Goal: Communication & Community: Answer question/provide support

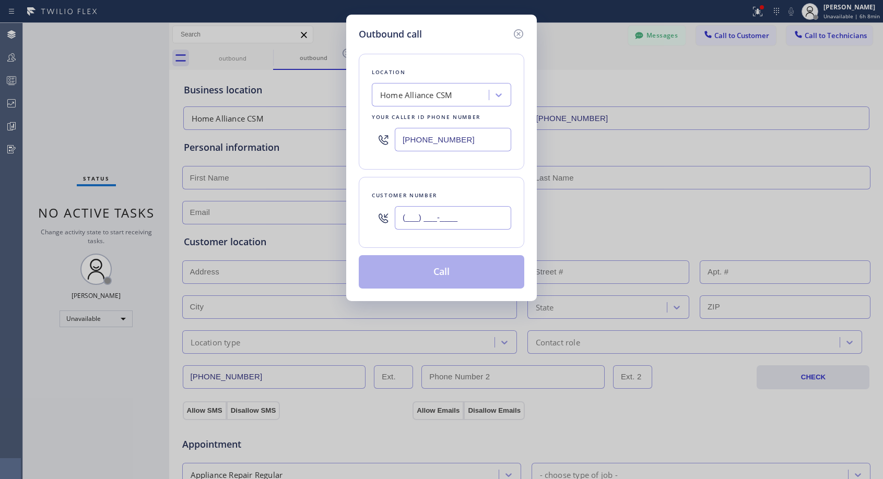
click at [472, 226] on input "(___) ___-____" at bounding box center [453, 217] width 116 height 23
click at [477, 216] on input "(___) ___-____" at bounding box center [453, 217] width 116 height 23
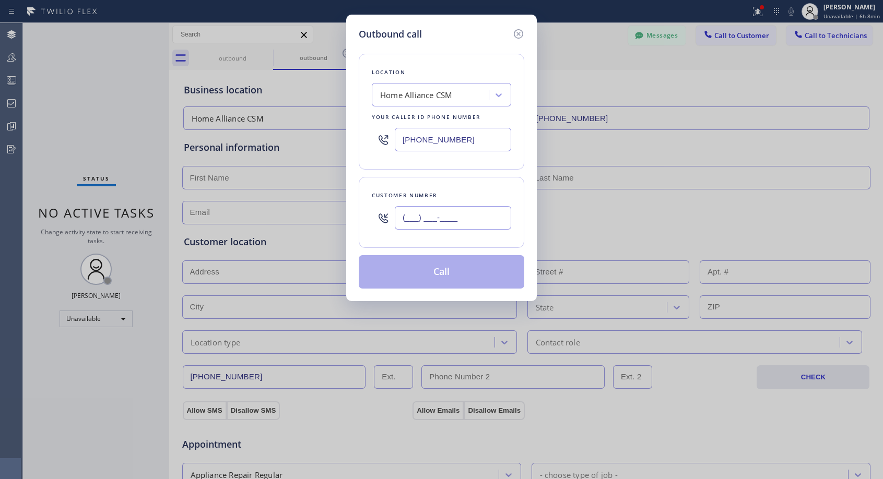
paste input "626) 365-6262"
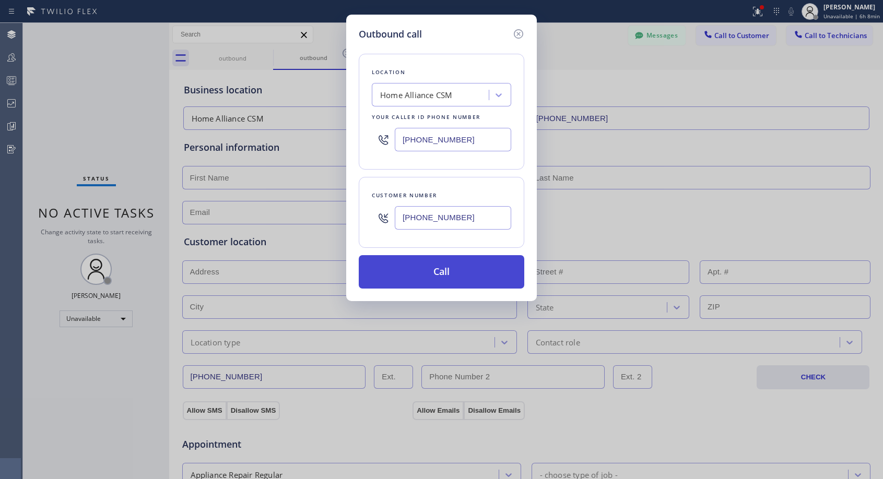
type input "[PHONE_NUMBER]"
click at [440, 276] on button "Call" at bounding box center [441, 271] width 165 height 33
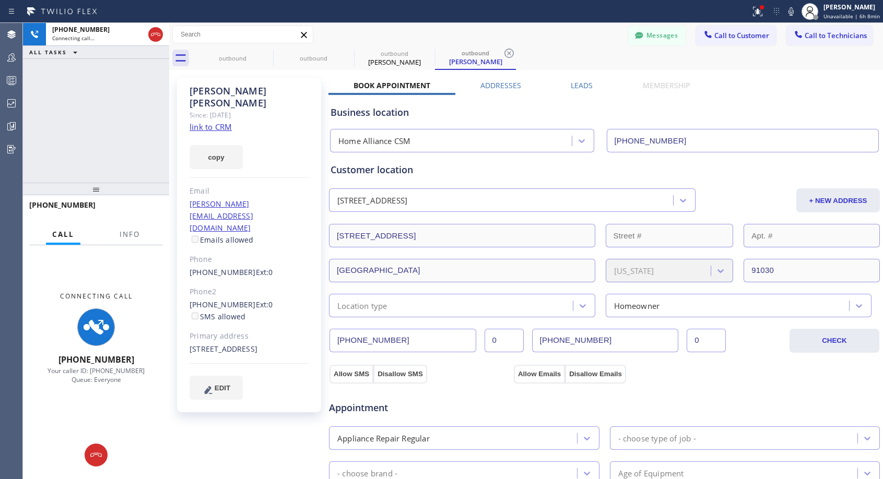
type input "[PHONE_NUMBER]"
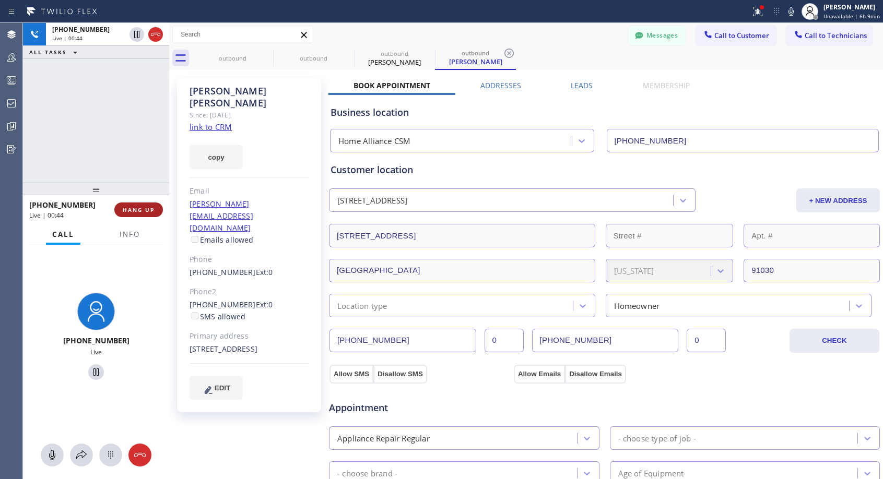
click at [148, 215] on button "HANG UP" at bounding box center [138, 210] width 49 height 15
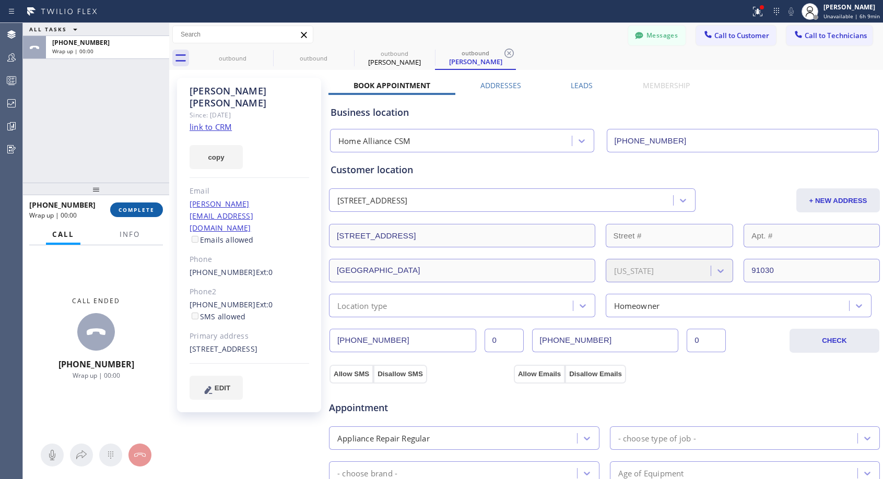
click at [149, 212] on span "COMPLETE" at bounding box center [136, 209] width 36 height 7
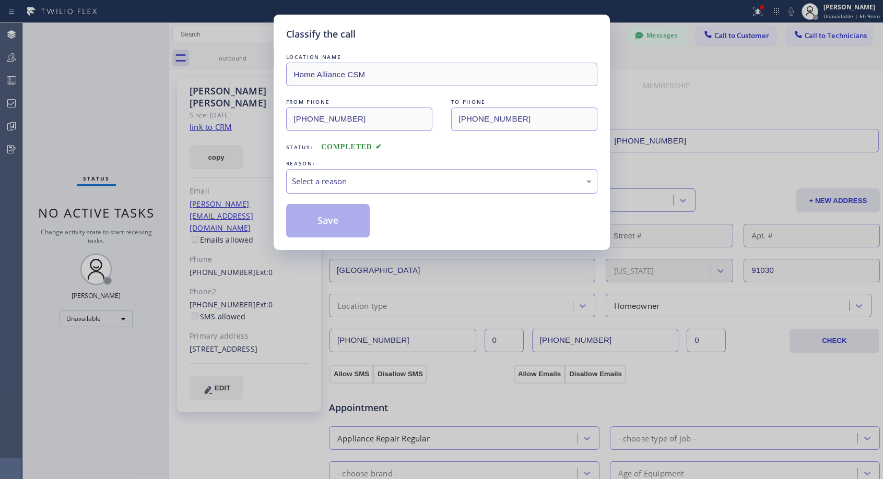
drag, startPoint x: 383, startPoint y: 182, endPoint x: 370, endPoint y: 192, distance: 16.1
click at [379, 184] on div "Select a reason" at bounding box center [442, 181] width 300 height 12
click at [315, 223] on button "Save" at bounding box center [328, 220] width 84 height 33
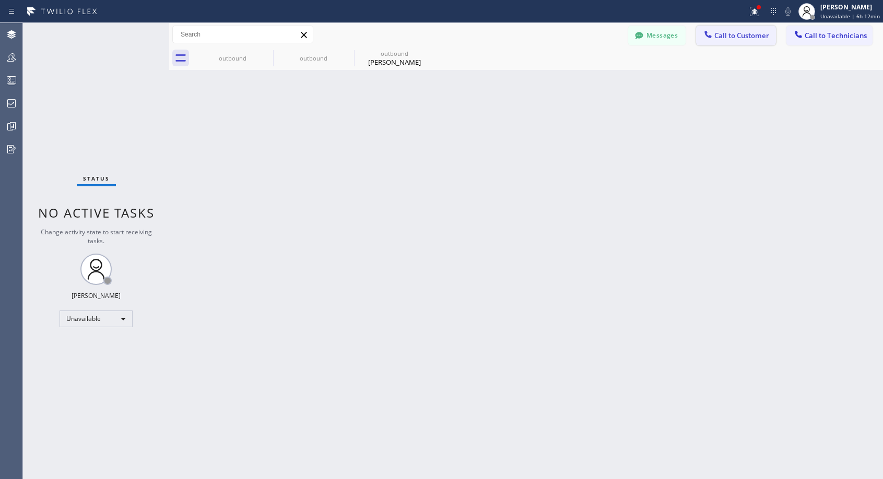
click at [720, 33] on span "Call to Customer" at bounding box center [741, 35] width 55 height 9
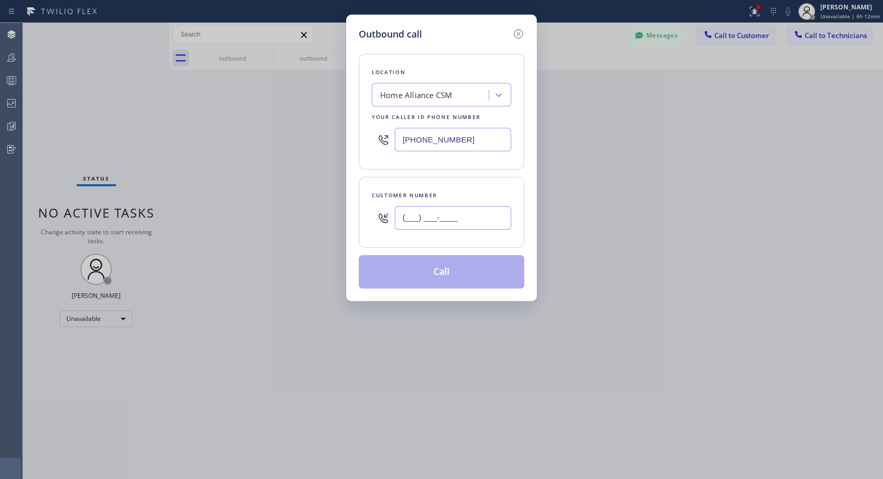
click at [414, 225] on input "(___) ___-____" at bounding box center [453, 217] width 116 height 23
paste input "213) 841-6178"
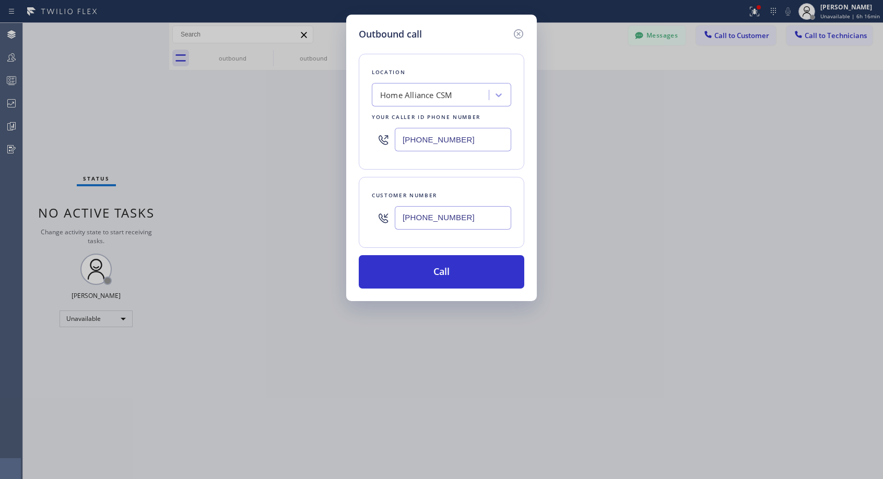
type input "[PHONE_NUMBER]"
drag, startPoint x: 431, startPoint y: 275, endPoint x: 436, endPoint y: 253, distance: 22.4
click at [431, 274] on button "Call" at bounding box center [441, 271] width 165 height 33
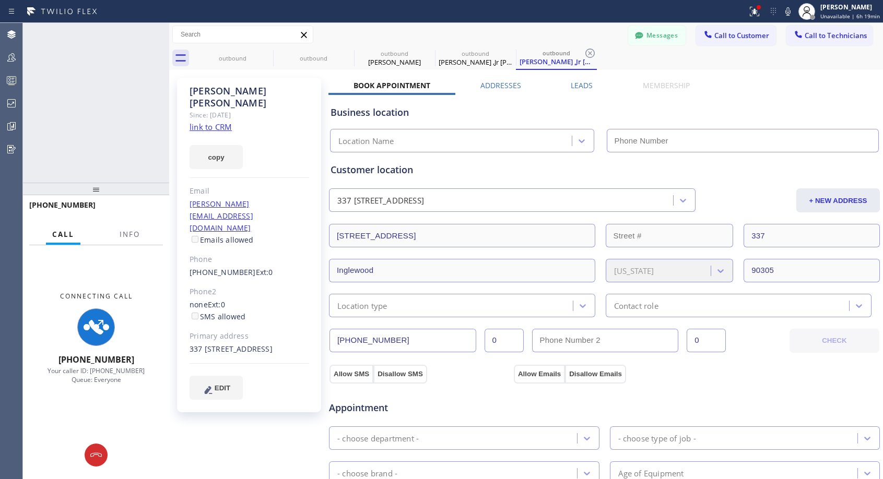
type input "[PHONE_NUMBER]"
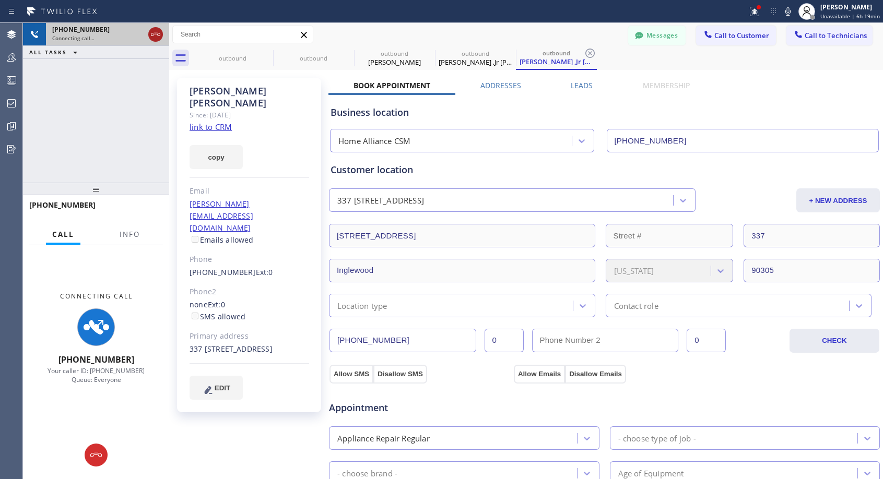
click at [154, 32] on icon at bounding box center [155, 34] width 13 height 13
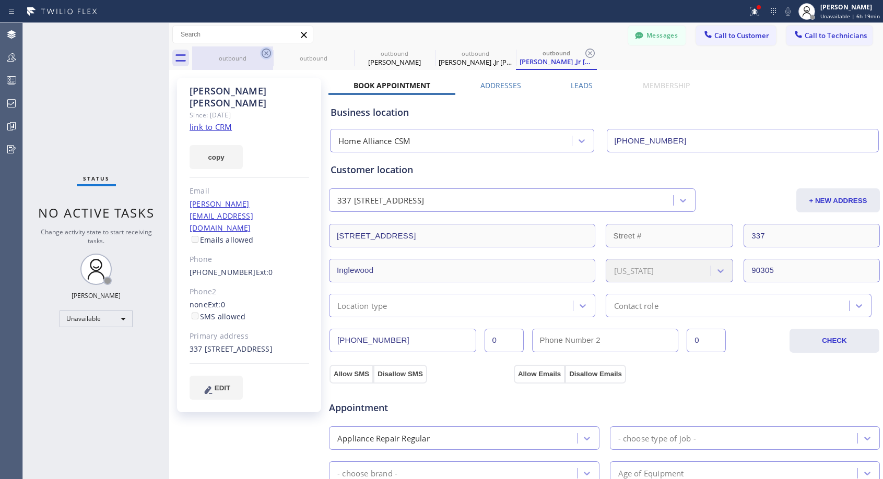
click at [264, 51] on icon at bounding box center [266, 53] width 13 height 13
click at [0, 0] on icon at bounding box center [0, 0] width 0 height 0
click at [584, 51] on icon at bounding box center [590, 53] width 13 height 13
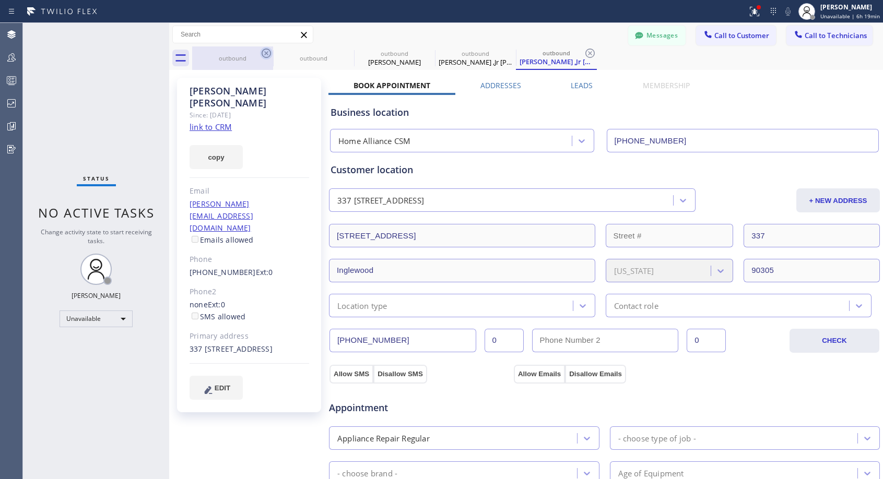
click at [264, 51] on div "outbound outbound outbound [PERSON_NAME] outbound [PERSON_NAME] [PERSON_NAME] o…" at bounding box center [537, 57] width 691 height 23
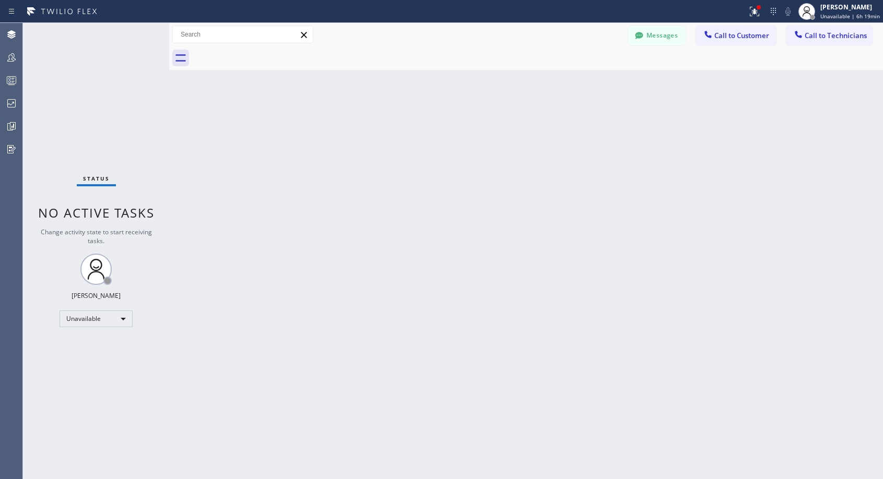
click at [264, 51] on div at bounding box center [537, 57] width 691 height 23
click at [723, 40] on span "Call to Customer" at bounding box center [741, 35] width 55 height 9
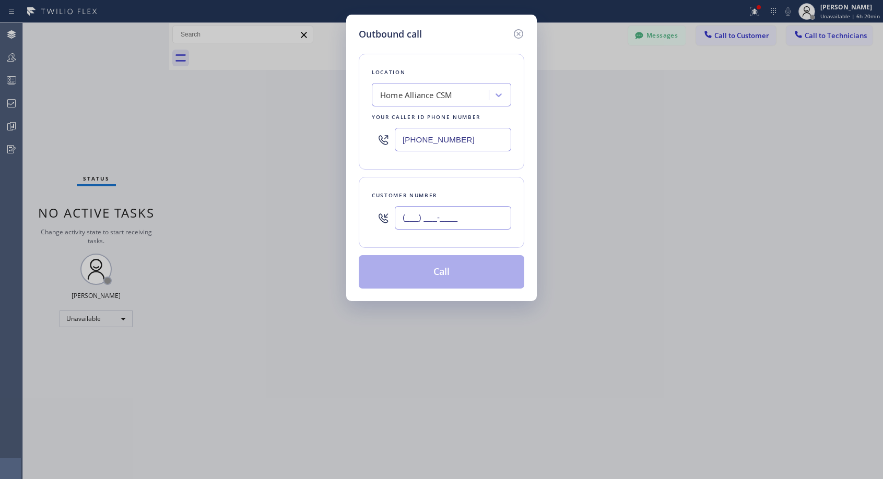
click at [486, 213] on input "(___) ___-____" at bounding box center [453, 217] width 116 height 23
paste input "415) 441-6870"
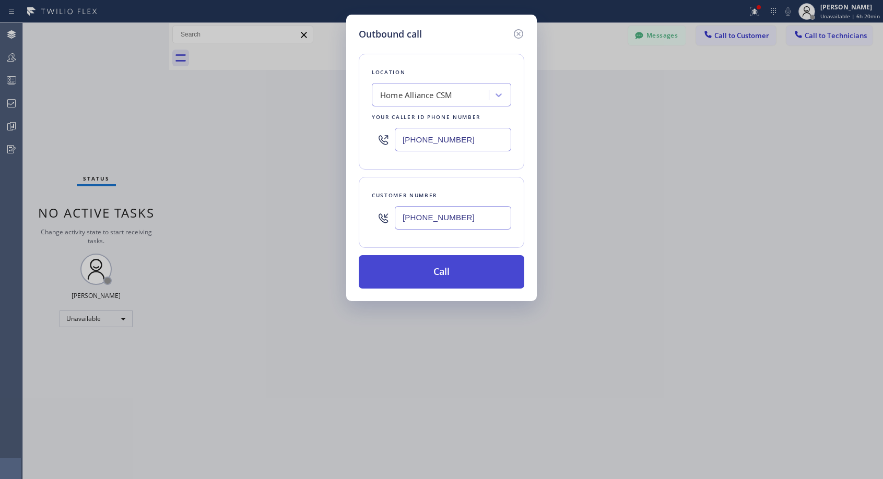
type input "[PHONE_NUMBER]"
click at [436, 275] on button "Call" at bounding box center [441, 271] width 165 height 33
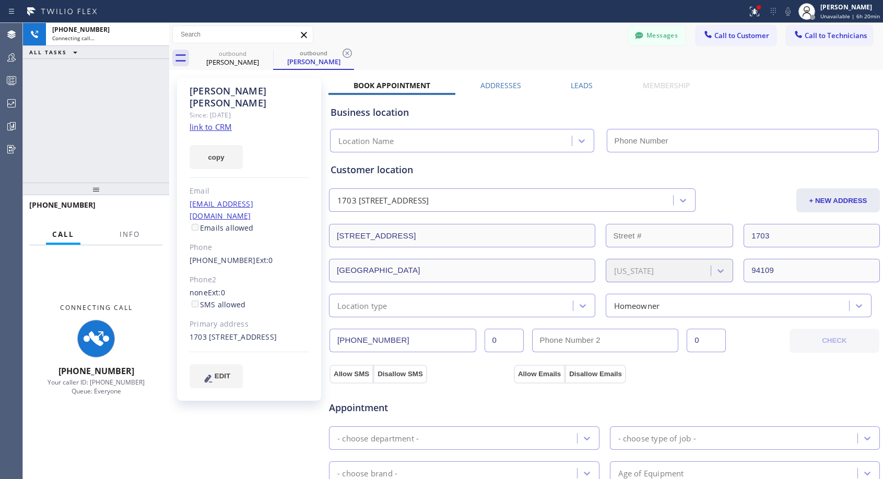
type input "[PHONE_NUMBER]"
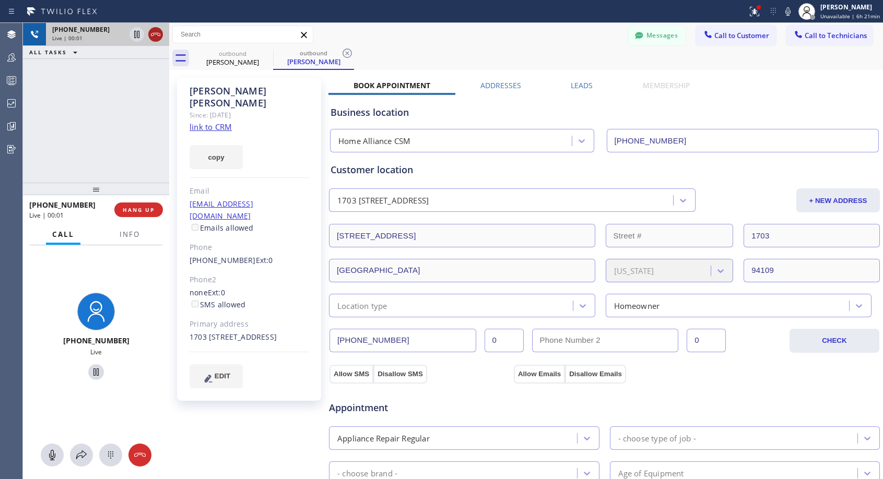
click at [156, 32] on icon at bounding box center [155, 34] width 13 height 13
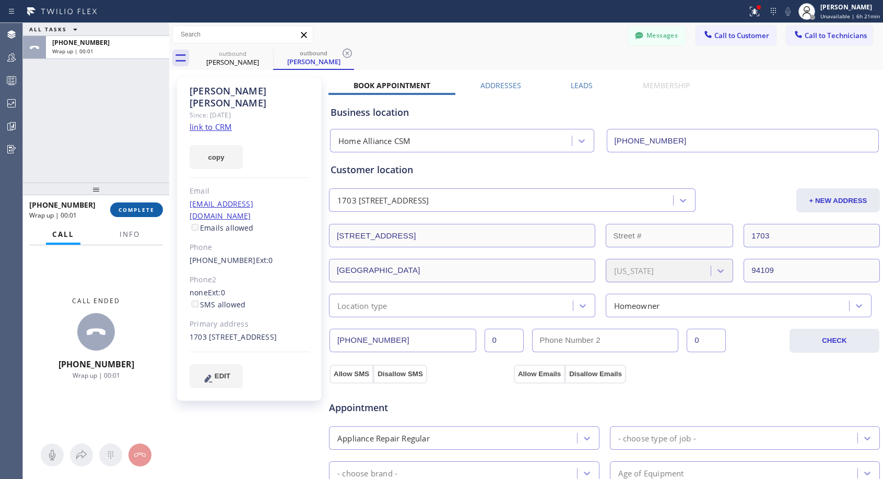
click at [141, 213] on span "COMPLETE" at bounding box center [136, 209] width 36 height 7
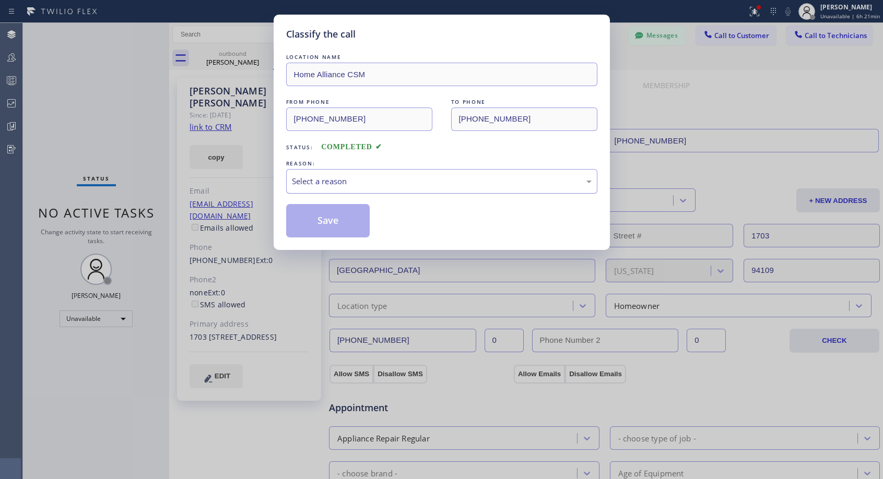
click at [388, 181] on div "Select a reason" at bounding box center [442, 181] width 300 height 12
click at [316, 213] on button "Save" at bounding box center [328, 220] width 84 height 33
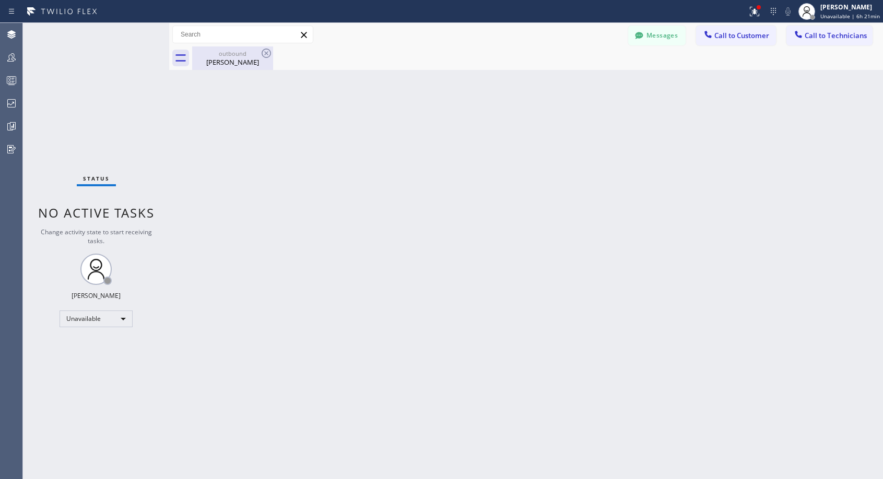
click at [230, 64] on div "[PERSON_NAME]" at bounding box center [232, 61] width 79 height 9
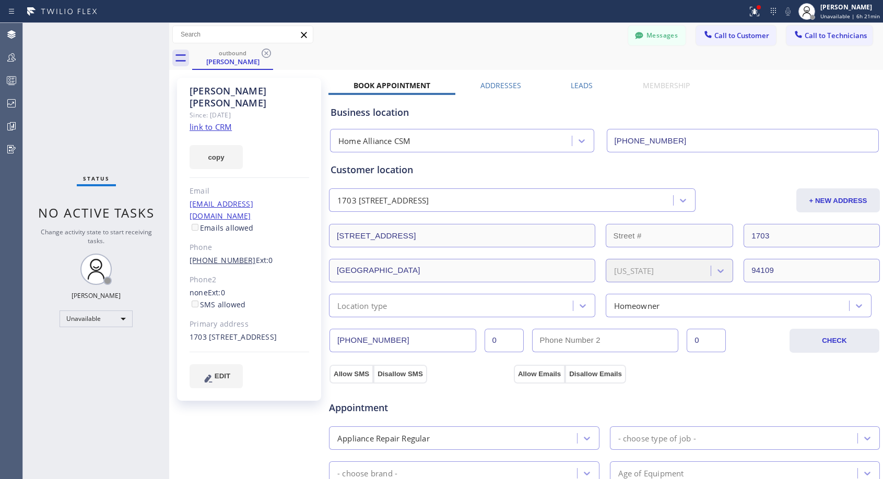
click at [229, 255] on link "[PHONE_NUMBER]" at bounding box center [222, 260] width 66 height 10
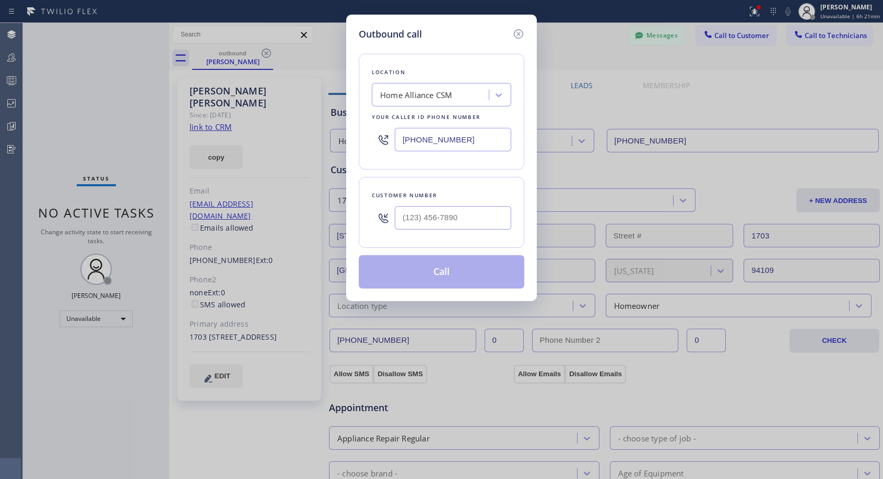
type input "[PHONE_NUMBER]"
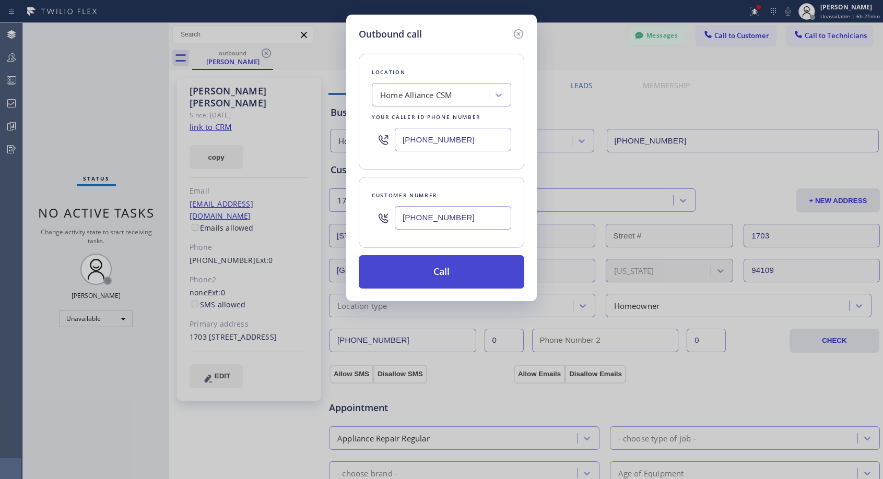
click at [425, 269] on button "Call" at bounding box center [441, 271] width 165 height 33
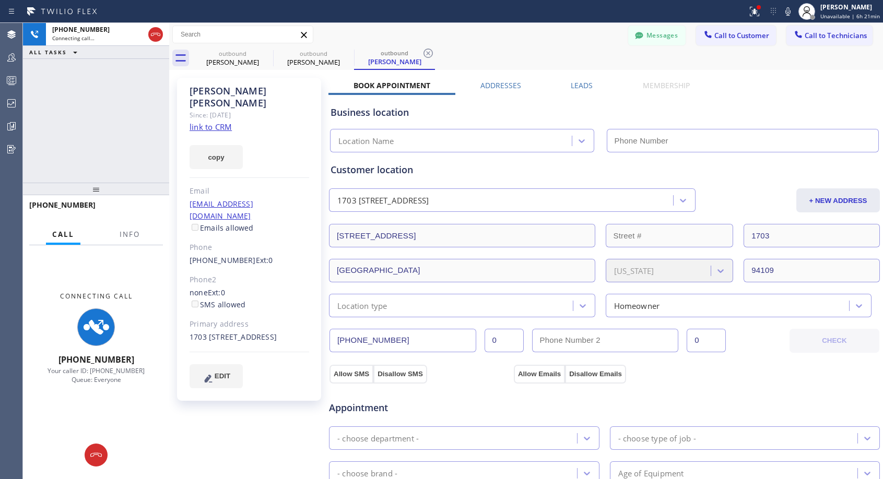
type input "[PHONE_NUMBER]"
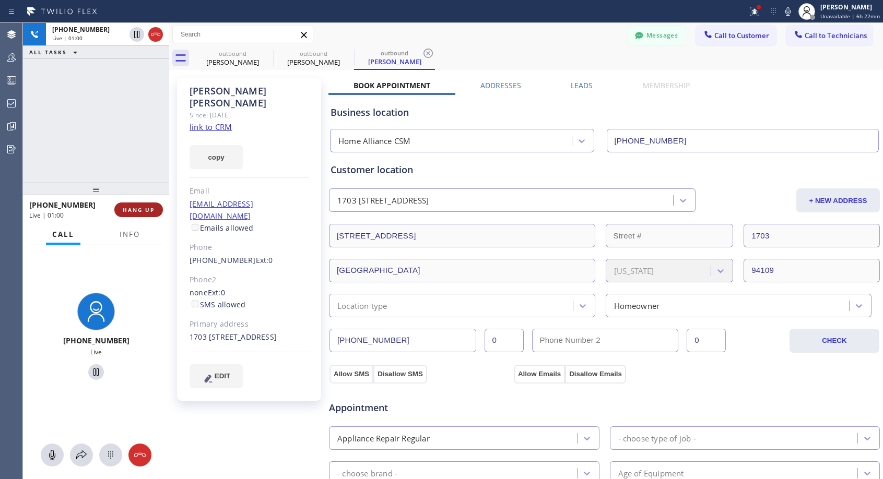
click at [133, 214] on button "HANG UP" at bounding box center [138, 210] width 49 height 15
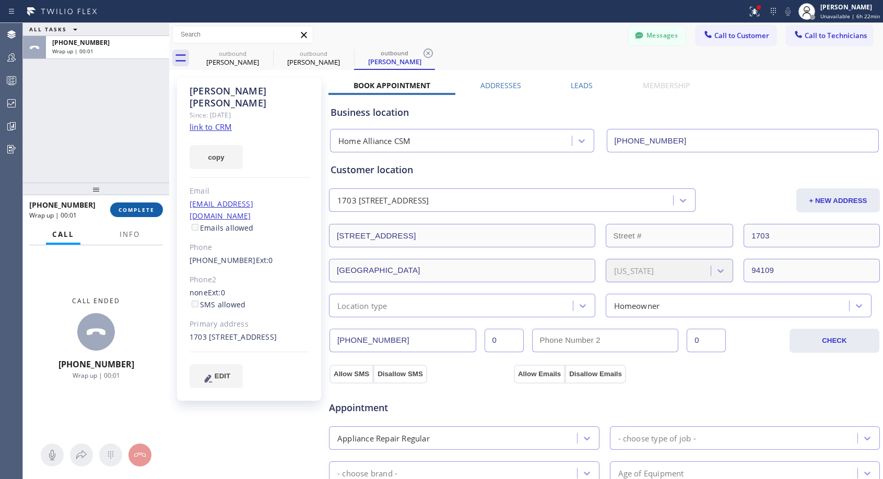
click at [134, 206] on span "COMPLETE" at bounding box center [136, 209] width 36 height 7
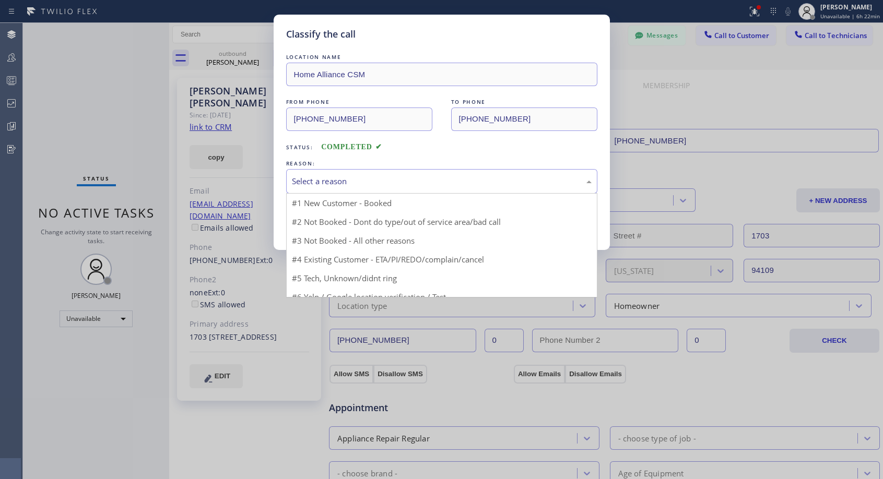
click at [326, 180] on div "Select a reason" at bounding box center [442, 181] width 300 height 12
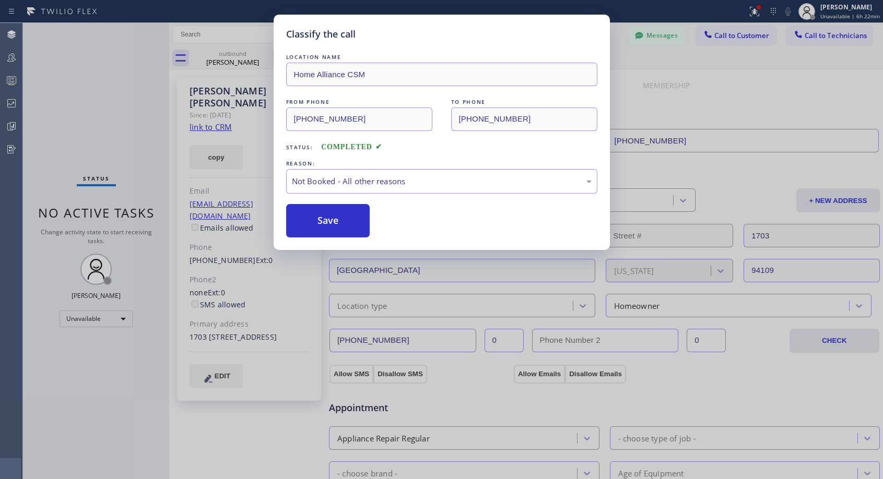
click at [315, 225] on button "Save" at bounding box center [328, 220] width 84 height 33
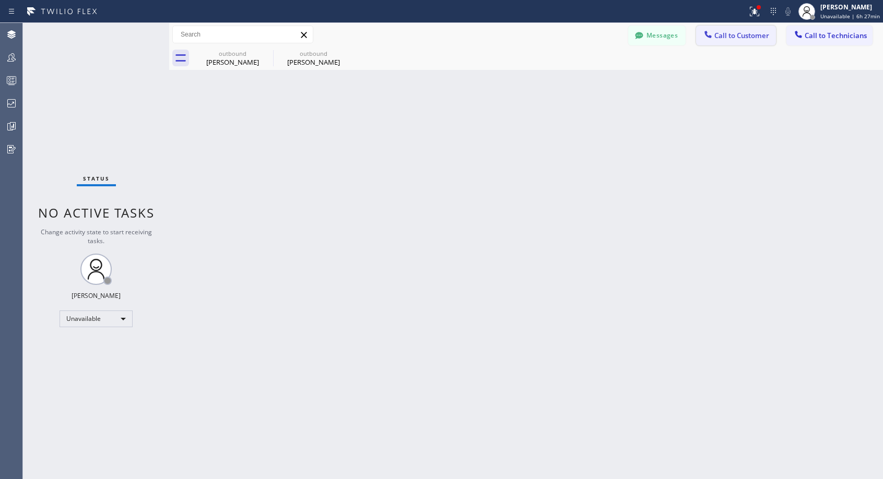
click at [732, 33] on span "Call to Customer" at bounding box center [741, 35] width 55 height 9
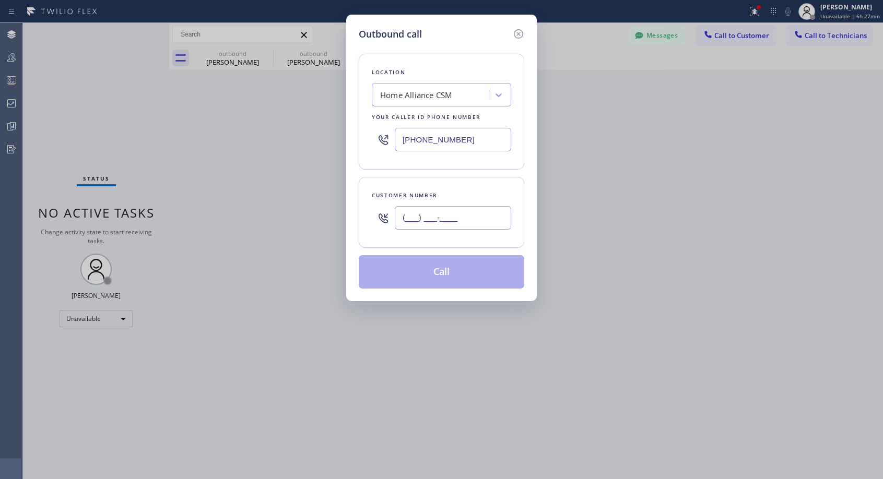
click at [439, 225] on input "(___) ___-____" at bounding box center [453, 217] width 116 height 23
paste input "949) 290-9078"
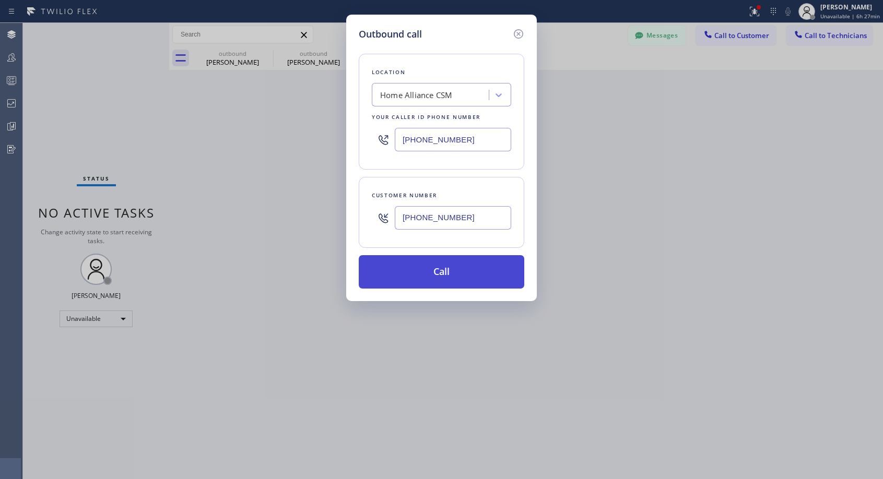
type input "[PHONE_NUMBER]"
click at [443, 271] on button "Call" at bounding box center [441, 271] width 165 height 33
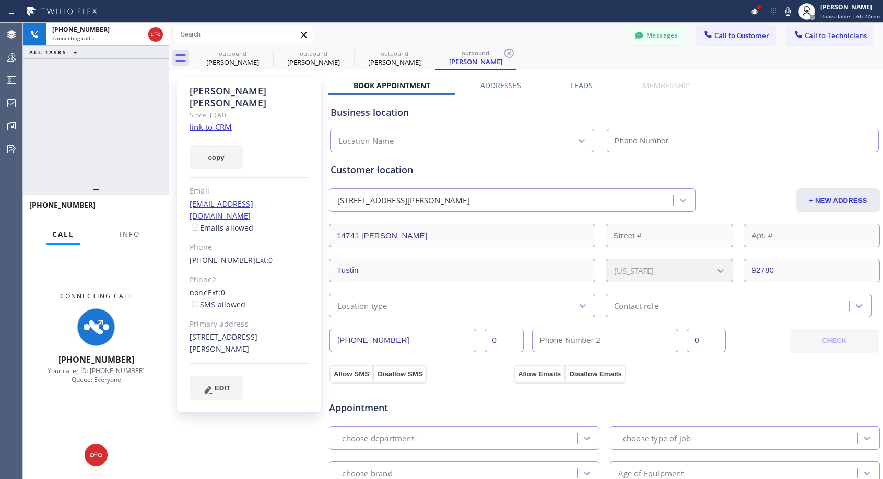
type input "[PHONE_NUMBER]"
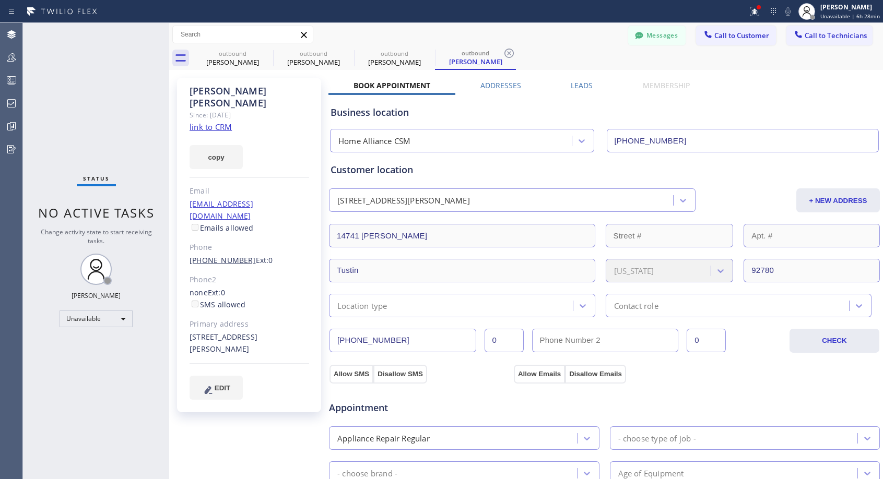
click at [209, 255] on link "[PHONE_NUMBER]" at bounding box center [222, 260] width 66 height 10
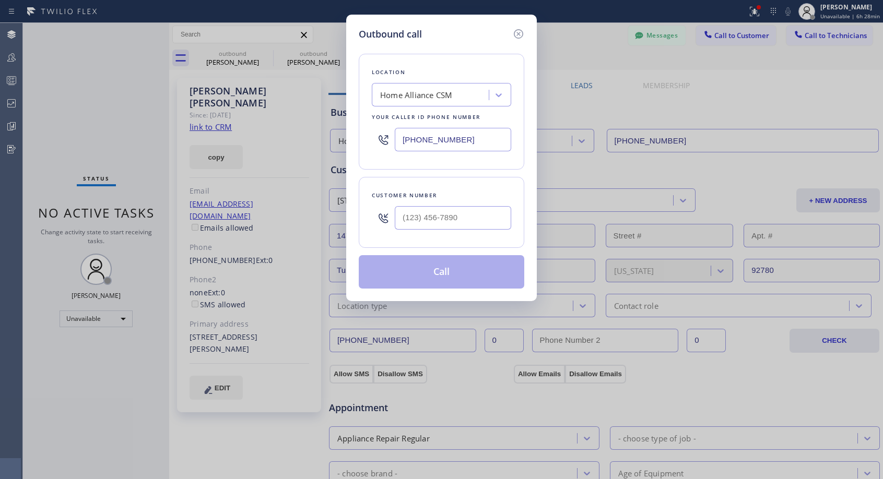
type input "[PHONE_NUMBER]"
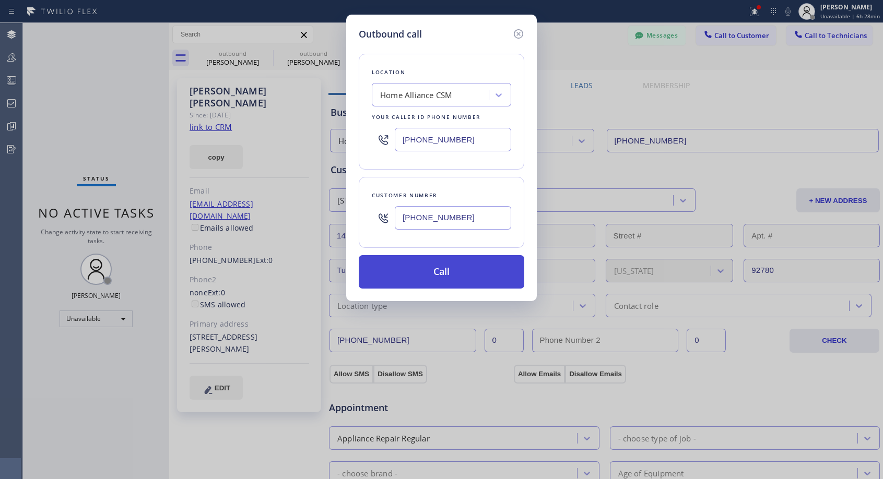
click at [430, 267] on button "Call" at bounding box center [441, 271] width 165 height 33
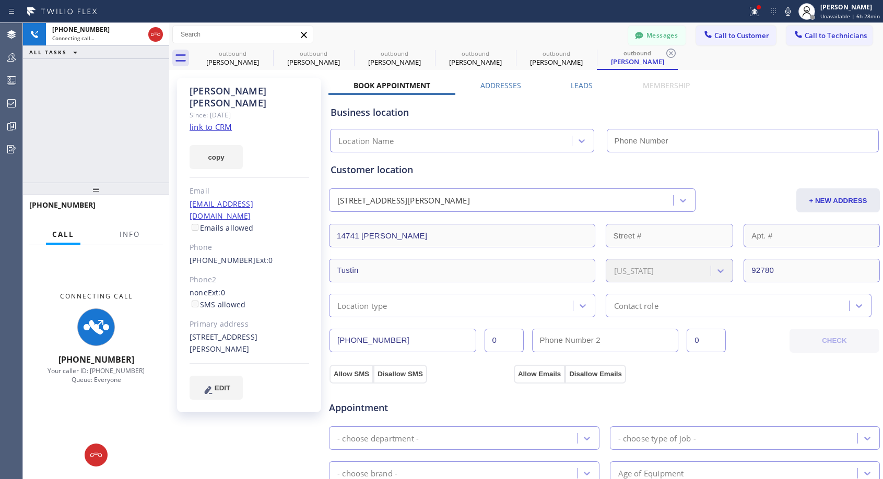
type input "[PHONE_NUMBER]"
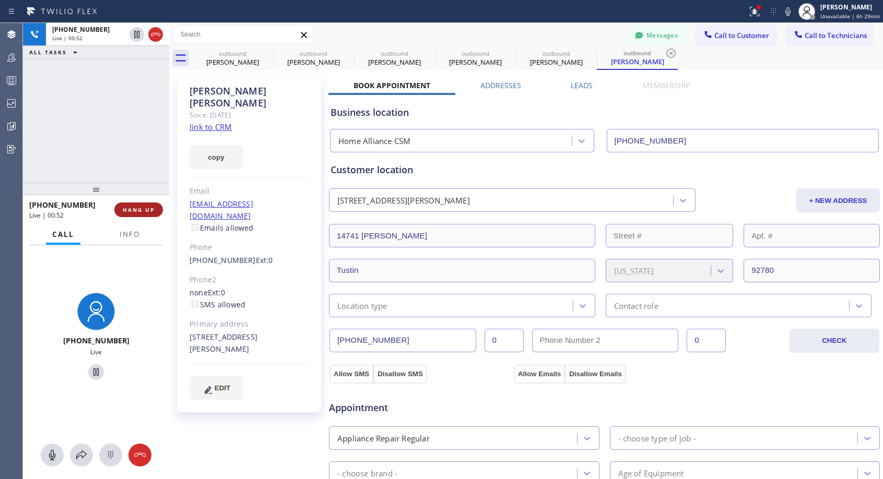
click at [132, 210] on span "HANG UP" at bounding box center [139, 209] width 32 height 7
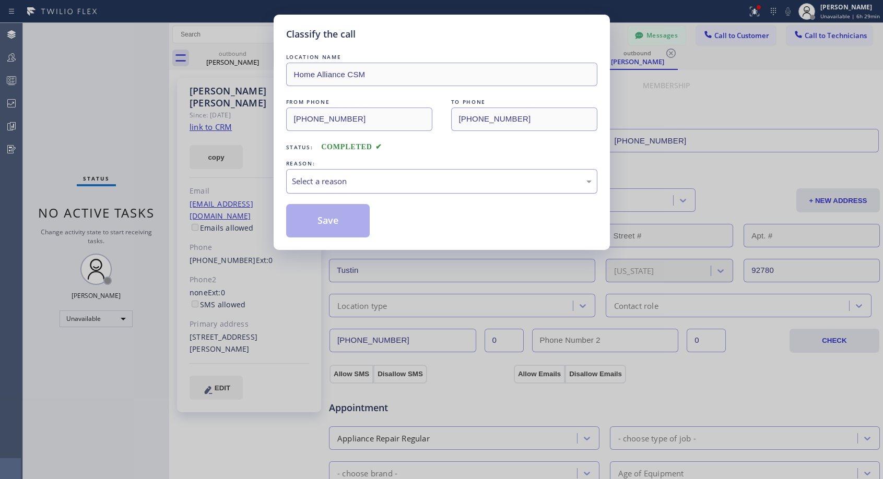
click at [380, 176] on div "Select a reason" at bounding box center [442, 181] width 300 height 12
click at [327, 220] on button "Save" at bounding box center [328, 220] width 84 height 33
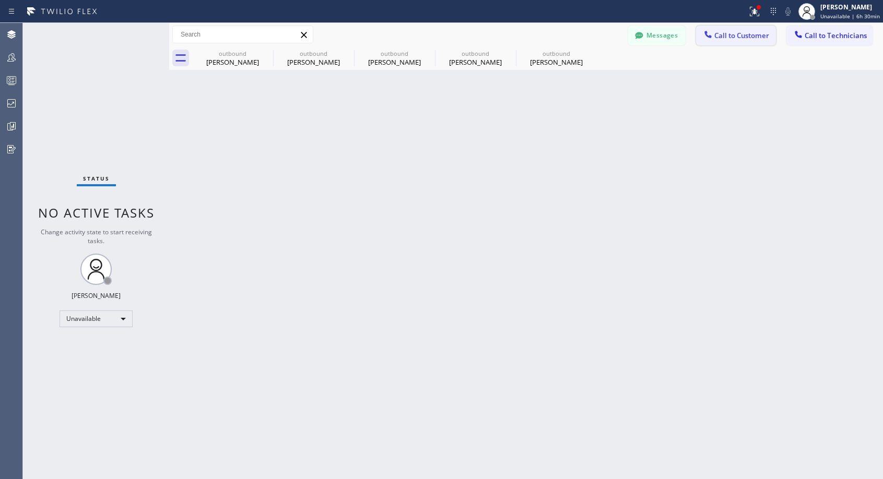
click at [737, 33] on span "Call to Customer" at bounding box center [741, 35] width 55 height 9
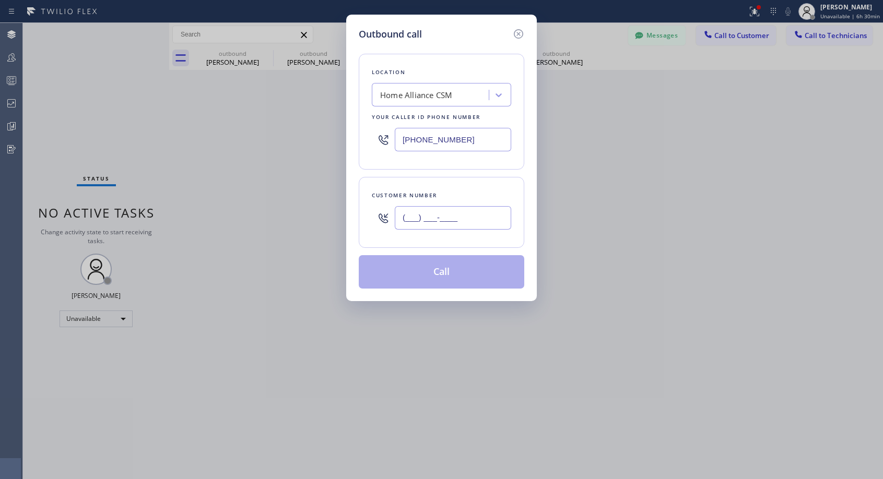
click at [417, 211] on input "(___) ___-____" at bounding box center [453, 217] width 116 height 23
paste input "908) 763-6991"
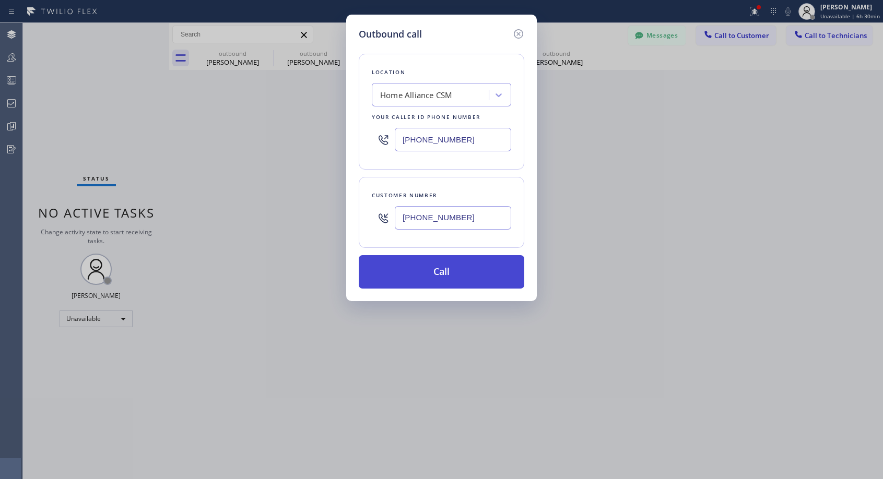
type input "[PHONE_NUMBER]"
click at [453, 273] on button "Call" at bounding box center [441, 271] width 165 height 33
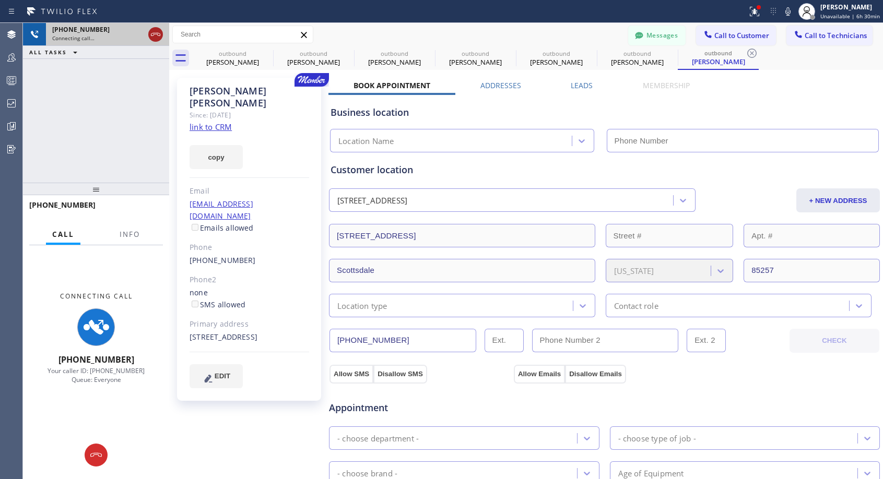
click at [153, 31] on icon at bounding box center [155, 34] width 13 height 13
type input "[PHONE_NUMBER]"
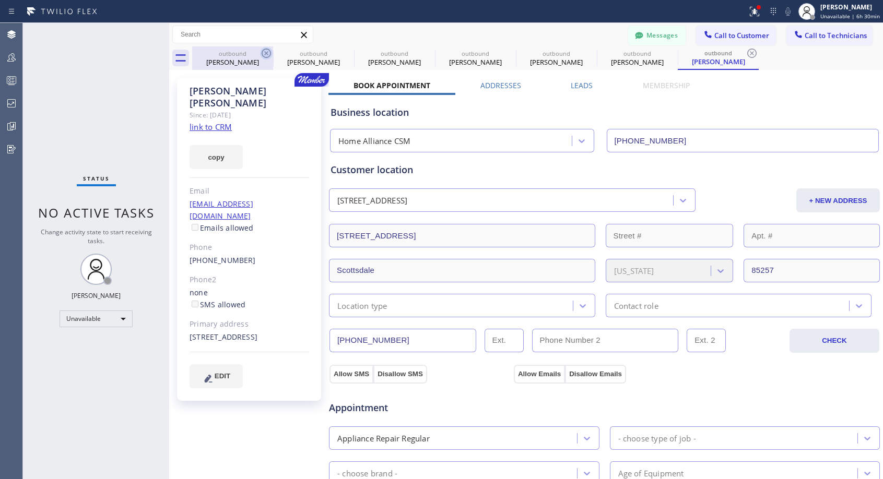
click at [264, 54] on icon at bounding box center [266, 53] width 13 height 13
click at [0, 0] on icon at bounding box center [0, 0] width 0 height 0
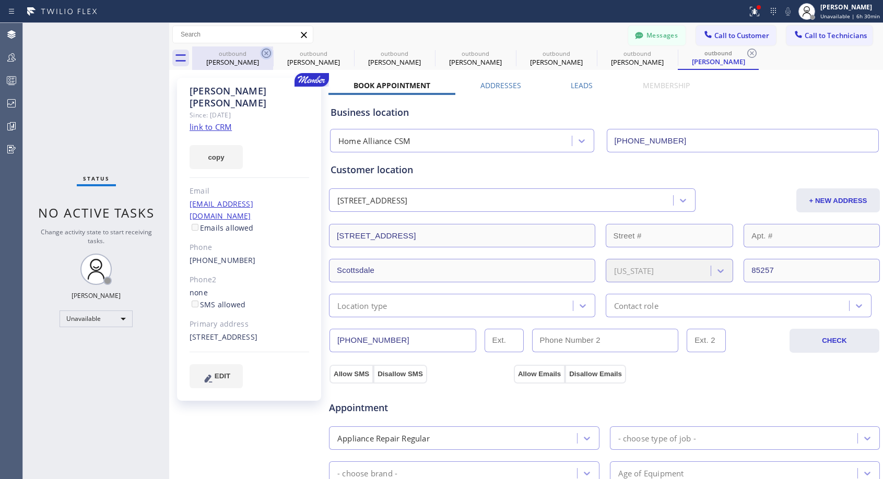
click at [0, 0] on icon at bounding box center [0, 0] width 0 height 0
click at [745, 54] on icon at bounding box center [751, 53] width 13 height 13
click at [264, 54] on div "outbound [PERSON_NAME] outbound [PERSON_NAME] outbound [PERSON_NAME] outbound […" at bounding box center [537, 57] width 691 height 23
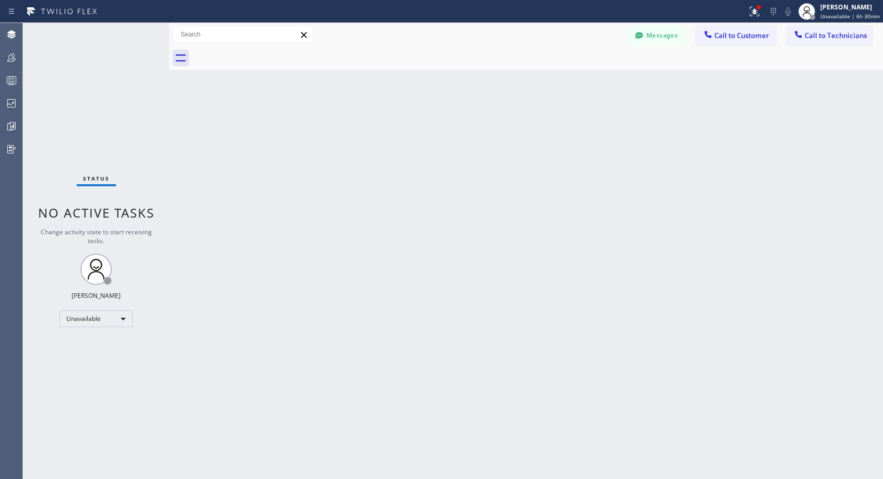
click at [264, 53] on div at bounding box center [537, 57] width 691 height 23
drag, startPoint x: 747, startPoint y: 38, endPoint x: 495, endPoint y: 162, distance: 281.5
click at [747, 38] on span "Call to Customer" at bounding box center [741, 35] width 55 height 9
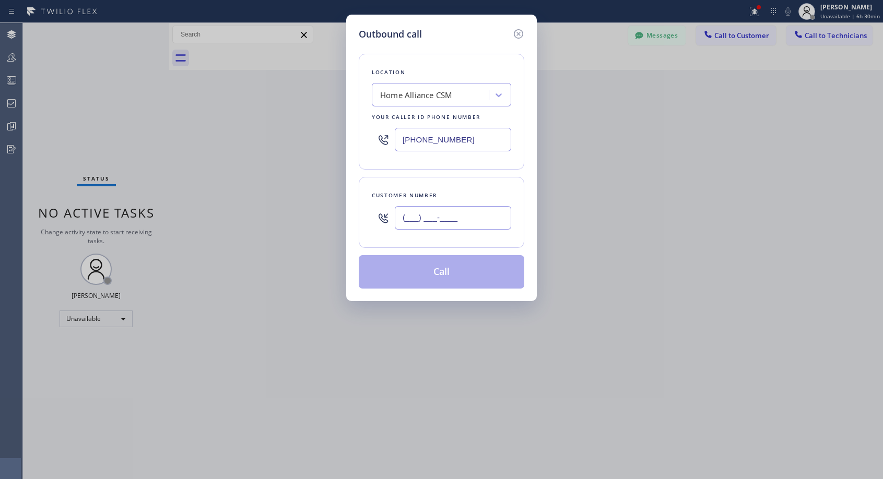
click at [453, 217] on input "(___) ___-____" at bounding box center [453, 217] width 116 height 23
paste input "908) 763-6991"
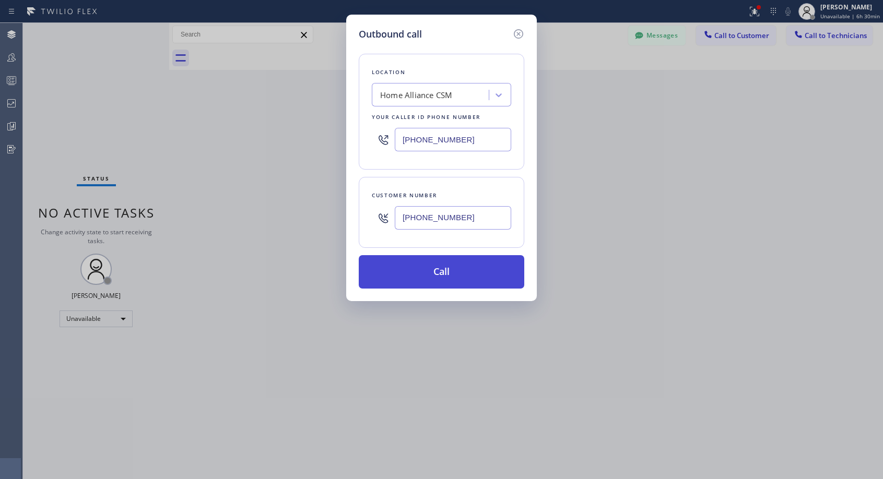
type input "[PHONE_NUMBER]"
click at [467, 272] on button "Call" at bounding box center [441, 271] width 165 height 33
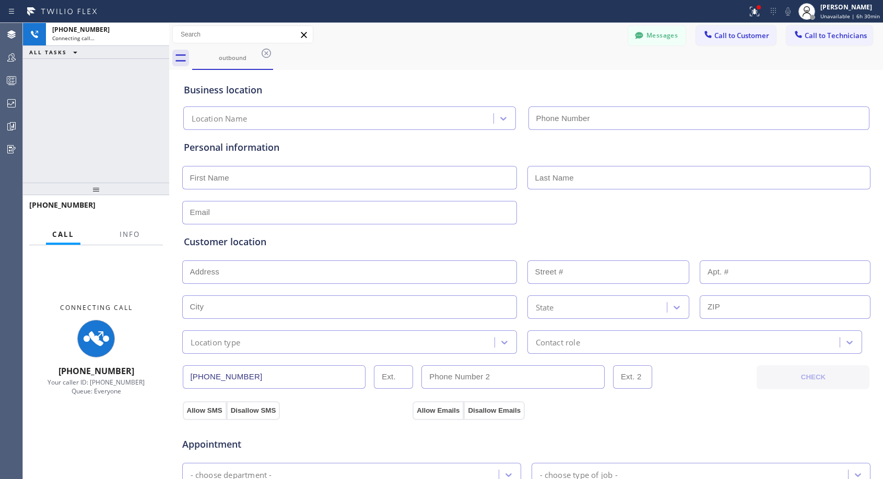
type input "[PHONE_NUMBER]"
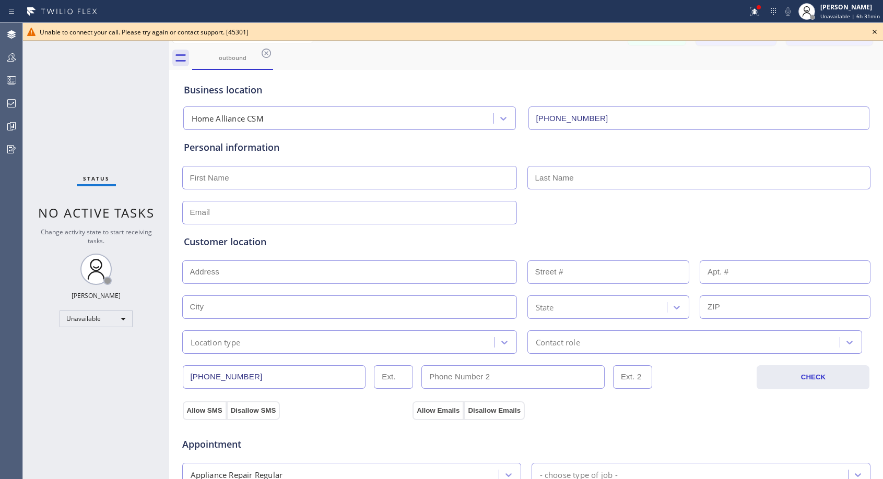
click at [877, 34] on icon at bounding box center [874, 32] width 13 height 13
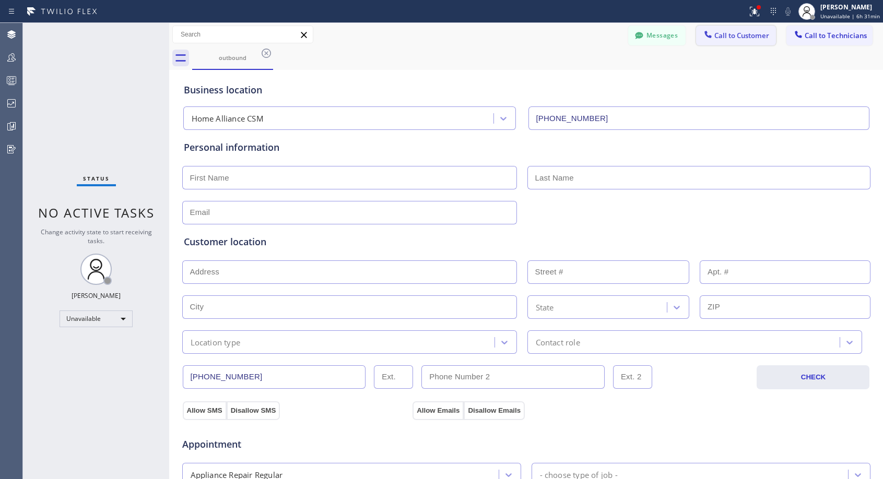
click at [742, 36] on span "Call to Customer" at bounding box center [741, 35] width 55 height 9
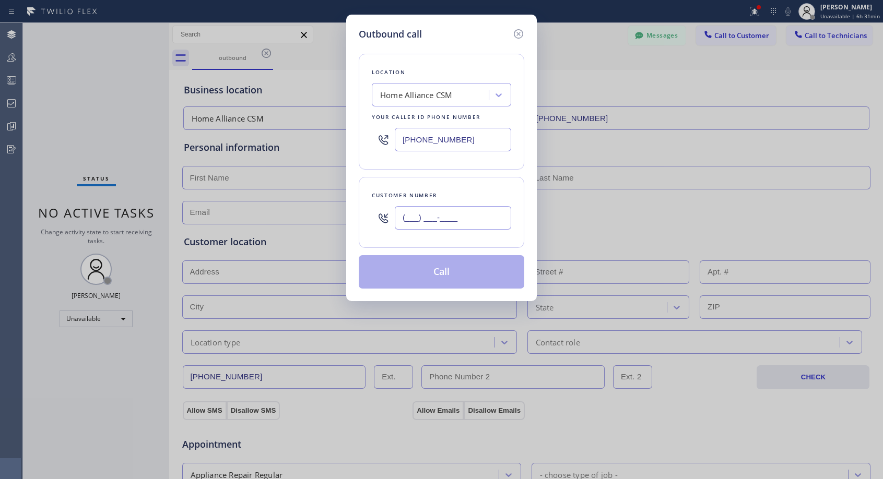
click at [484, 227] on input "(___) ___-____" at bounding box center [453, 217] width 116 height 23
paste input "908) 763-6991"
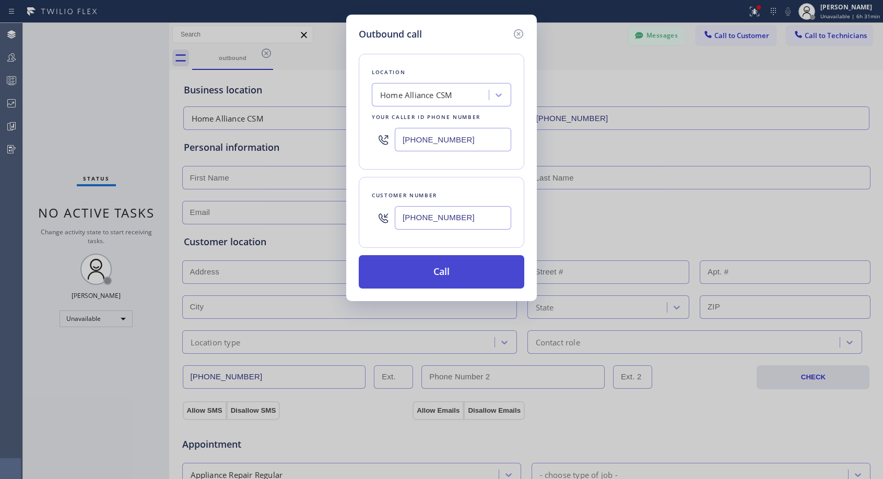
type input "[PHONE_NUMBER]"
click at [480, 262] on button "Call" at bounding box center [441, 271] width 165 height 33
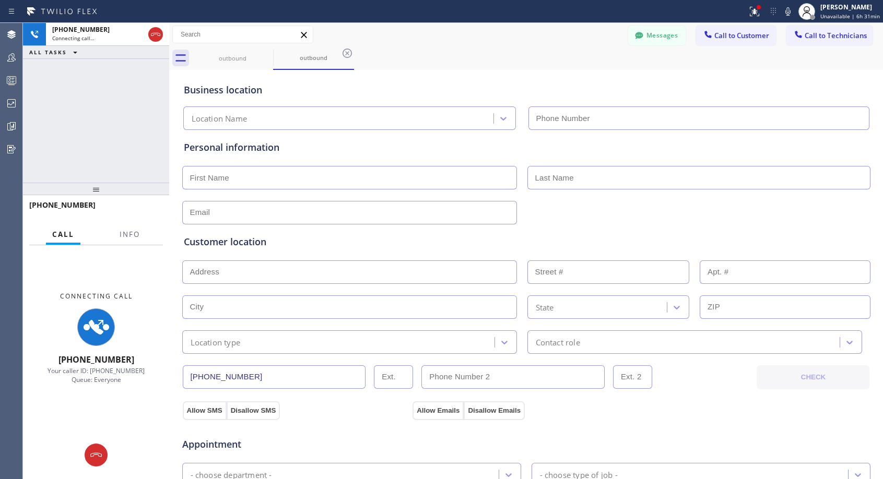
type input "[PHONE_NUMBER]"
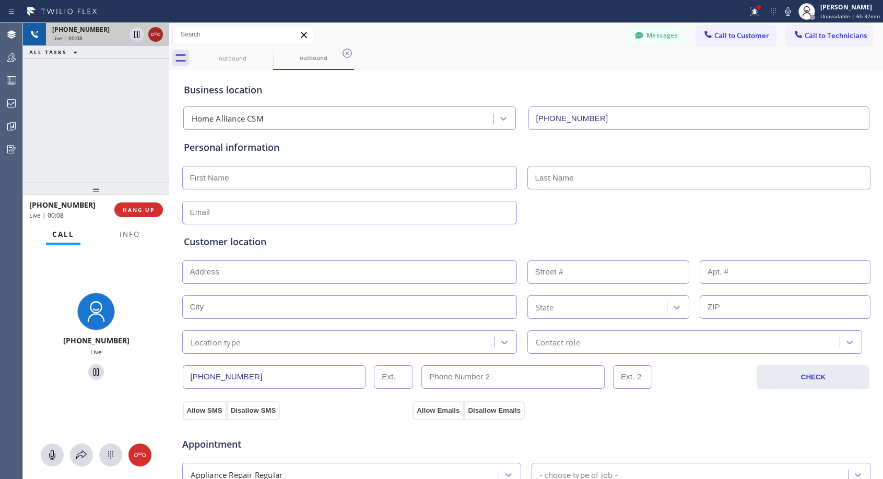
click at [159, 32] on icon at bounding box center [155, 34] width 13 height 13
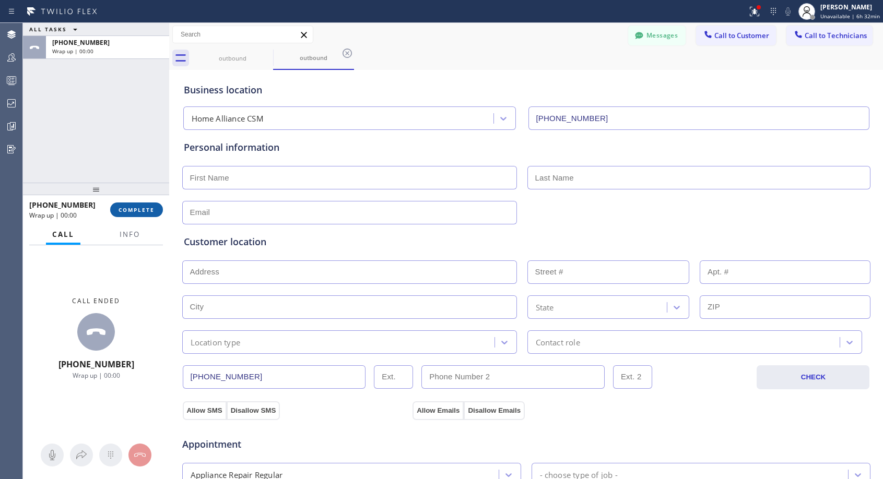
click at [146, 211] on span "COMPLETE" at bounding box center [136, 209] width 36 height 7
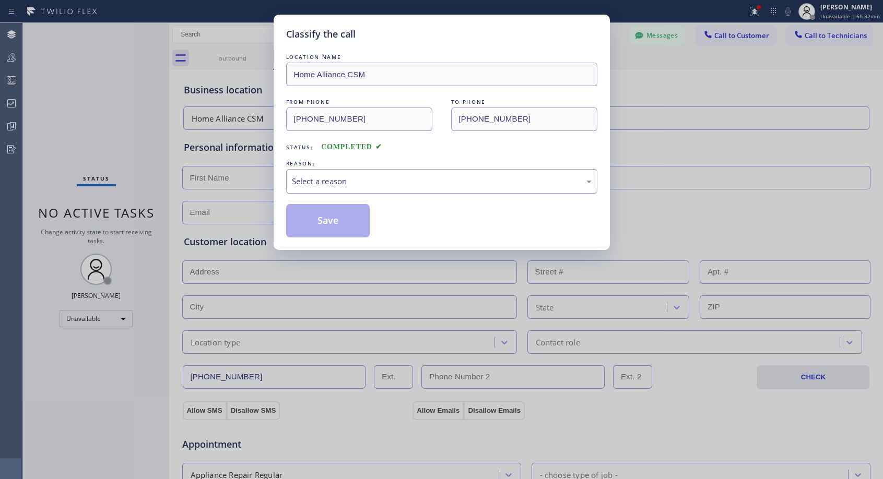
click at [368, 178] on div "Select a reason" at bounding box center [442, 181] width 300 height 12
click at [339, 217] on button "Save" at bounding box center [328, 220] width 84 height 33
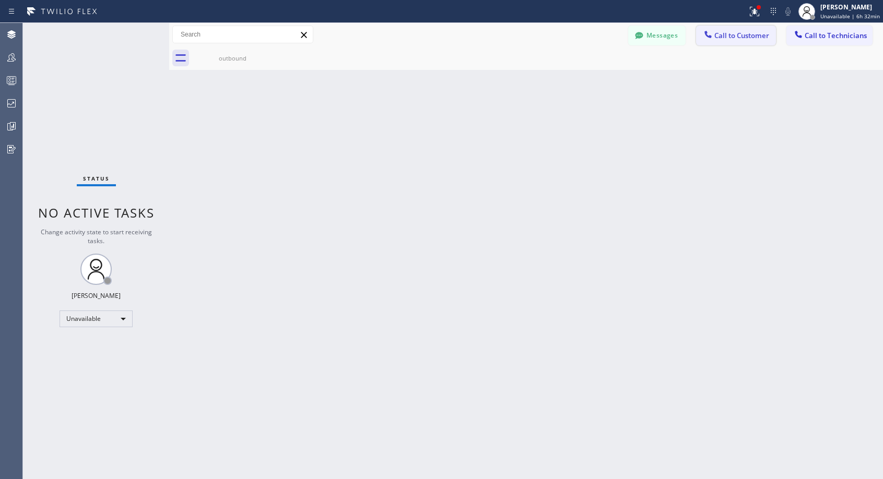
click at [707, 36] on icon at bounding box center [707, 34] width 7 height 7
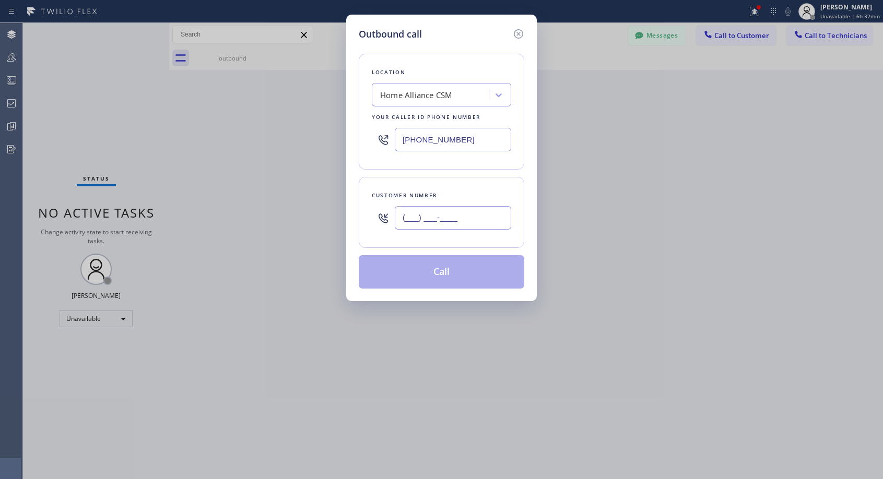
click at [470, 216] on input "(___) ___-____" at bounding box center [453, 217] width 116 height 23
paste input "908) 763-6991"
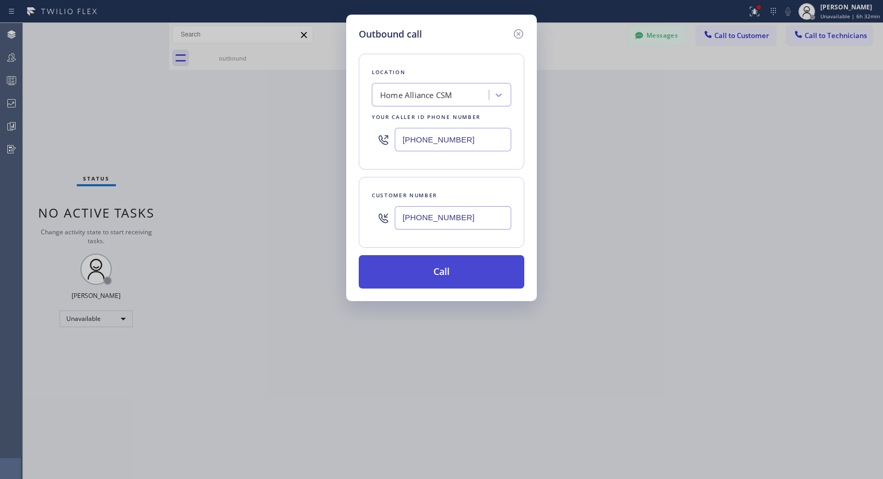
type input "[PHONE_NUMBER]"
click at [465, 277] on button "Call" at bounding box center [441, 271] width 165 height 33
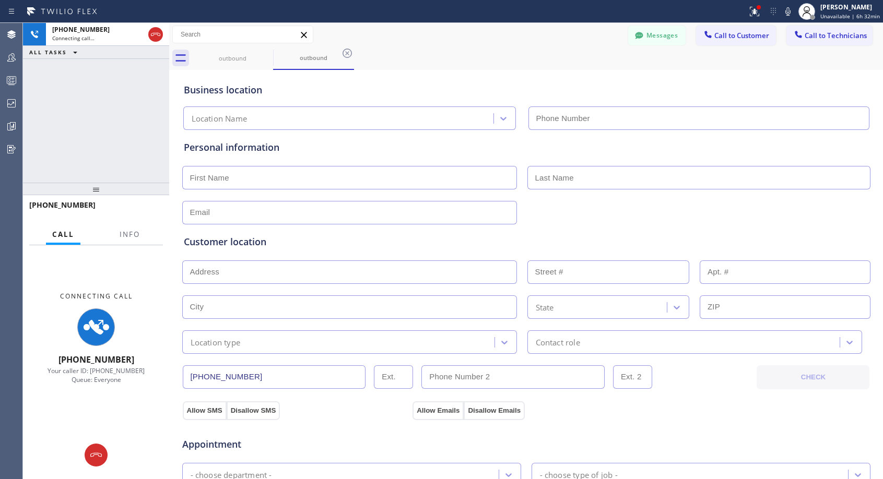
type input "[PHONE_NUMBER]"
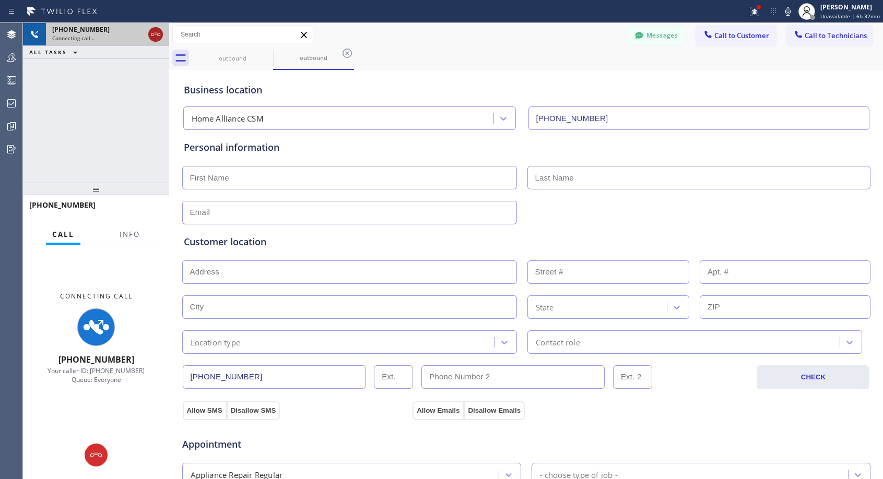
click at [154, 33] on icon at bounding box center [155, 34] width 13 height 13
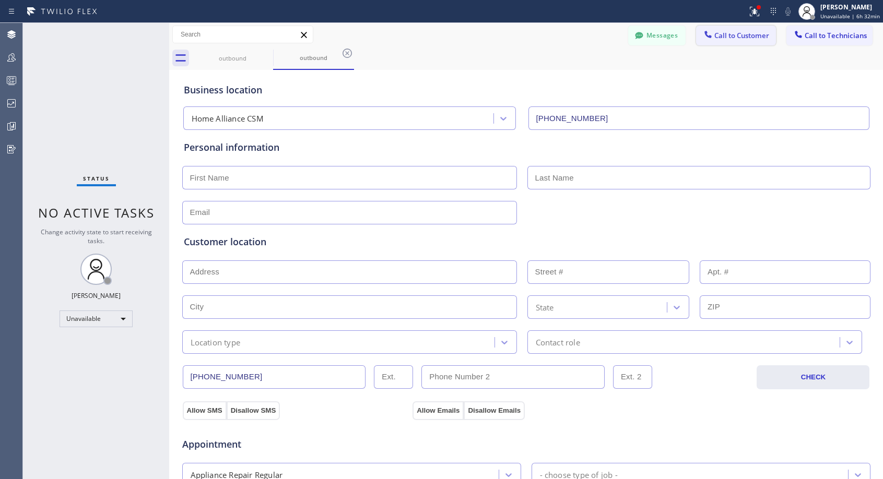
click at [704, 35] on icon at bounding box center [708, 34] width 10 height 10
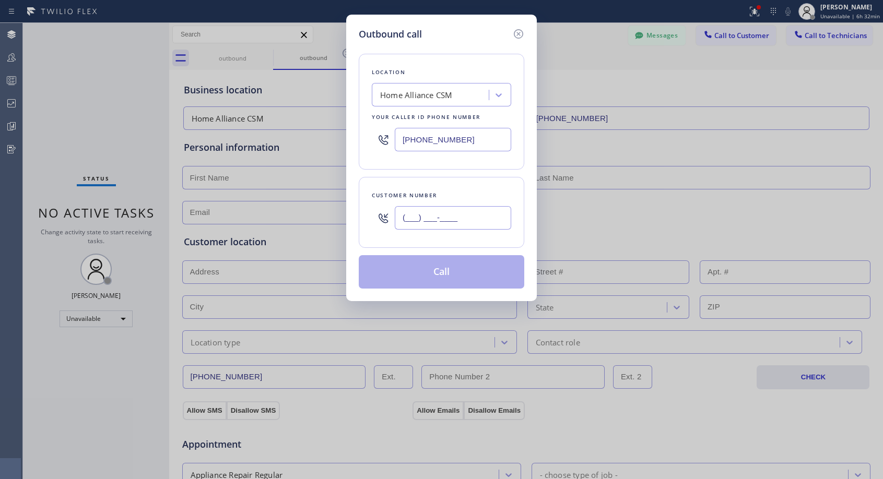
click at [450, 223] on input "(___) ___-____" at bounding box center [453, 217] width 116 height 23
paste input "908) 763-6991"
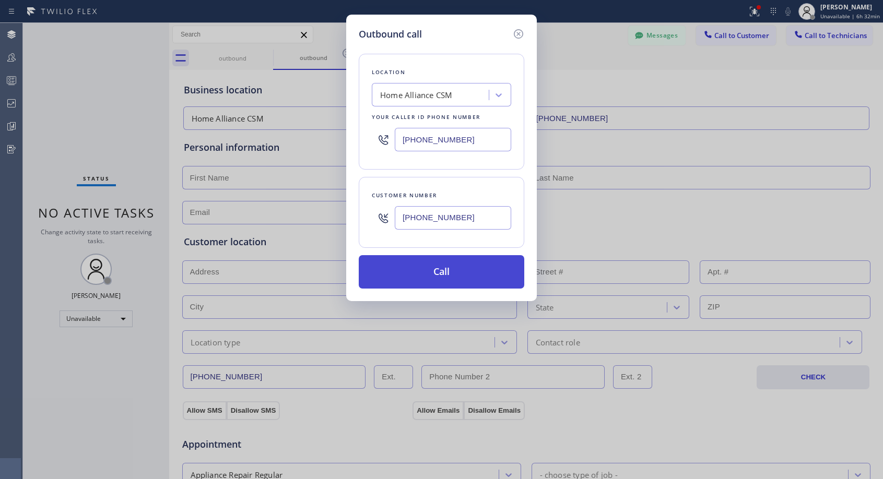
type input "[PHONE_NUMBER]"
click at [457, 265] on button "Call" at bounding box center [441, 271] width 165 height 33
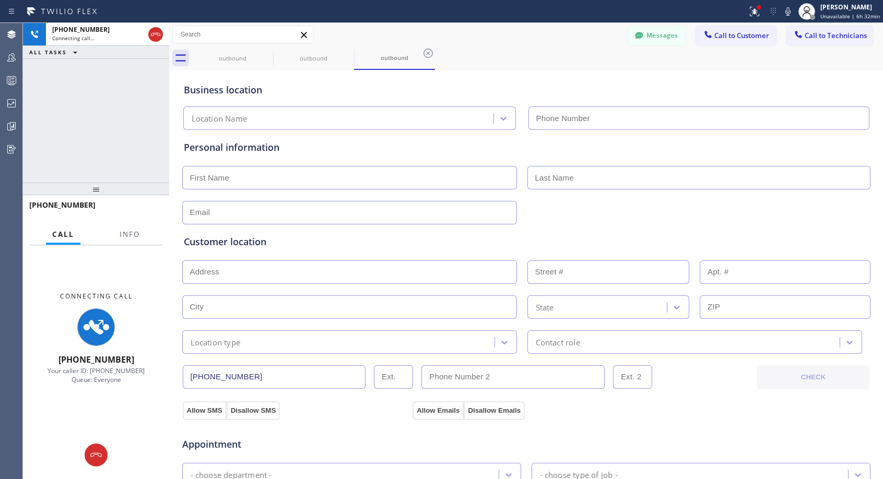
type input "[PHONE_NUMBER]"
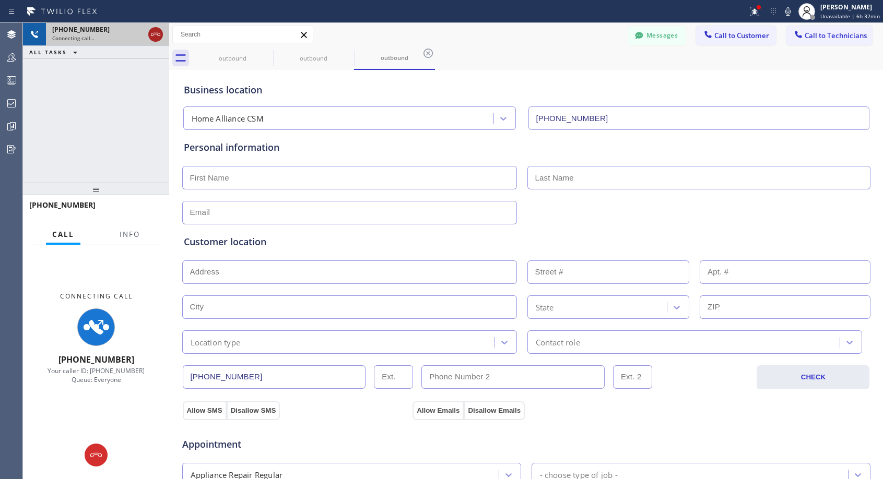
click at [159, 29] on icon at bounding box center [155, 34] width 13 height 13
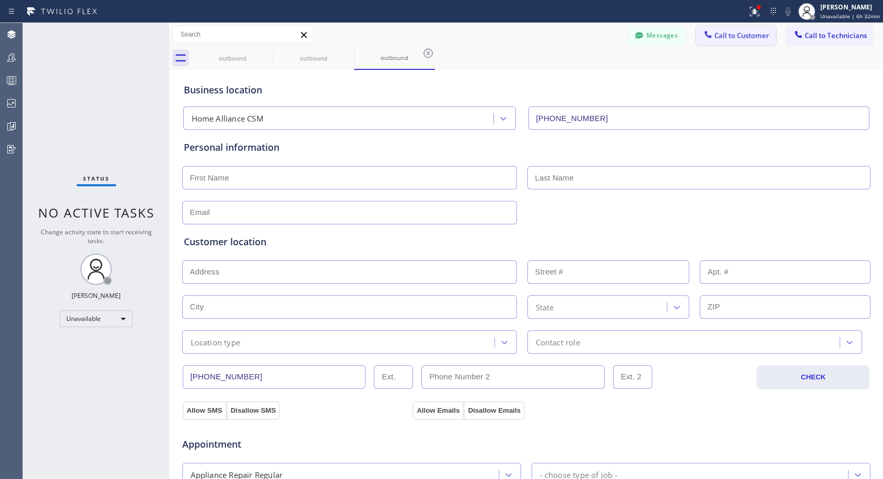
click at [704, 36] on icon at bounding box center [707, 34] width 7 height 7
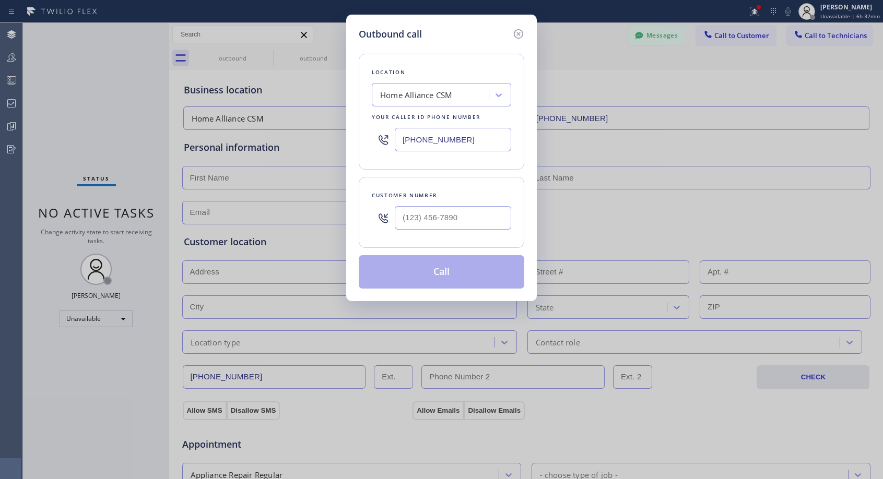
click at [487, 200] on div "Customer number" at bounding box center [441, 212] width 165 height 71
click at [487, 210] on input "(___) ___-____" at bounding box center [453, 217] width 116 height 23
paste input "908) 763-6991"
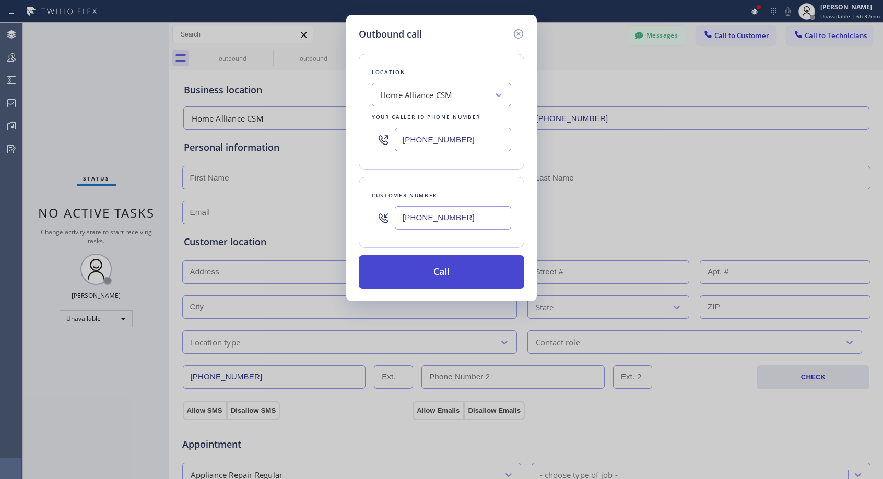
type input "[PHONE_NUMBER]"
click at [480, 274] on button "Call" at bounding box center [441, 271] width 165 height 33
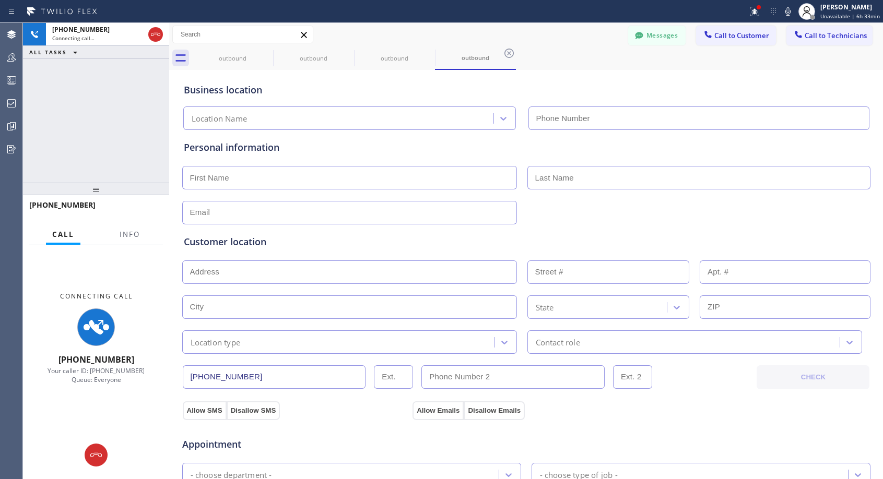
type input "[PHONE_NUMBER]"
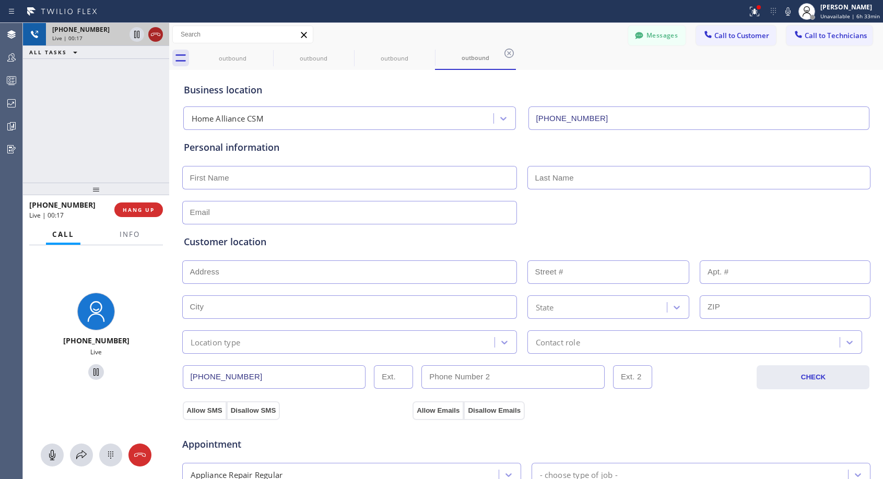
click at [160, 37] on icon at bounding box center [155, 34] width 13 height 13
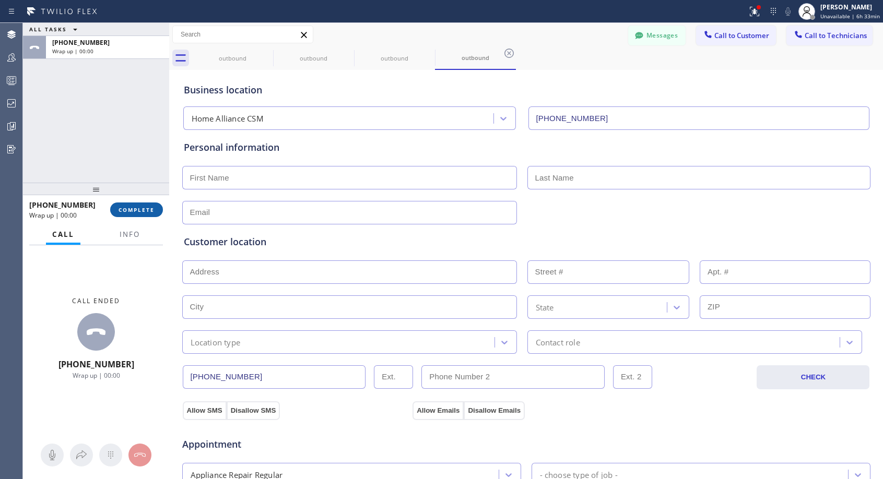
click at [147, 211] on span "COMPLETE" at bounding box center [136, 209] width 36 height 7
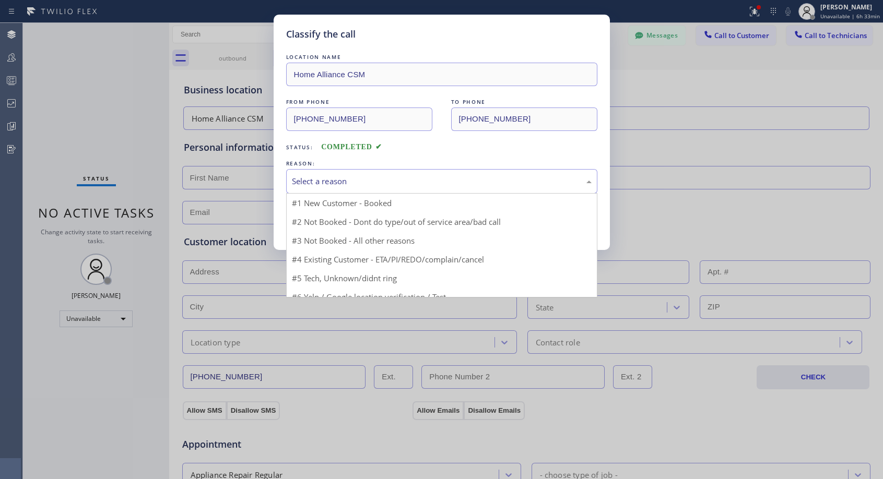
click at [397, 173] on div "Select a reason" at bounding box center [441, 181] width 311 height 25
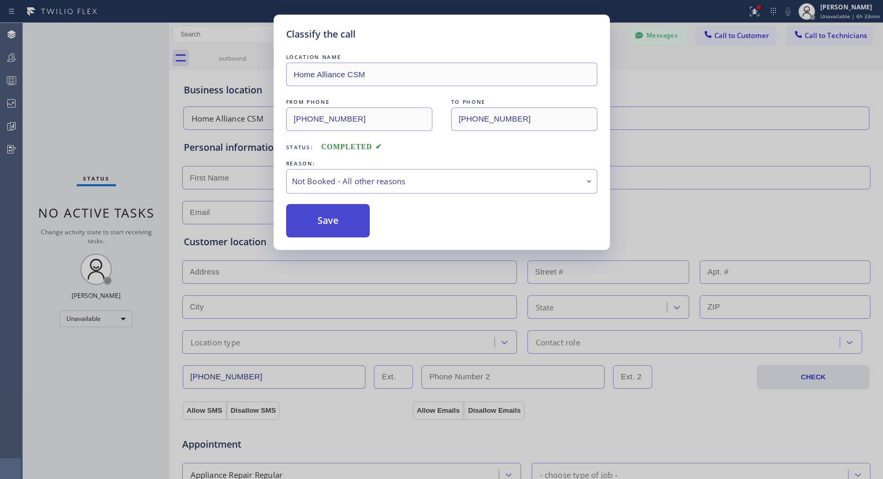
click at [349, 219] on button "Save" at bounding box center [328, 220] width 84 height 33
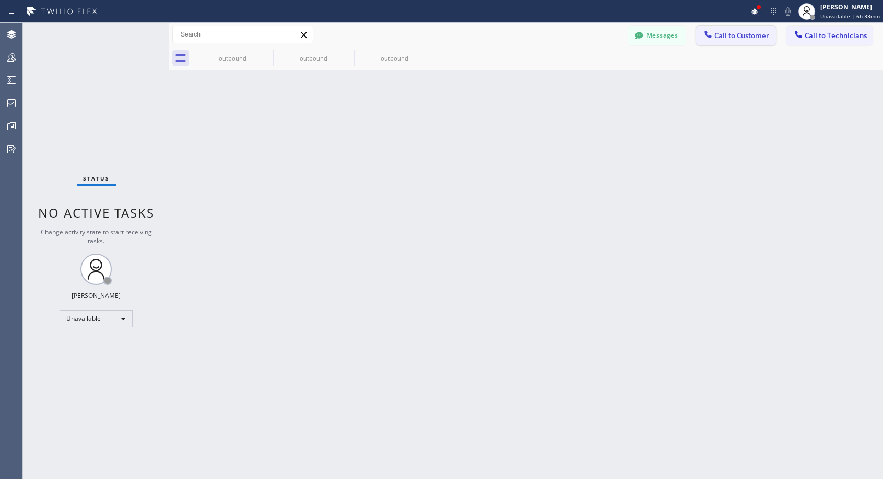
drag, startPoint x: 740, startPoint y: 33, endPoint x: 676, endPoint y: 58, distance: 68.4
click at [740, 34] on span "Call to Customer" at bounding box center [741, 35] width 55 height 9
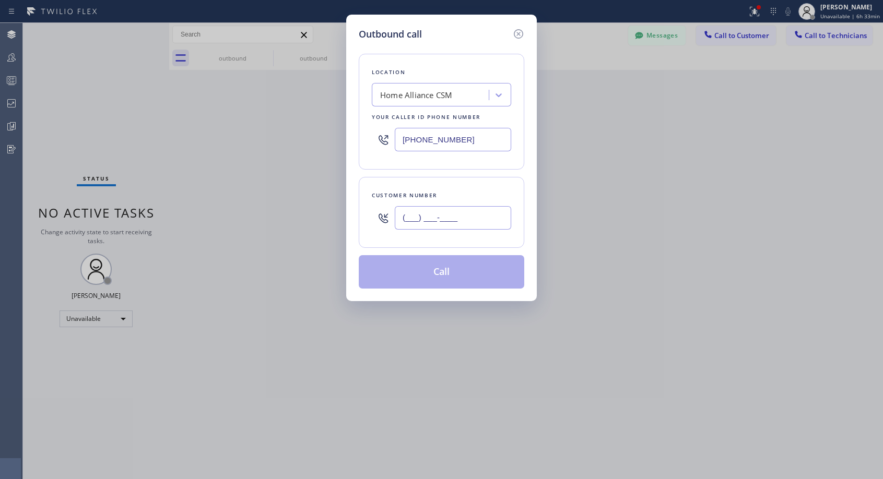
click at [486, 216] on input "(___) ___-____" at bounding box center [453, 217] width 116 height 23
paste input "908) 763-6991"
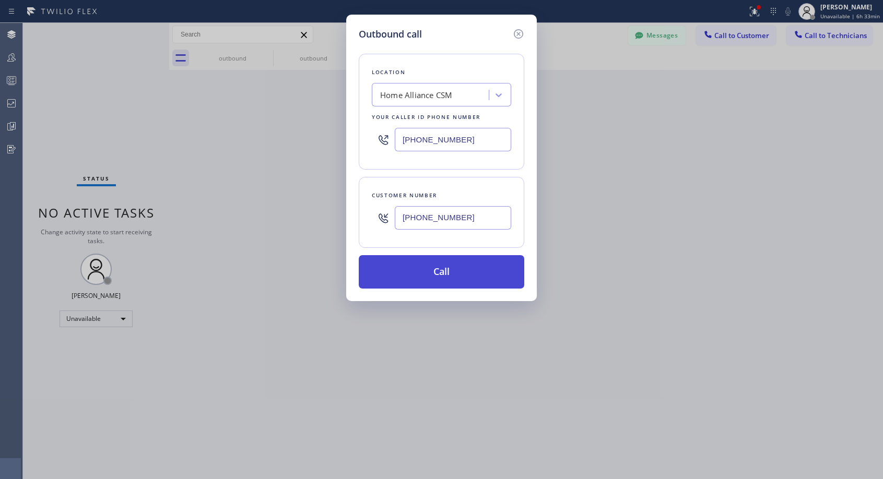
type input "[PHONE_NUMBER]"
click at [472, 273] on button "Call" at bounding box center [441, 271] width 165 height 33
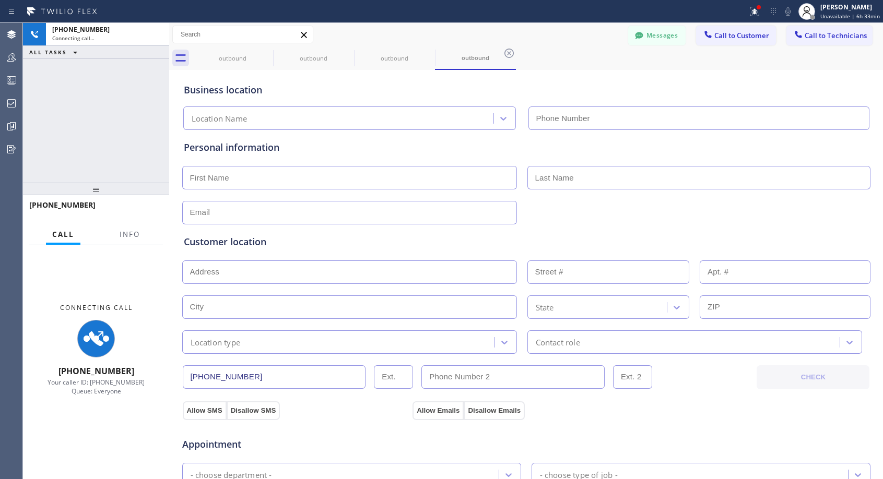
click at [577, 49] on div "outbound outbound outbound outbound" at bounding box center [537, 57] width 691 height 23
type input "[PHONE_NUMBER]"
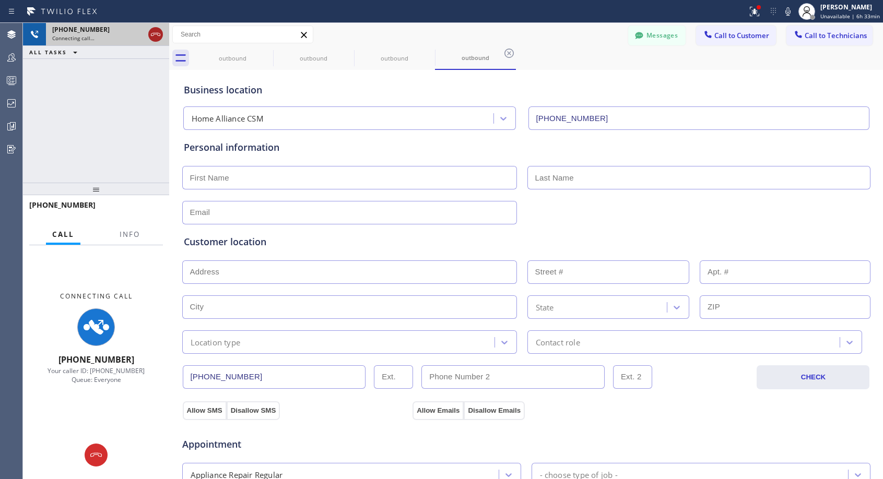
click at [157, 33] on icon at bounding box center [155, 34] width 9 height 3
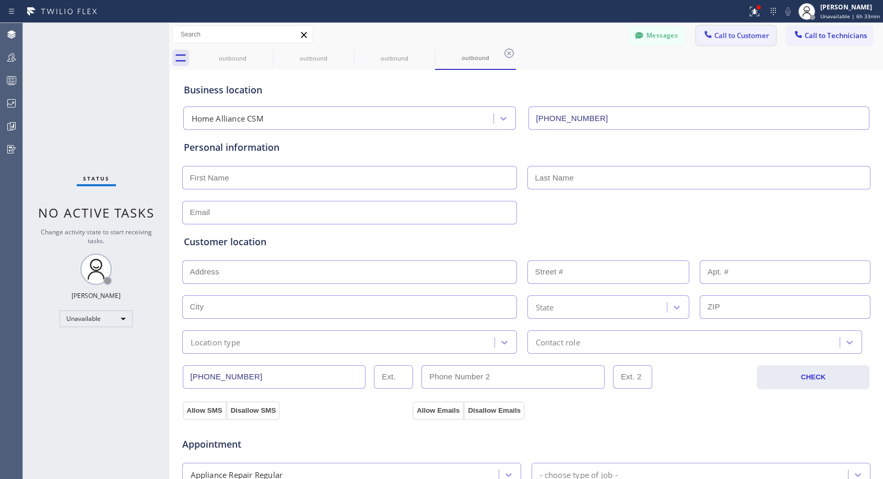
click at [729, 39] on span "Call to Customer" at bounding box center [741, 35] width 55 height 9
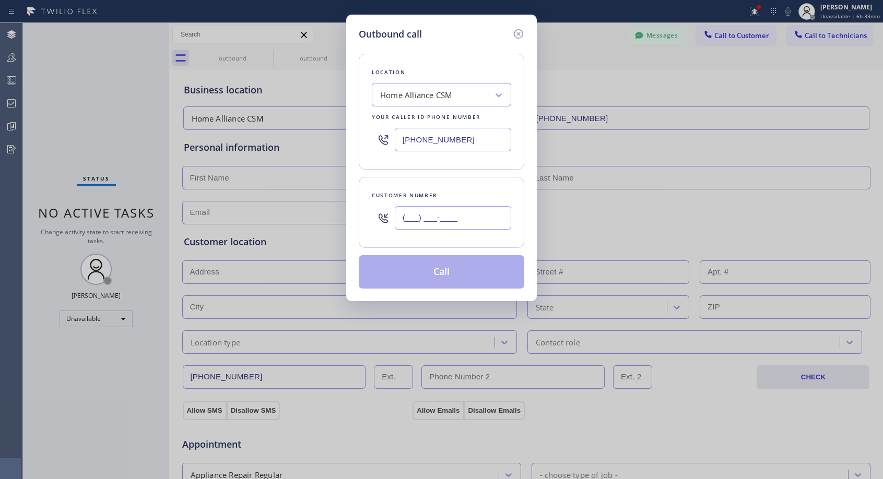
click at [464, 213] on input "(___) ___-____" at bounding box center [453, 217] width 116 height 23
paste input "9087"
click at [464, 213] on input "(___) ___-9087" at bounding box center [453, 217] width 116 height 23
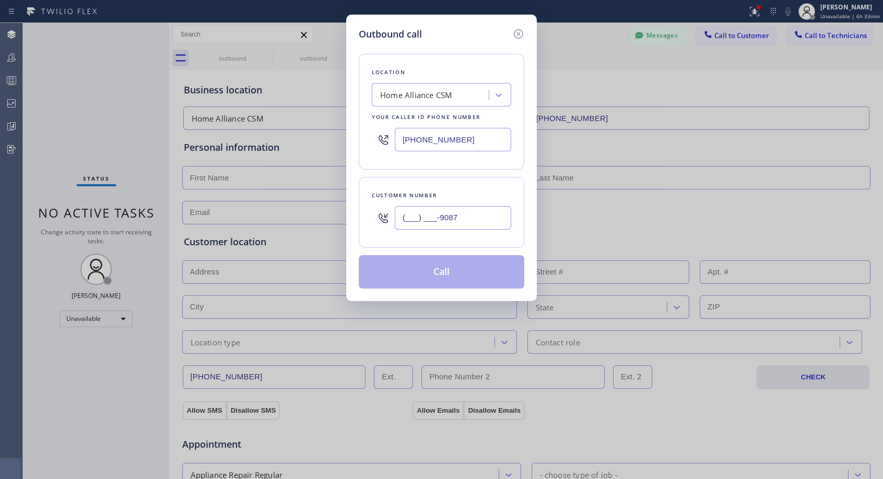
click at [464, 213] on input "(___) ___-9087" at bounding box center [453, 217] width 116 height 23
paste input "908) 763-6991"
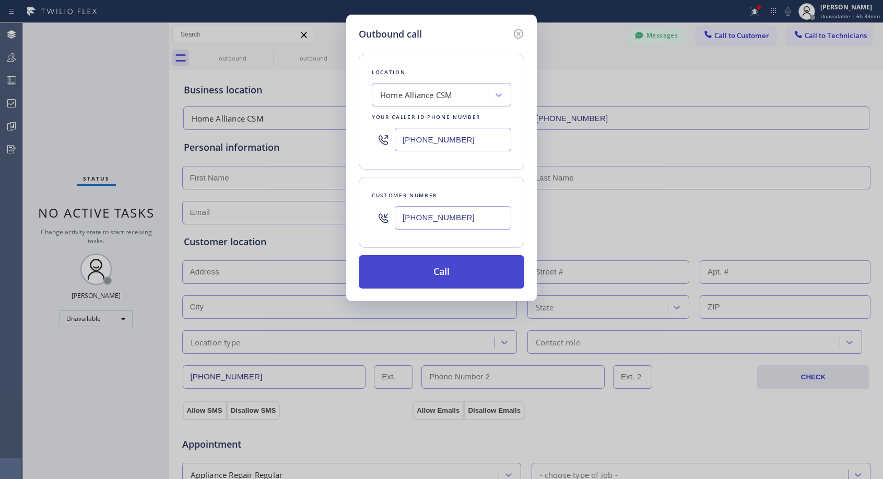
type input "[PHONE_NUMBER]"
click at [481, 268] on button "Call" at bounding box center [441, 271] width 165 height 33
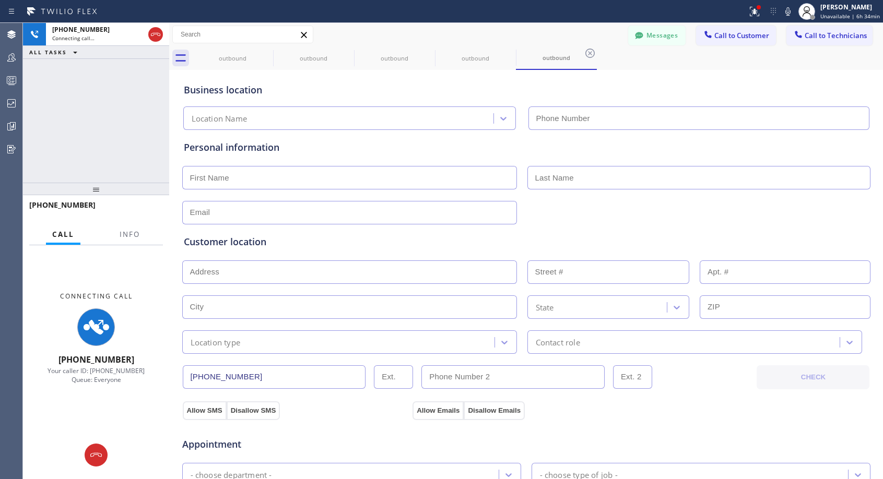
type input "[PHONE_NUMBER]"
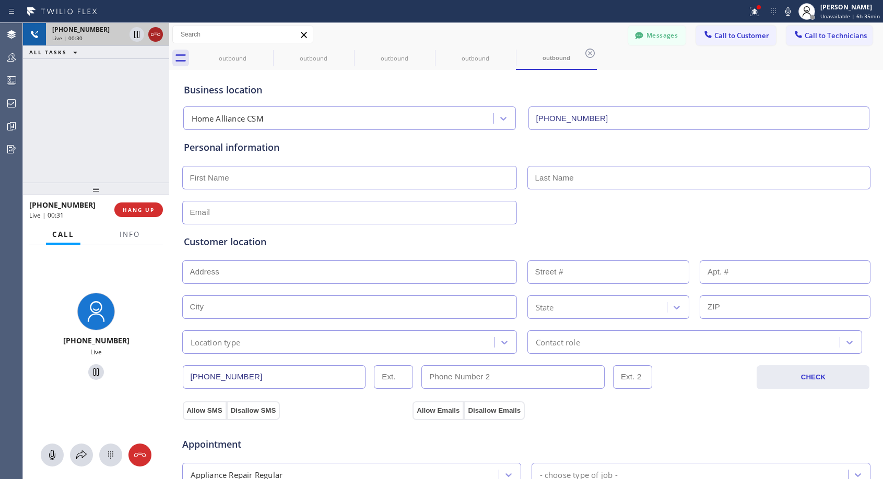
click at [160, 35] on icon at bounding box center [155, 34] width 13 height 13
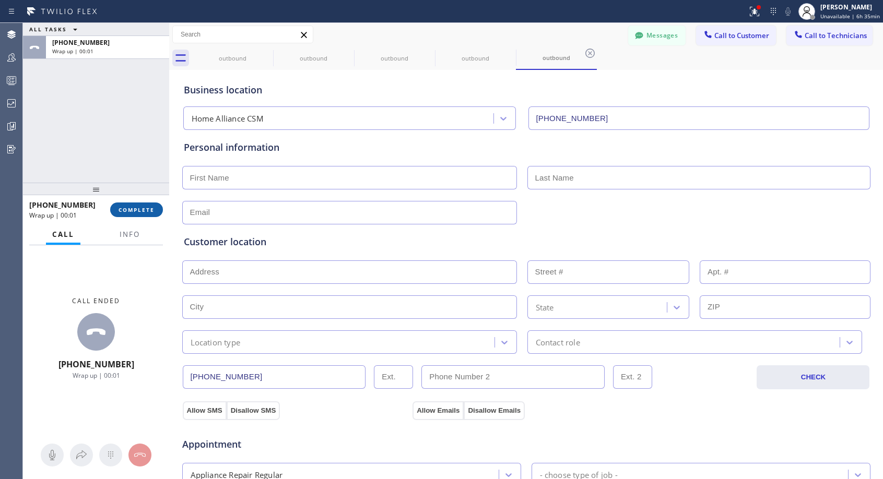
click at [153, 210] on span "COMPLETE" at bounding box center [136, 209] width 36 height 7
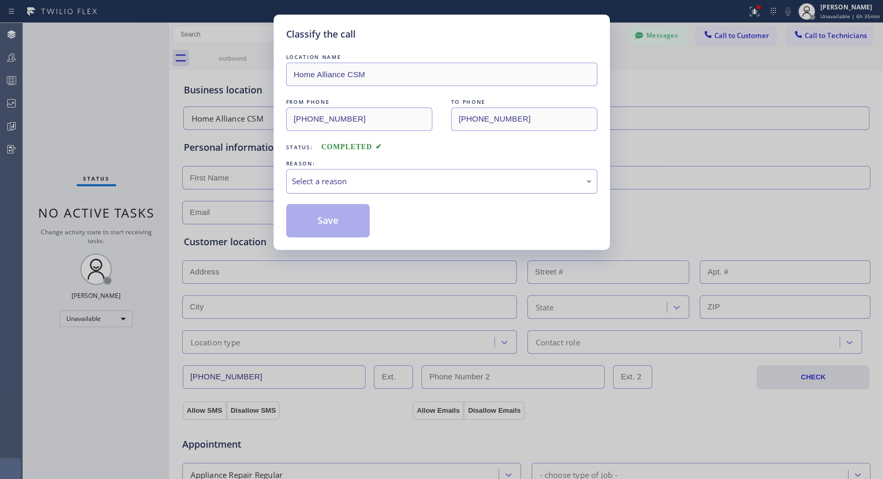
click at [366, 182] on div "Select a reason" at bounding box center [442, 181] width 300 height 12
click at [338, 225] on button "Save" at bounding box center [328, 220] width 84 height 33
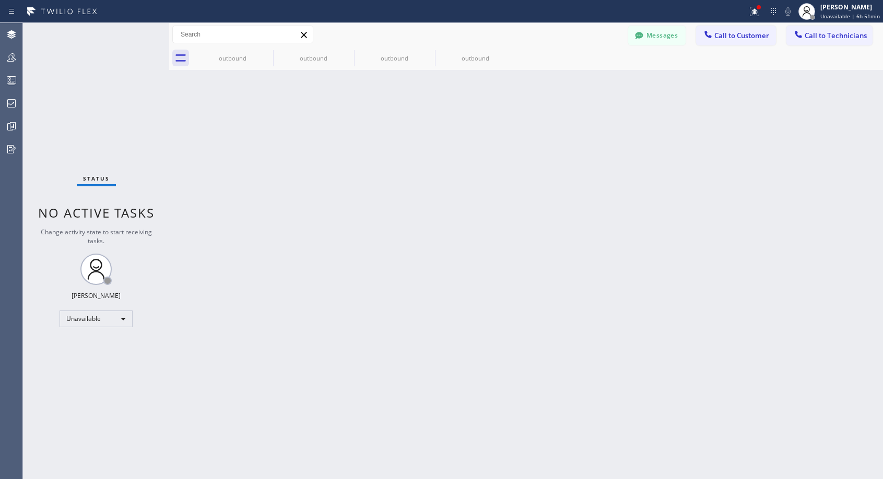
drag, startPoint x: 737, startPoint y: 36, endPoint x: 558, endPoint y: 172, distance: 225.0
click at [735, 40] on button "Call to Customer" at bounding box center [736, 36] width 80 height 20
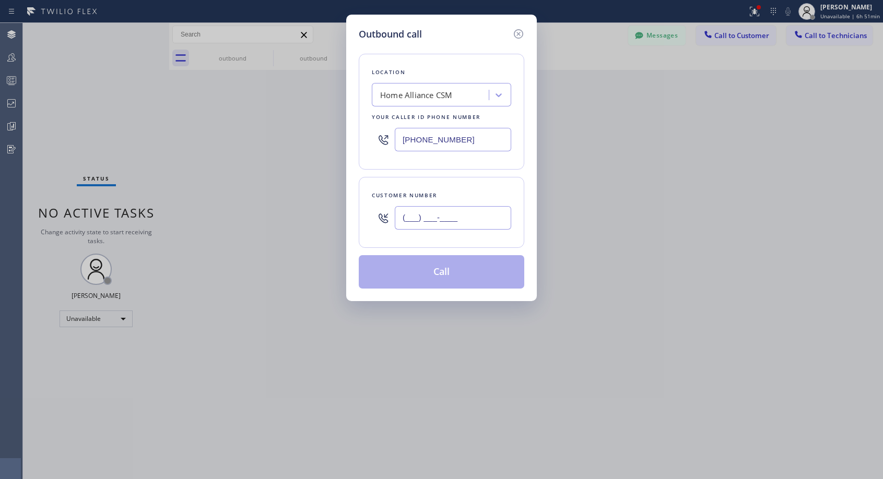
click at [484, 219] on input "(___) ___-____" at bounding box center [453, 217] width 116 height 23
paste input "310) 602-9627"
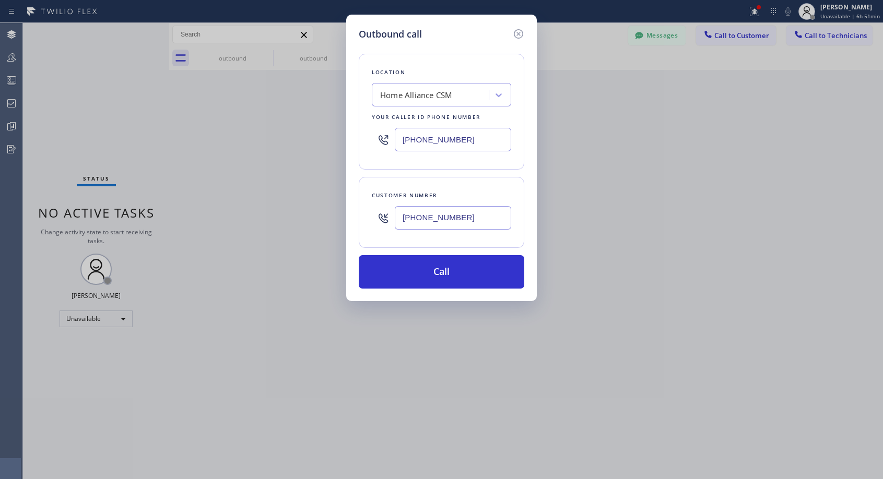
type input "[PHONE_NUMBER]"
click at [429, 267] on button "Call" at bounding box center [441, 271] width 165 height 33
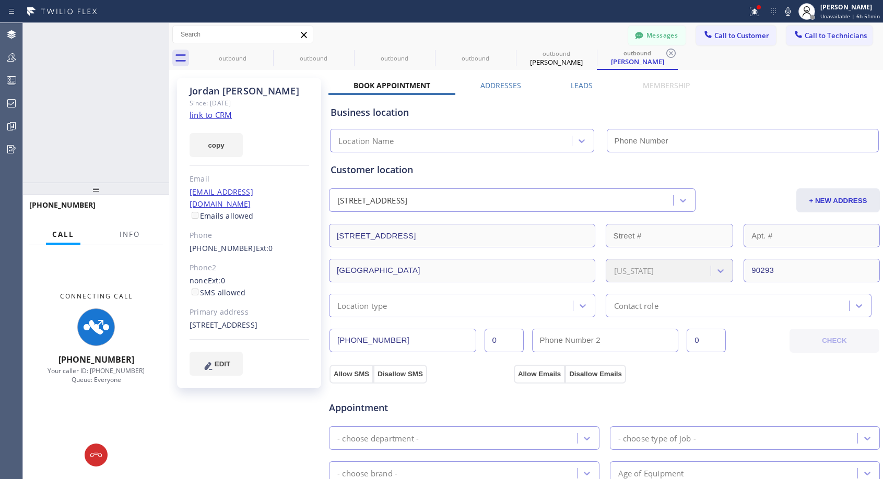
type input "[PHONE_NUMBER]"
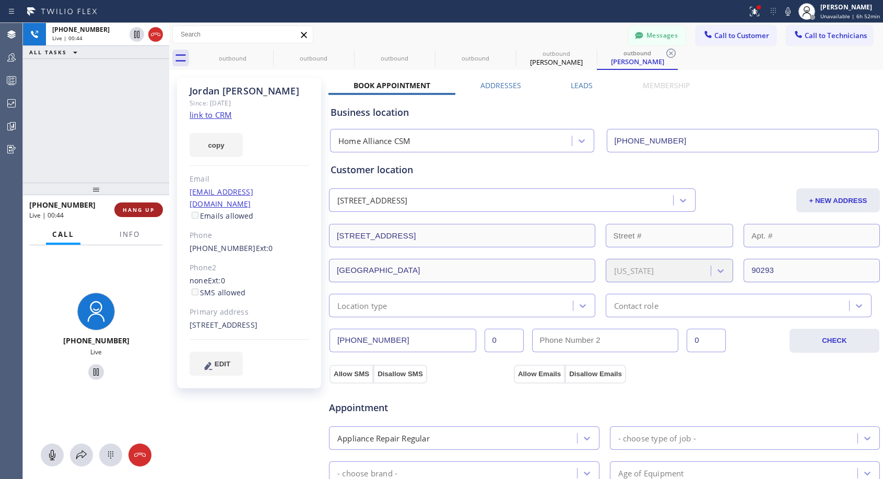
click at [141, 206] on span "HANG UP" at bounding box center [139, 209] width 32 height 7
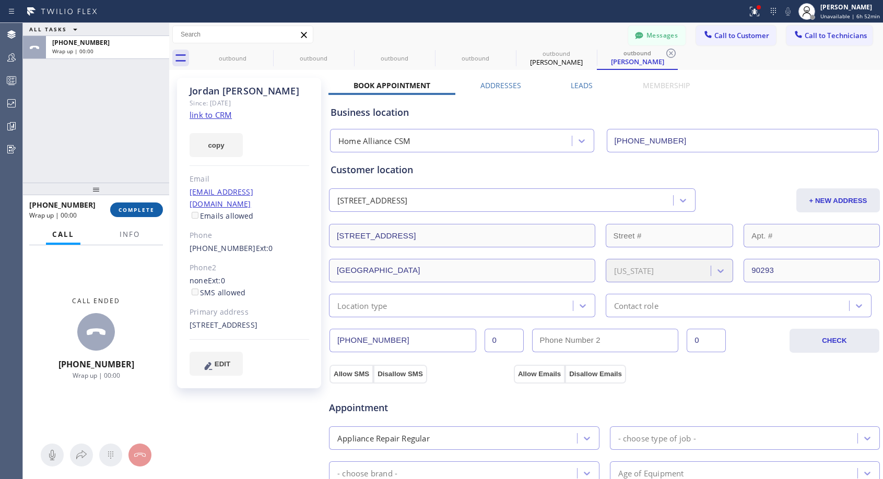
click at [141, 206] on span "COMPLETE" at bounding box center [136, 209] width 36 height 7
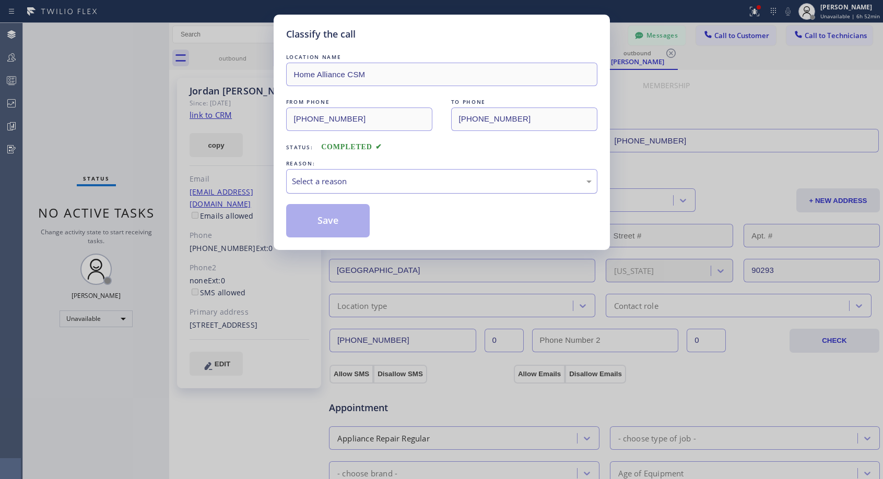
click at [422, 182] on div "Select a reason" at bounding box center [442, 181] width 300 height 12
click at [337, 224] on button "Save" at bounding box center [328, 220] width 84 height 33
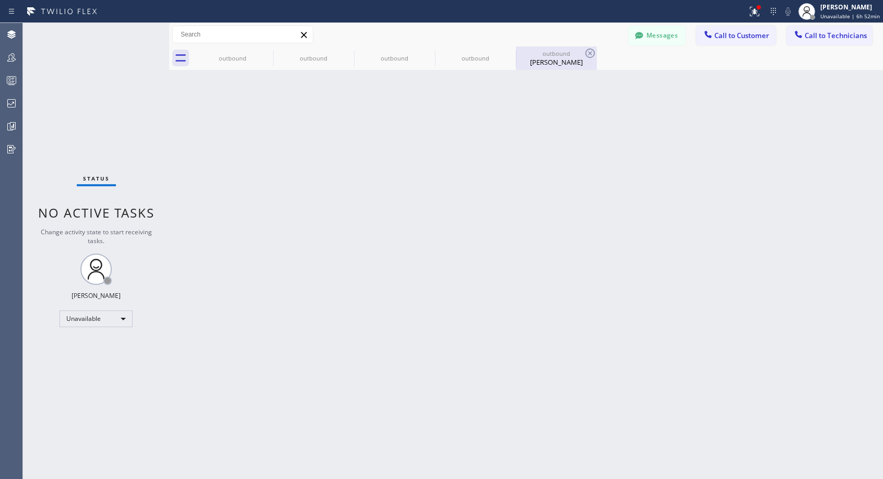
click at [545, 47] on div "outbound [PERSON_NAME]" at bounding box center [556, 57] width 79 height 23
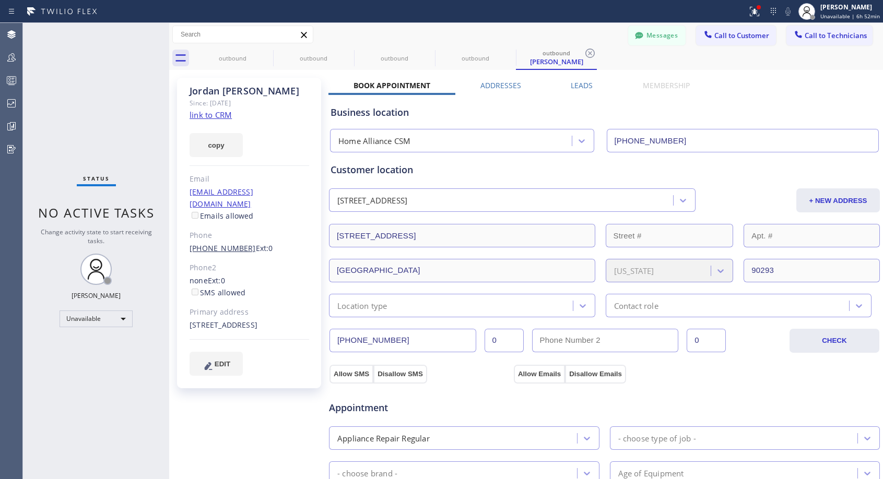
click at [220, 243] on link "[PHONE_NUMBER]" at bounding box center [222, 248] width 66 height 10
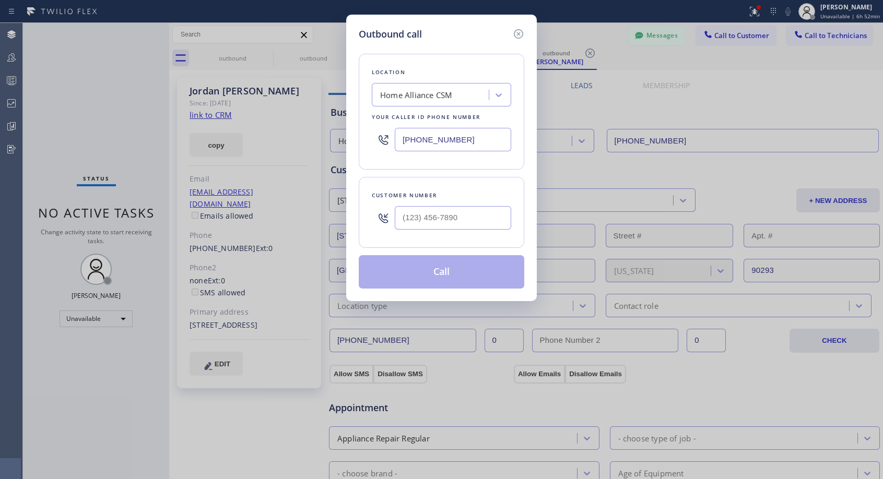
type input "[PHONE_NUMBER]"
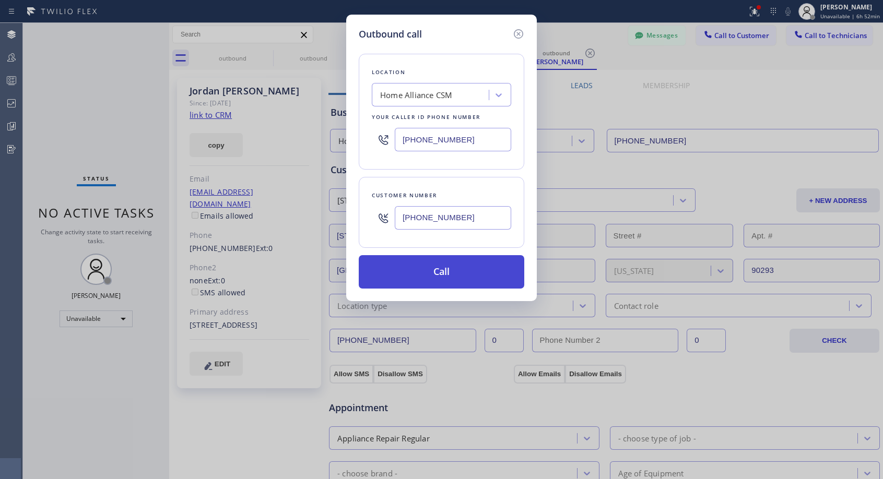
click at [457, 274] on button "Call" at bounding box center [441, 271] width 165 height 33
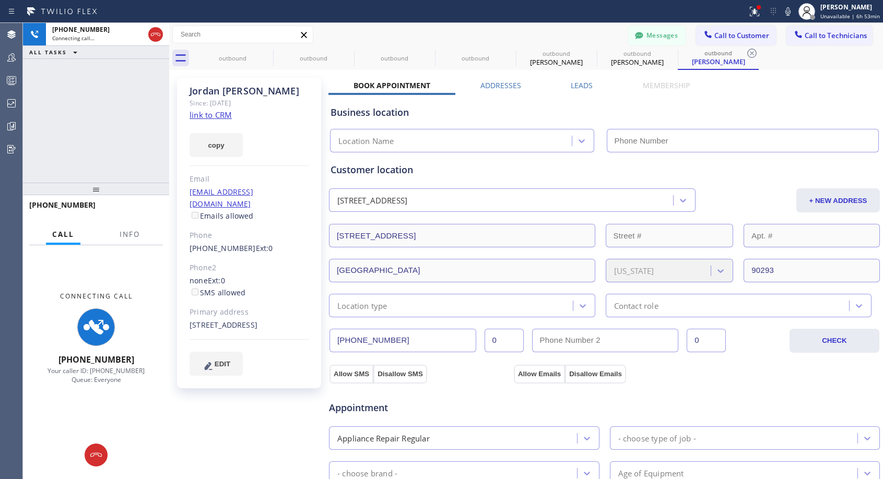
type input "[PHONE_NUMBER]"
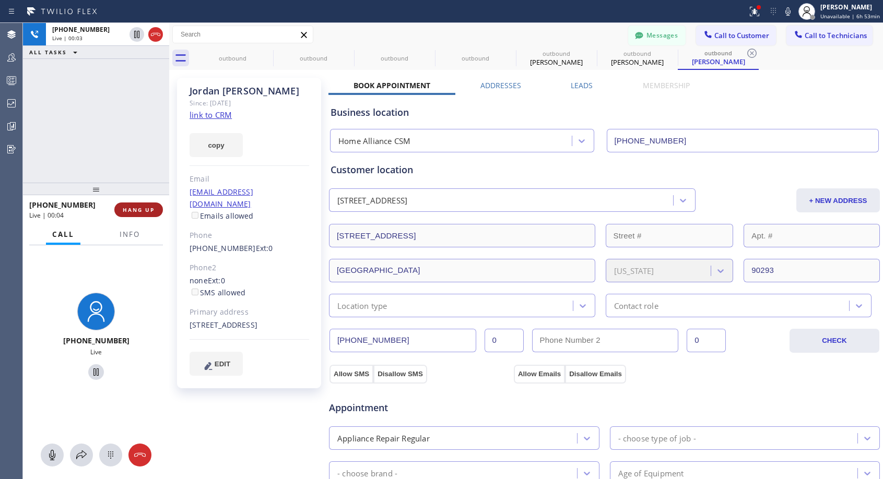
click at [141, 210] on span "HANG UP" at bounding box center [139, 209] width 32 height 7
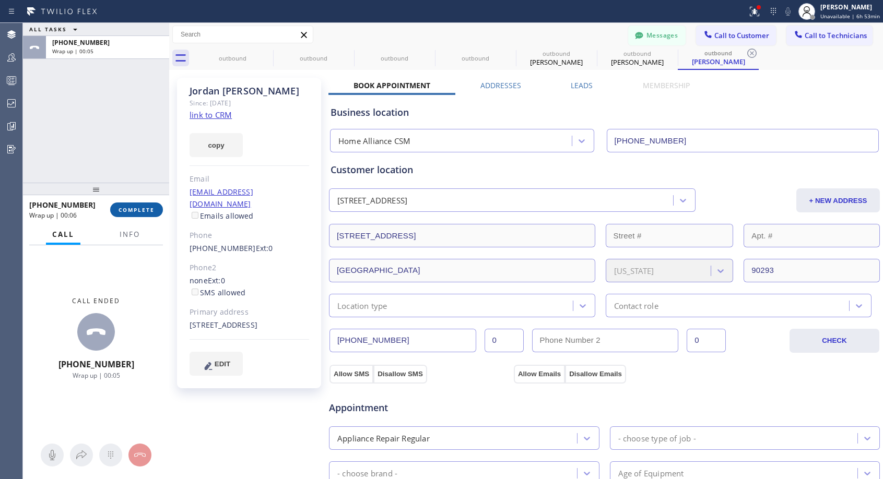
click at [122, 211] on span "COMPLETE" at bounding box center [136, 209] width 36 height 7
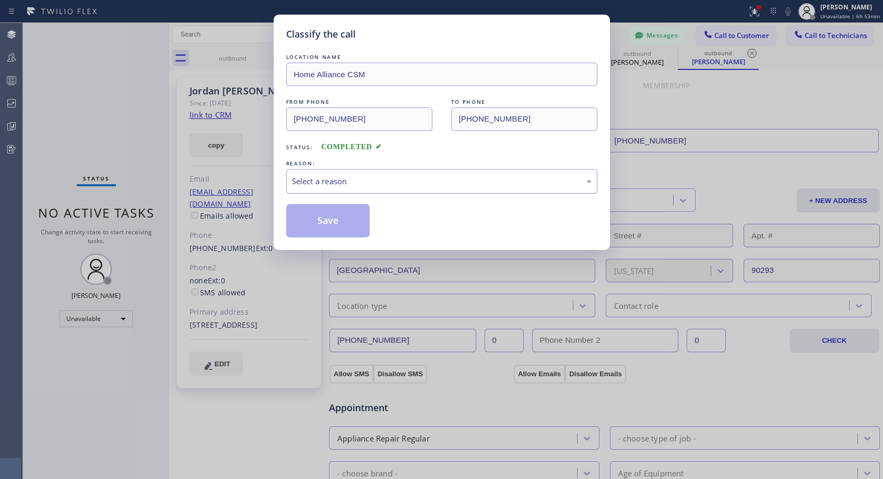
click at [400, 183] on div "Select a reason" at bounding box center [442, 181] width 300 height 12
click at [337, 224] on button "Save" at bounding box center [328, 220] width 84 height 33
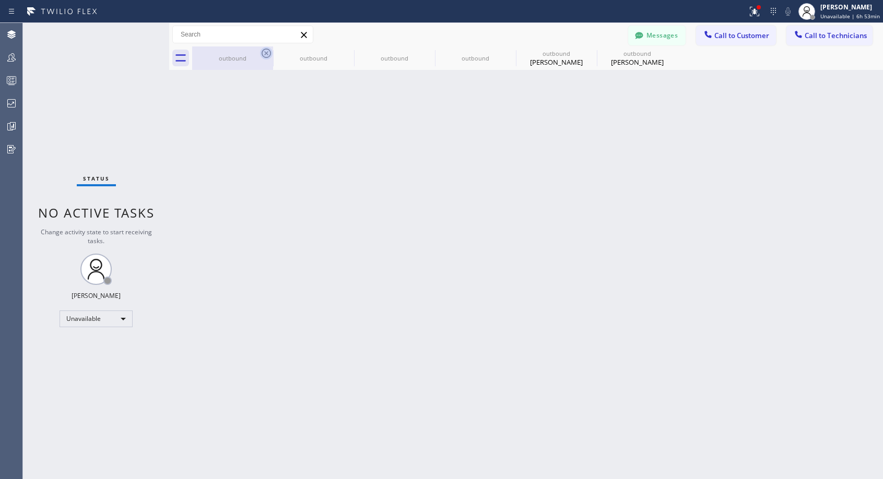
click at [268, 54] on icon at bounding box center [266, 53] width 13 height 13
click at [0, 0] on icon at bounding box center [0, 0] width 0 height 0
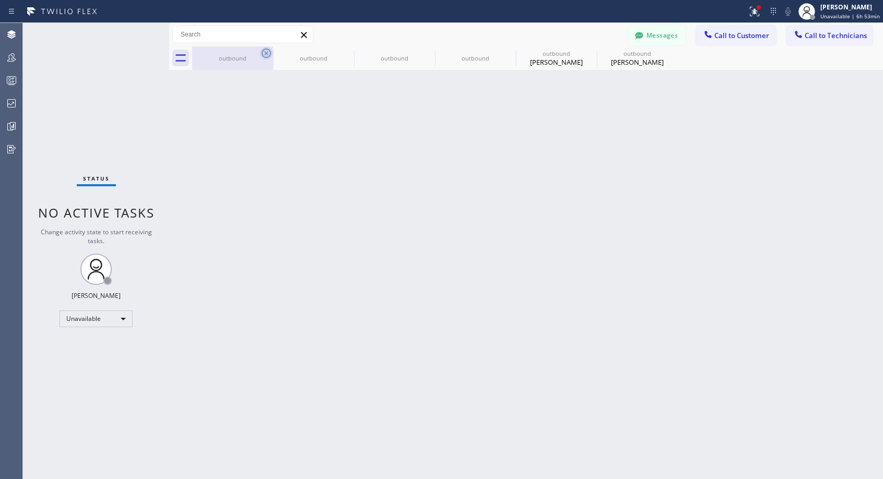
click at [0, 0] on icon at bounding box center [0, 0] width 0 height 0
click at [268, 54] on div at bounding box center [537, 57] width 691 height 23
drag, startPoint x: 725, startPoint y: 35, endPoint x: 407, endPoint y: 228, distance: 371.8
click at [725, 37] on span "Call to Customer" at bounding box center [741, 35] width 55 height 9
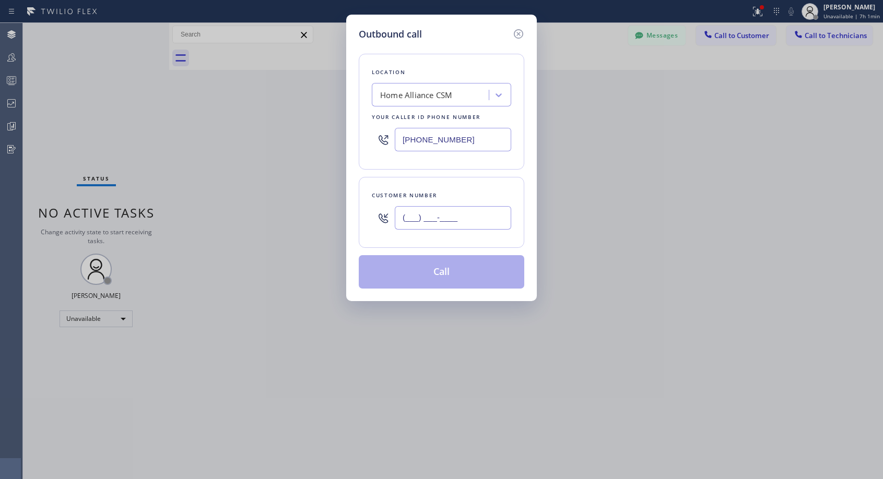
click at [426, 210] on input "(___) ___-____" at bounding box center [453, 217] width 116 height 23
paste input "310) 602-9627"
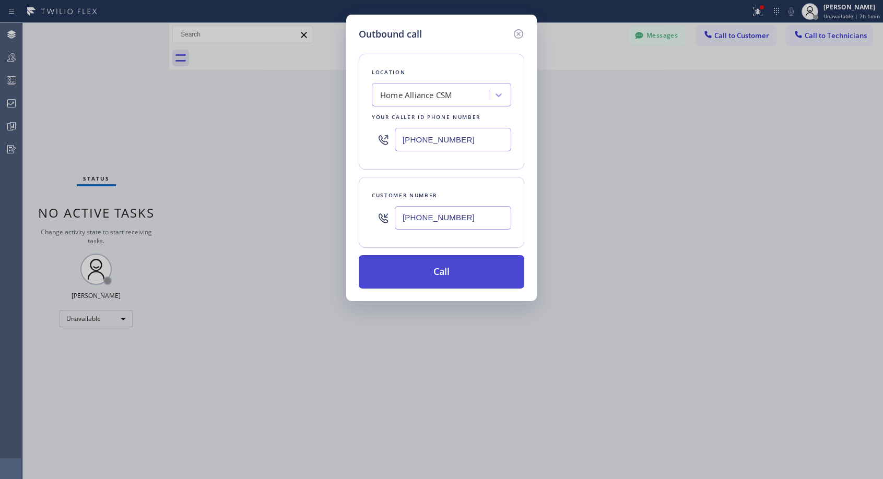
type input "[PHONE_NUMBER]"
click at [447, 273] on button "Call" at bounding box center [441, 271] width 165 height 33
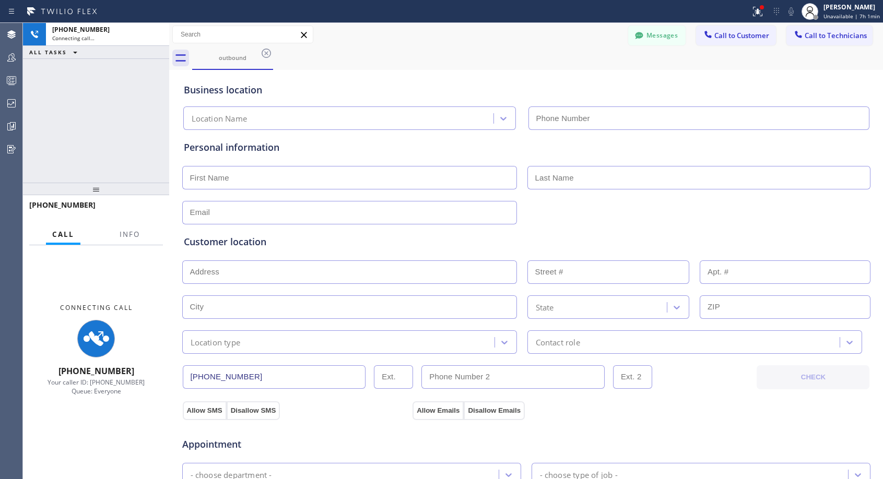
type input "[PHONE_NUMBER]"
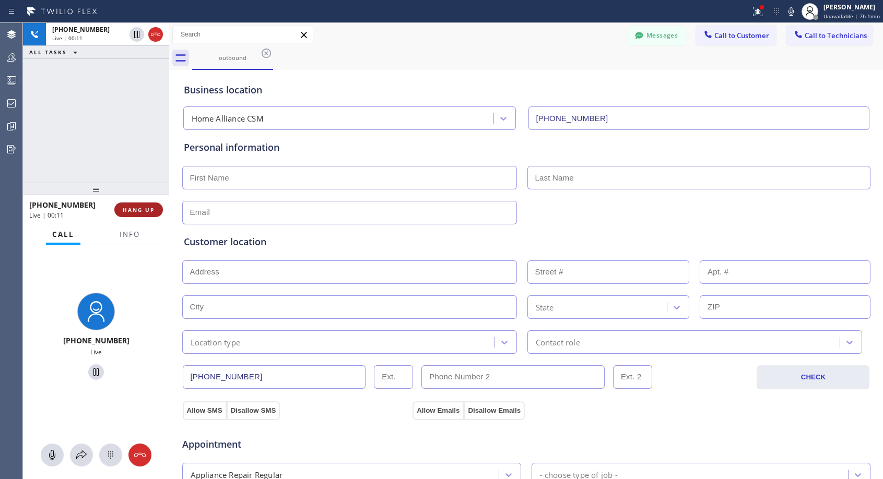
click at [150, 209] on span "HANG UP" at bounding box center [139, 209] width 32 height 7
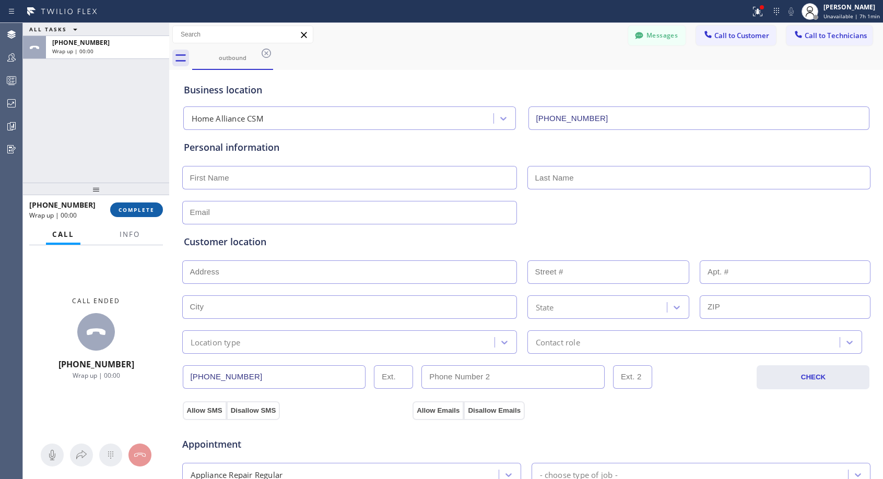
click at [145, 208] on span "COMPLETE" at bounding box center [136, 209] width 36 height 7
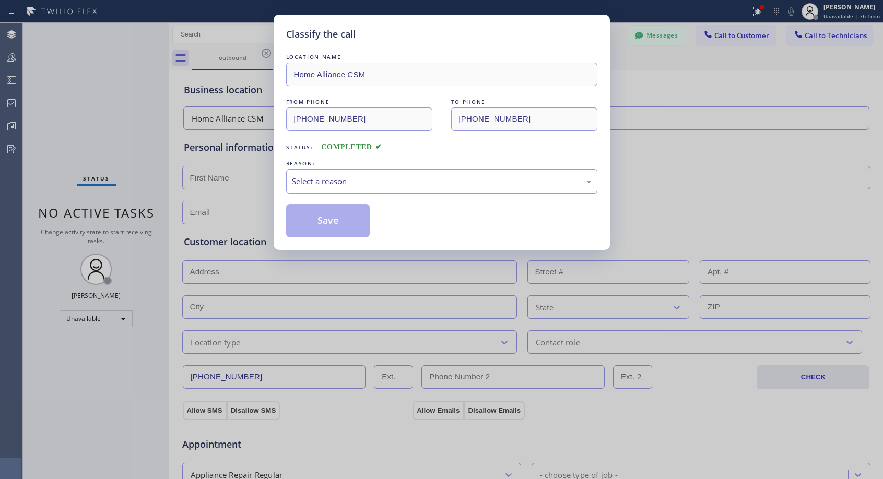
click at [411, 184] on div "Select a reason" at bounding box center [442, 181] width 300 height 12
click at [341, 222] on button "Save" at bounding box center [328, 220] width 84 height 33
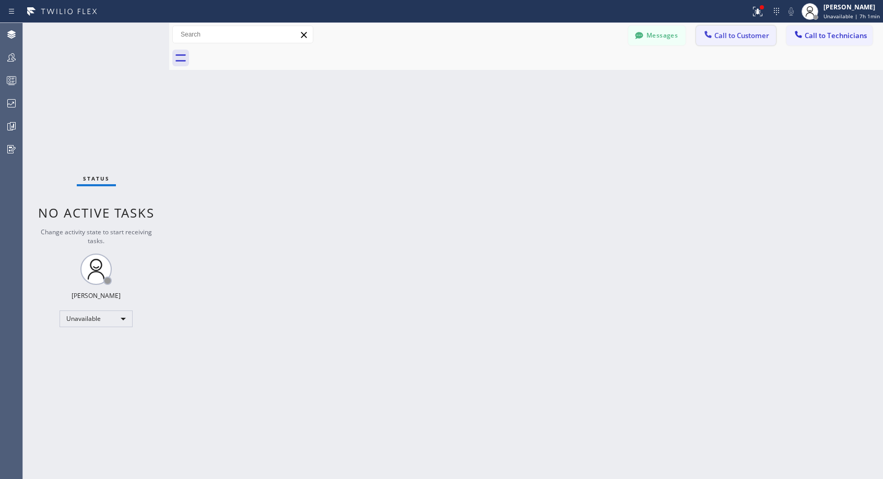
drag, startPoint x: 733, startPoint y: 36, endPoint x: 548, endPoint y: 143, distance: 214.0
click at [732, 37] on span "Call to Customer" at bounding box center [741, 35] width 55 height 9
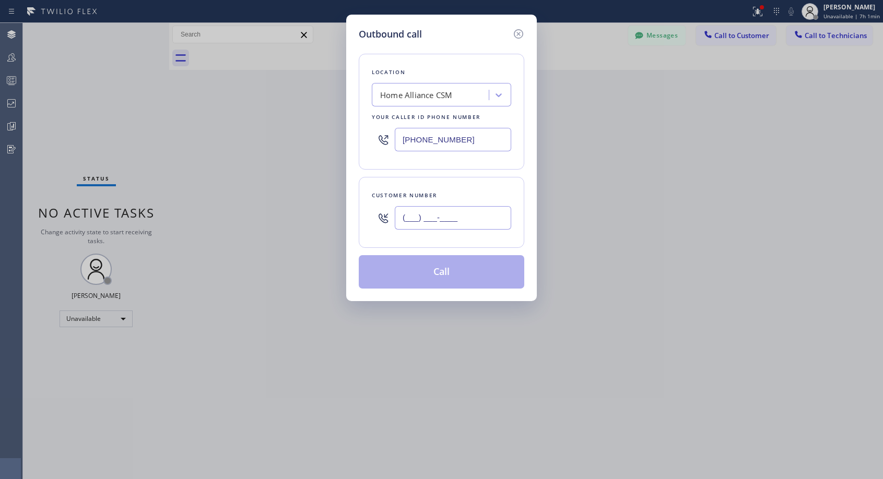
click at [473, 224] on input "(___) ___-____" at bounding box center [453, 217] width 116 height 23
paste input "310) 602-9627"
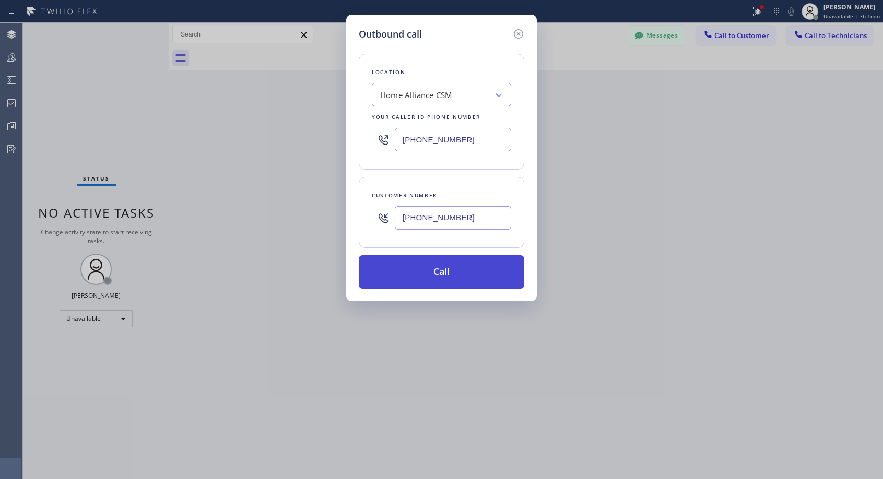
type input "[PHONE_NUMBER]"
click at [451, 268] on button "Call" at bounding box center [441, 271] width 165 height 33
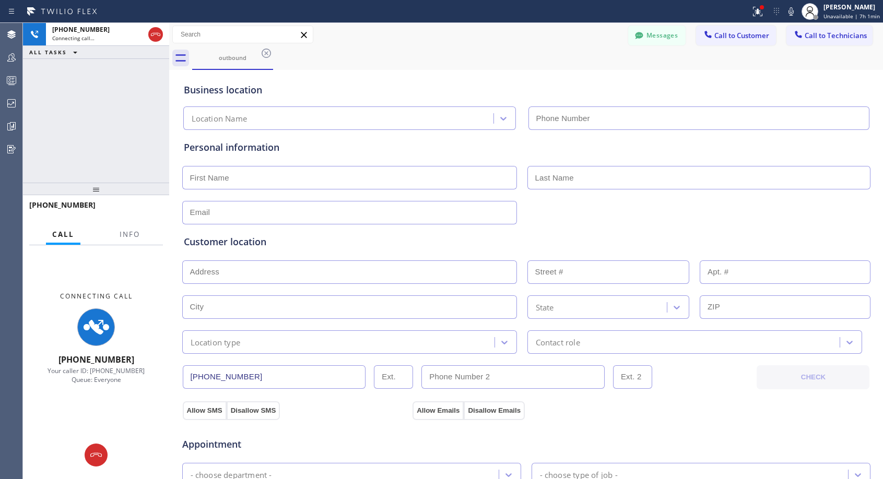
type input "[PHONE_NUMBER]"
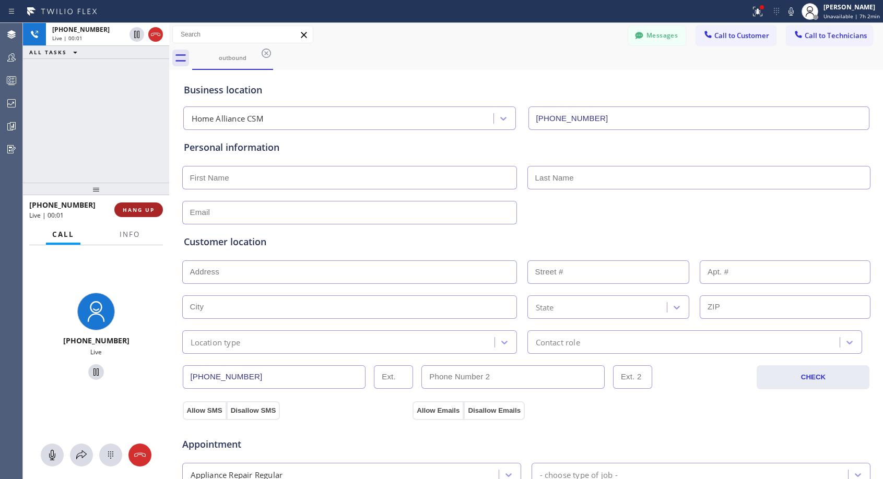
click at [143, 207] on span "HANG UP" at bounding box center [139, 209] width 32 height 7
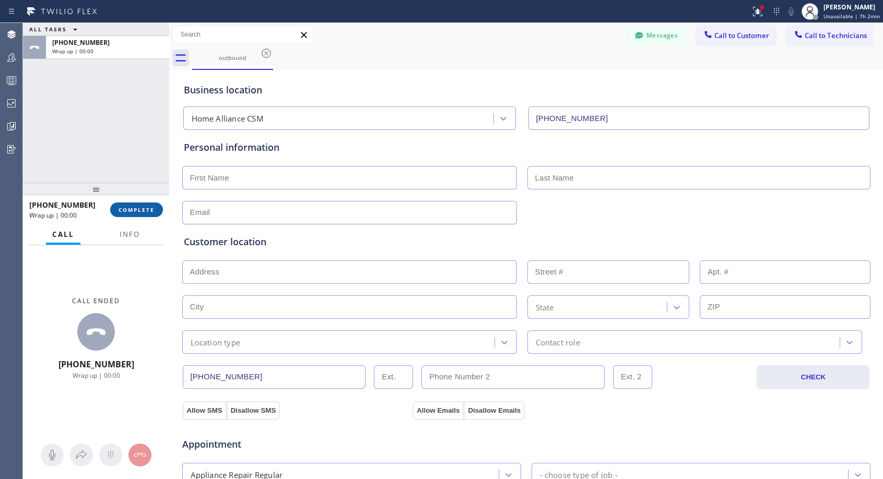
click at [143, 207] on span "COMPLETE" at bounding box center [136, 209] width 36 height 7
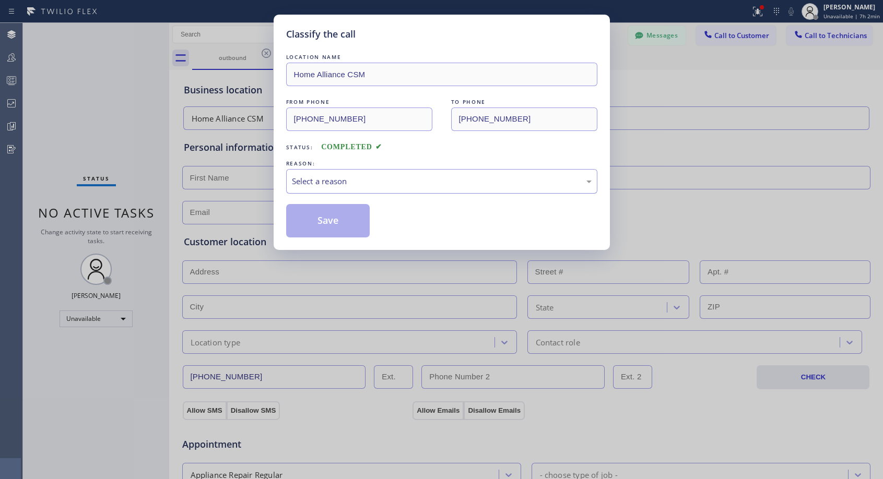
click at [333, 184] on div "Select a reason" at bounding box center [442, 181] width 300 height 12
click at [323, 227] on button "Save" at bounding box center [328, 220] width 84 height 33
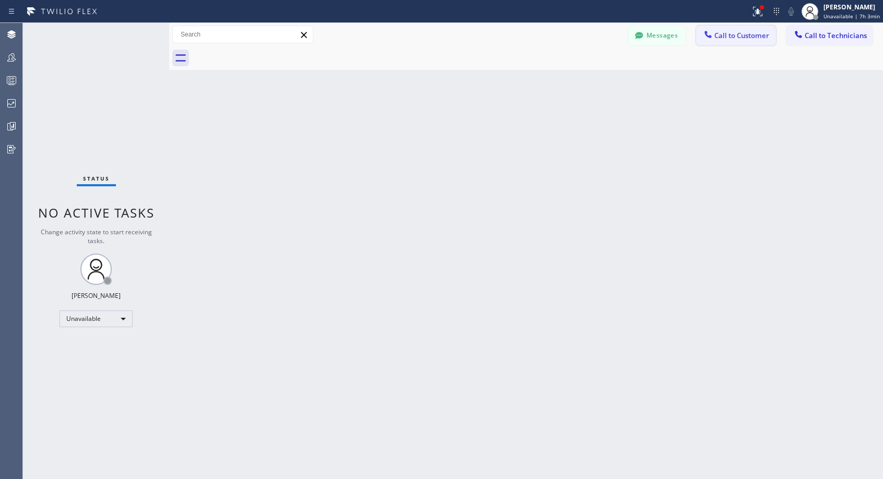
click at [737, 39] on span "Call to Customer" at bounding box center [741, 35] width 55 height 9
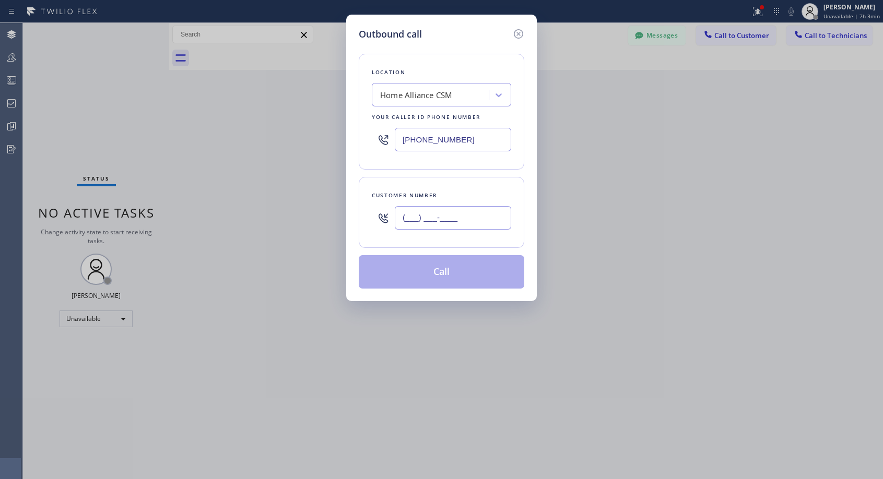
click at [444, 210] on input "(___) ___-____" at bounding box center [453, 217] width 116 height 23
paste input "310) 602-9627"
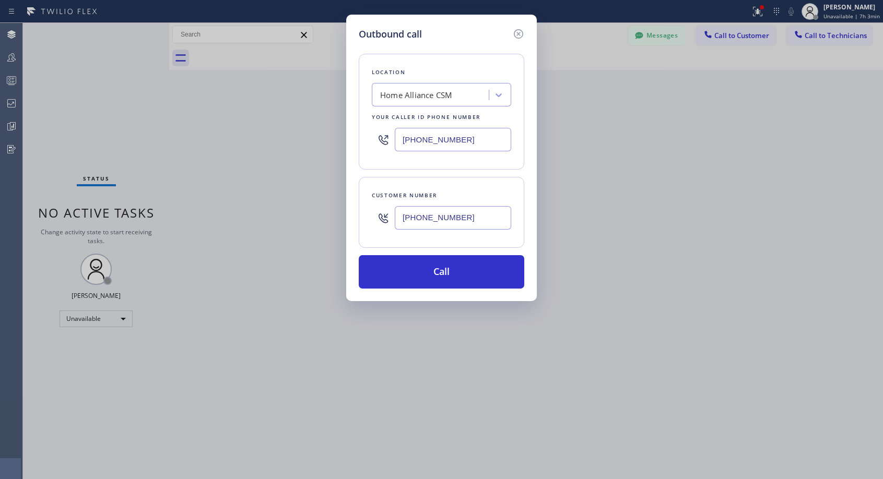
type input "[PHONE_NUMBER]"
click at [429, 268] on button "Call" at bounding box center [441, 271] width 165 height 33
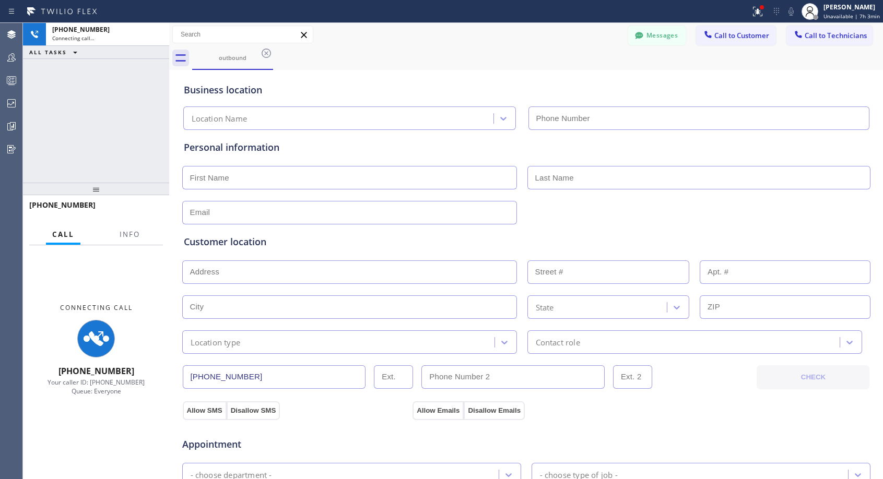
type input "[PHONE_NUMBER]"
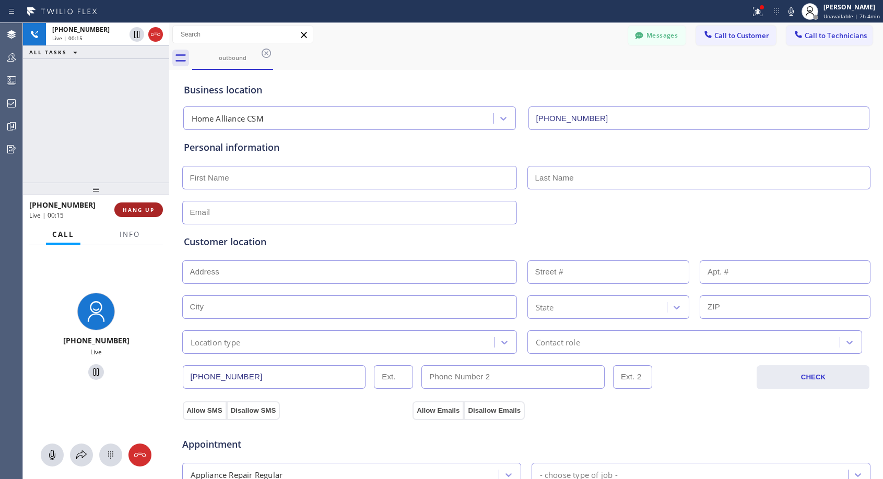
click at [141, 206] on span "HANG UP" at bounding box center [139, 209] width 32 height 7
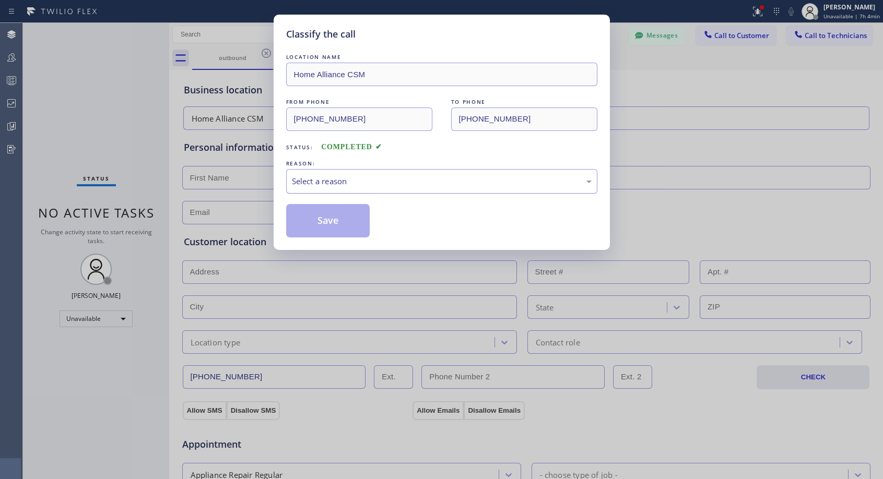
click at [338, 182] on div "Select a reason" at bounding box center [442, 181] width 300 height 12
click at [317, 222] on button "Save" at bounding box center [328, 220] width 84 height 33
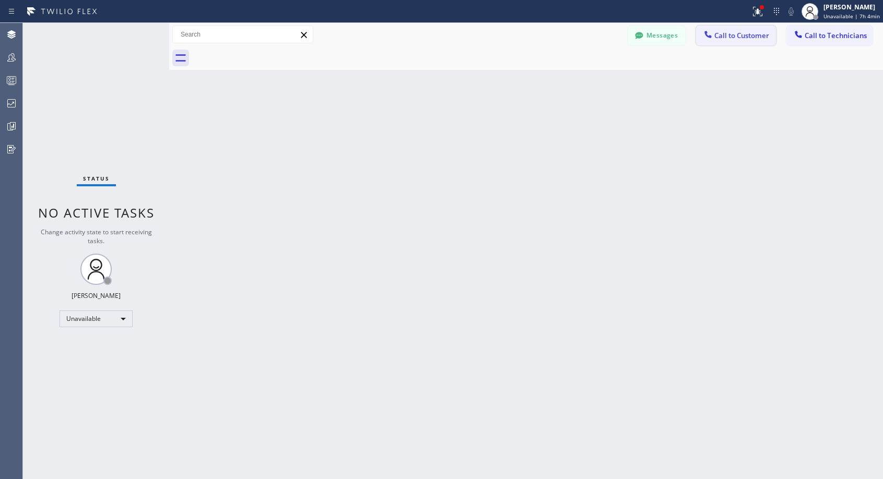
click at [725, 30] on button "Call to Customer" at bounding box center [736, 36] width 80 height 20
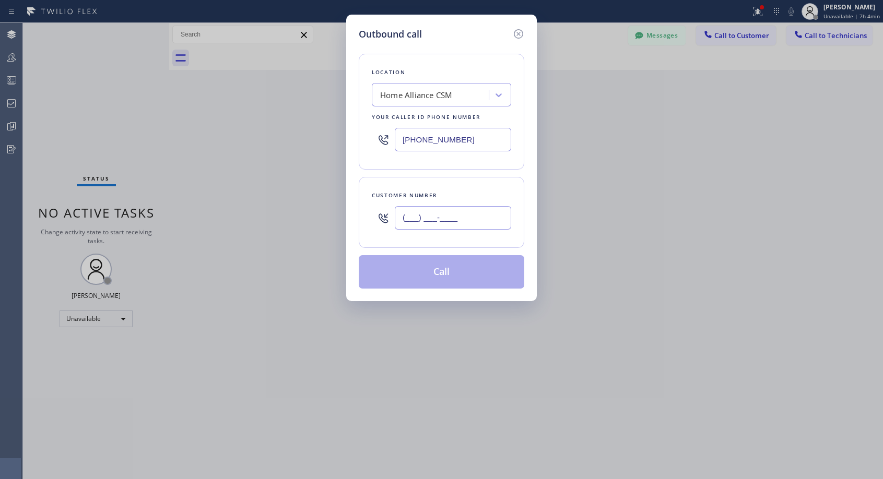
click at [498, 214] on input "(___) ___-____" at bounding box center [453, 217] width 116 height 23
paste input "310) 602-9627"
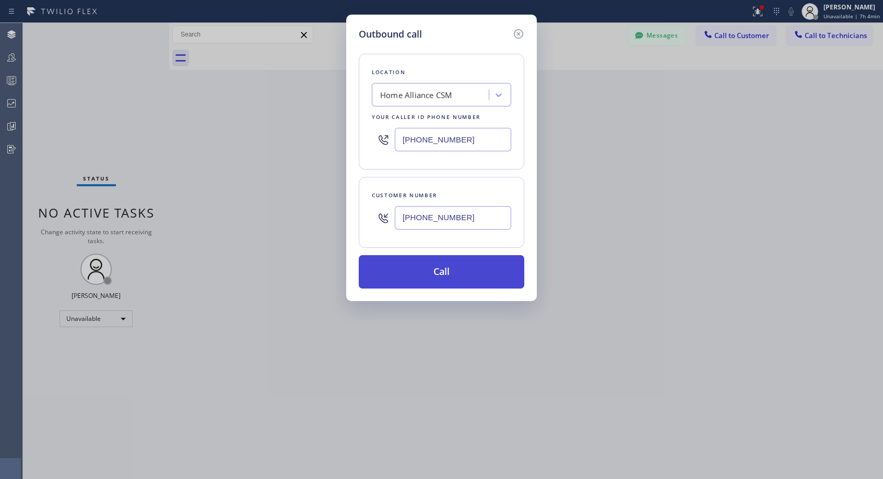
type input "[PHONE_NUMBER]"
click at [471, 270] on button "Call" at bounding box center [441, 271] width 165 height 33
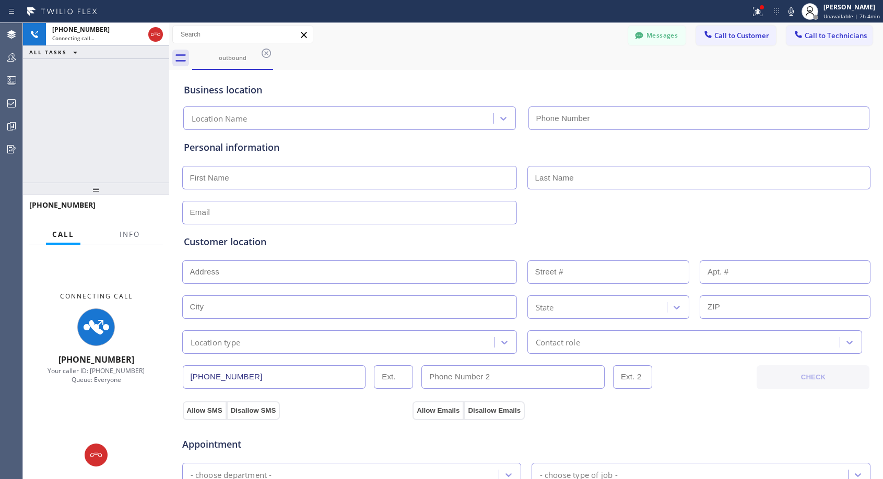
type input "[PHONE_NUMBER]"
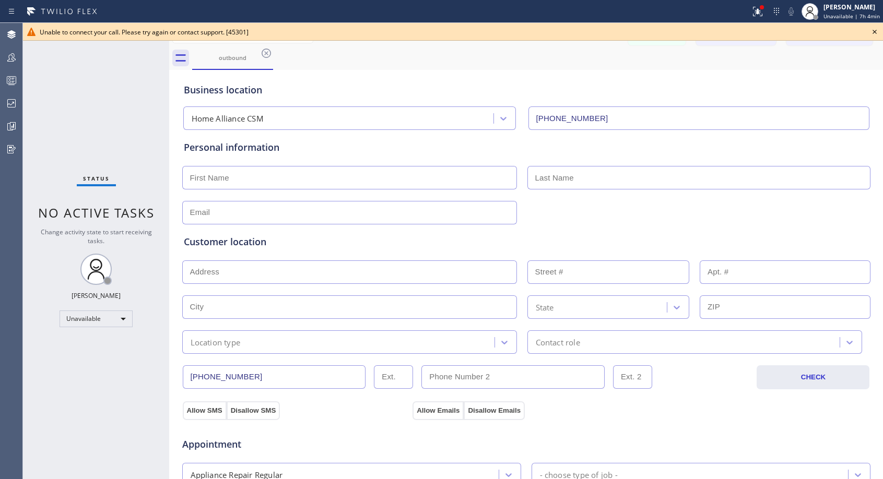
click at [876, 33] on icon at bounding box center [874, 32] width 4 height 4
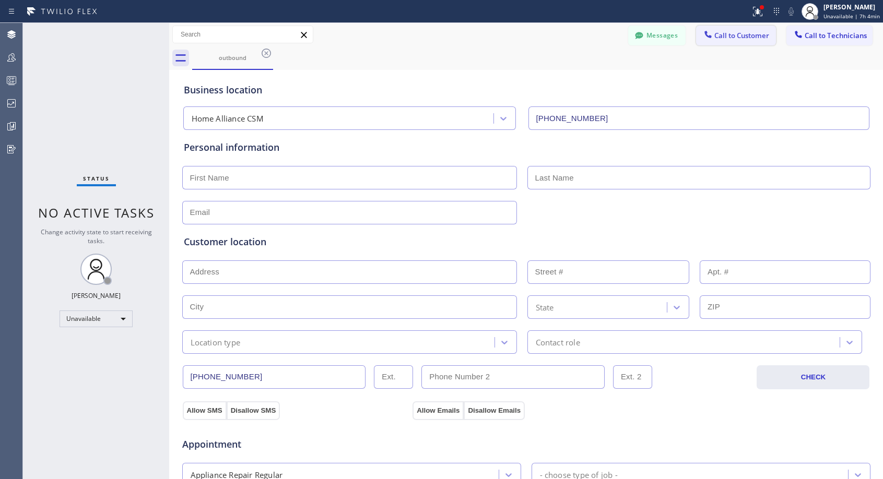
click at [743, 38] on span "Call to Customer" at bounding box center [741, 35] width 55 height 9
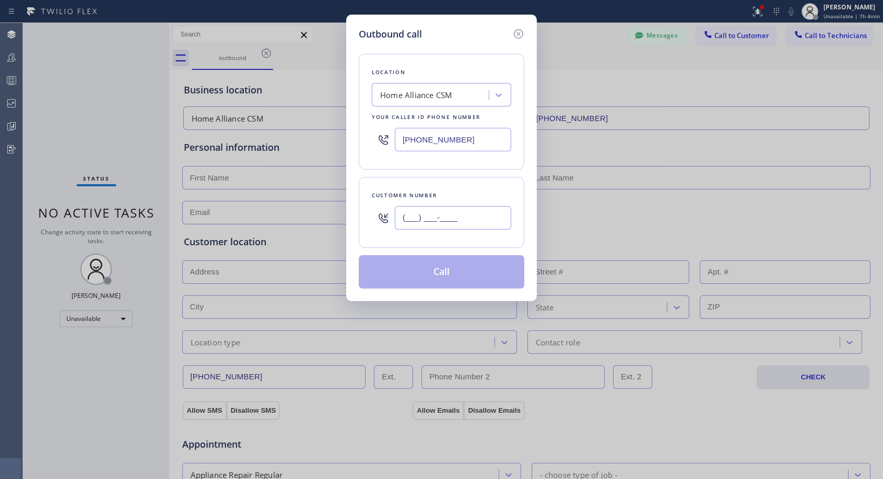
click at [482, 212] on input "(___) ___-____" at bounding box center [453, 217] width 116 height 23
paste input "310) 602-9627"
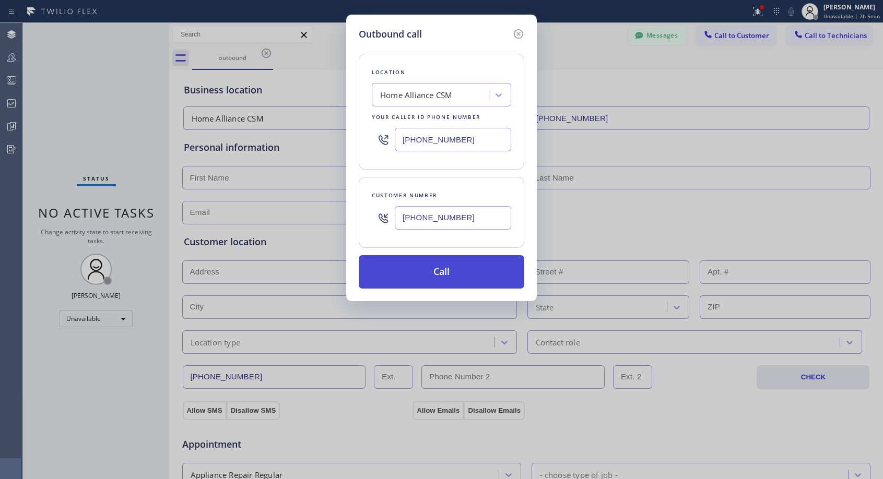
type input "[PHONE_NUMBER]"
click at [499, 280] on button "Call" at bounding box center [441, 271] width 165 height 33
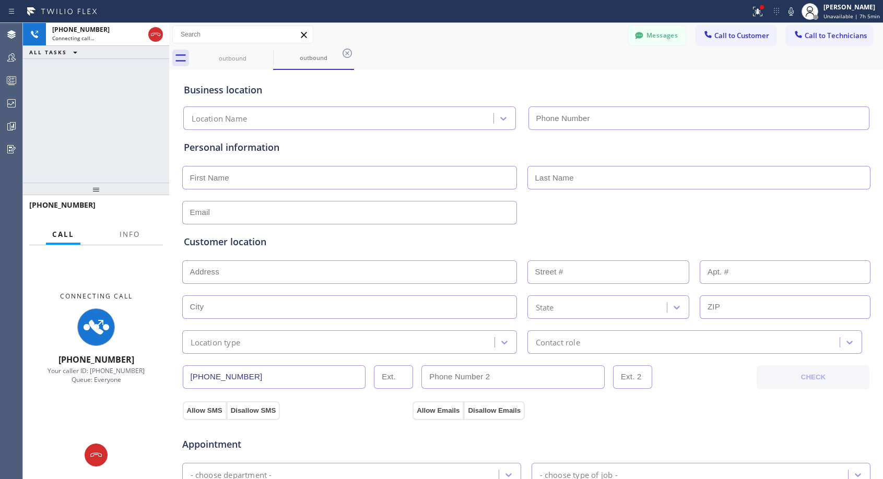
type input "[PHONE_NUMBER]"
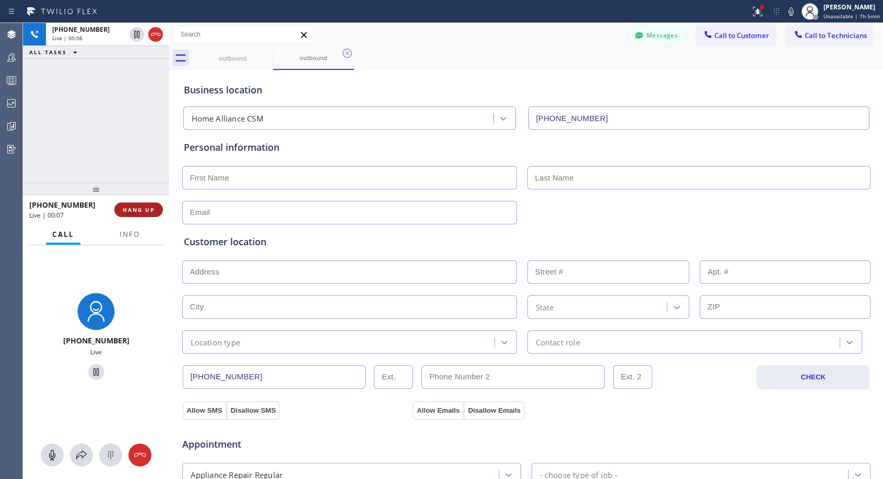
click at [136, 206] on span "HANG UP" at bounding box center [139, 209] width 32 height 7
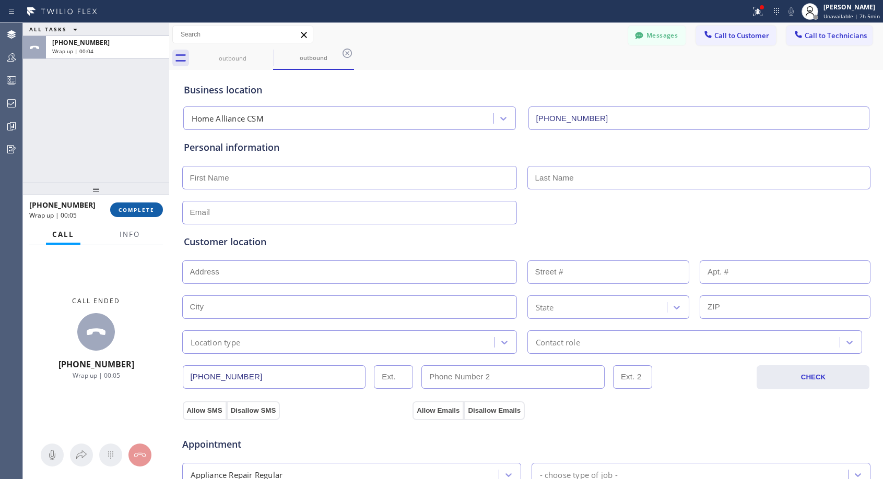
click at [123, 209] on span "COMPLETE" at bounding box center [136, 209] width 36 height 7
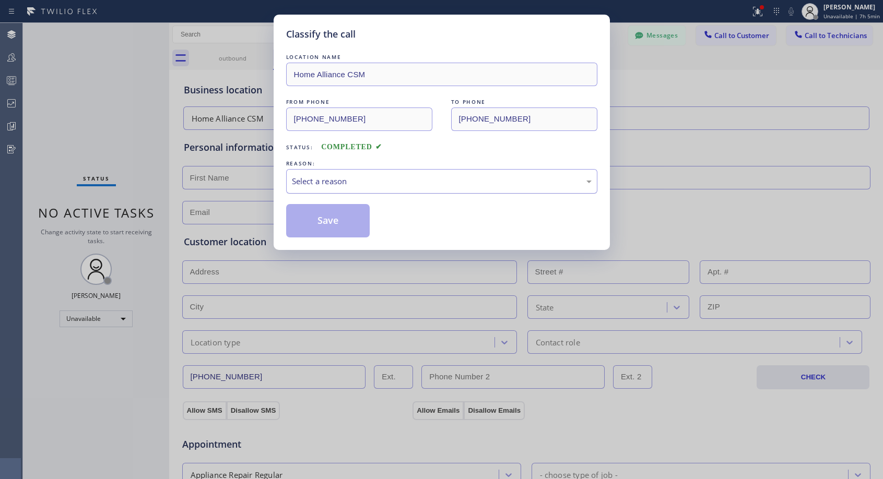
click at [421, 179] on div "Select a reason" at bounding box center [442, 181] width 300 height 12
click at [336, 226] on button "Save" at bounding box center [328, 220] width 84 height 33
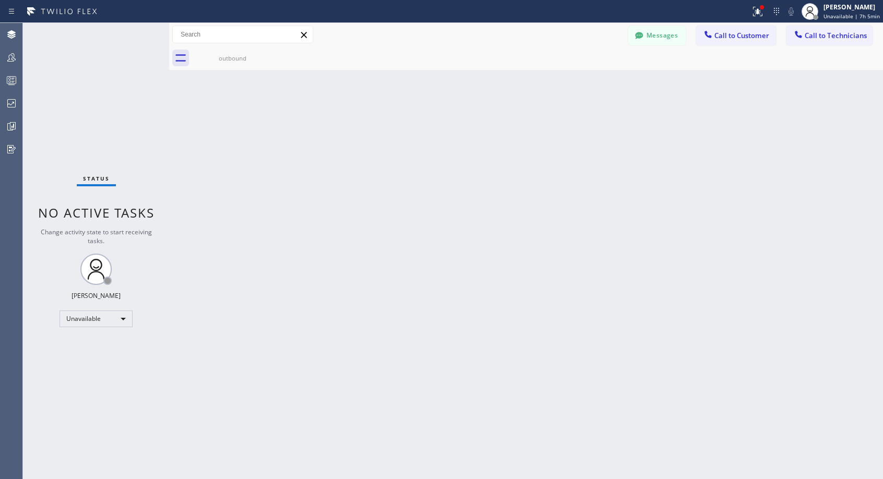
click at [719, 35] on span "Call to Customer" at bounding box center [741, 35] width 55 height 9
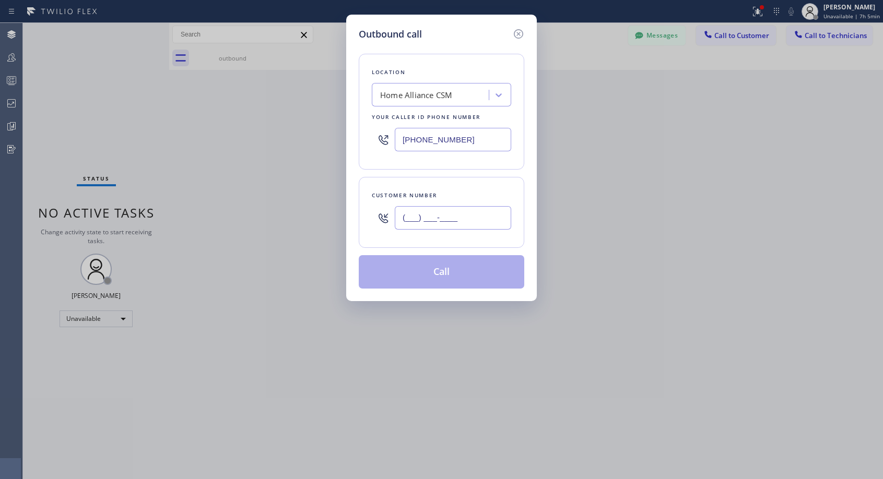
click at [439, 222] on input "(___) ___-____" at bounding box center [453, 217] width 116 height 23
paste input "310) 602-9627"
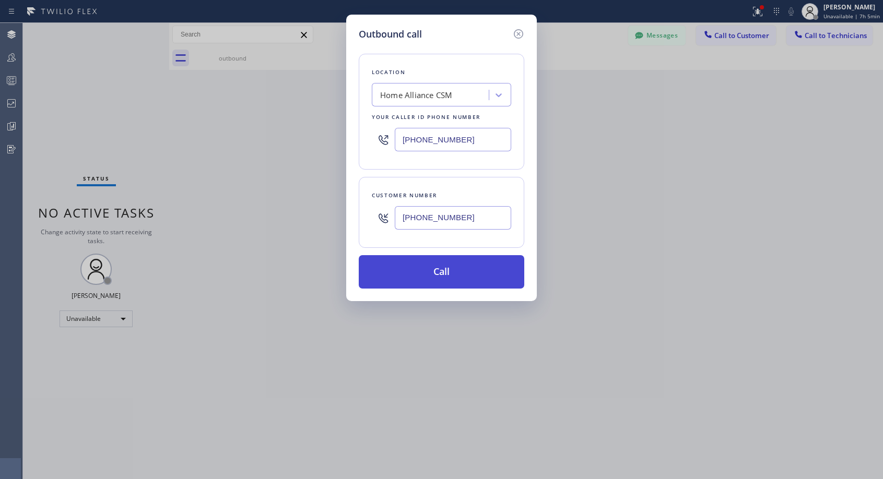
type input "[PHONE_NUMBER]"
click at [455, 268] on button "Call" at bounding box center [441, 271] width 165 height 33
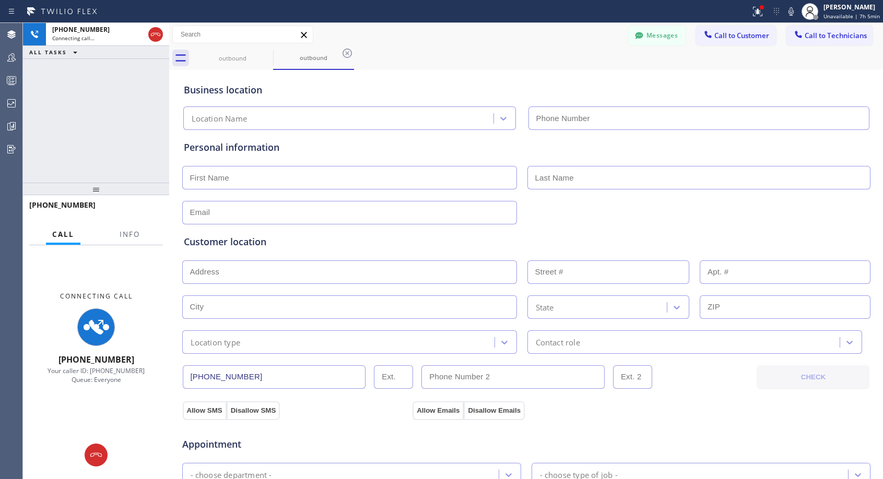
type input "[PHONE_NUMBER]"
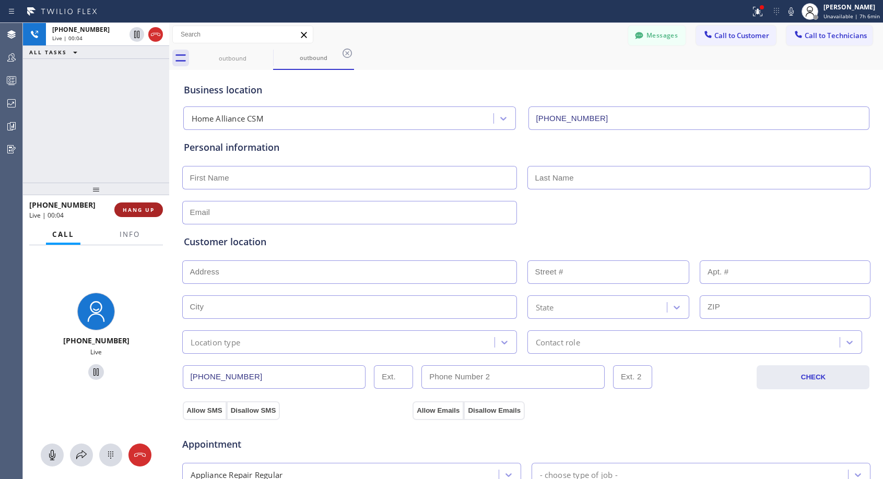
click at [147, 210] on span "HANG UP" at bounding box center [139, 209] width 32 height 7
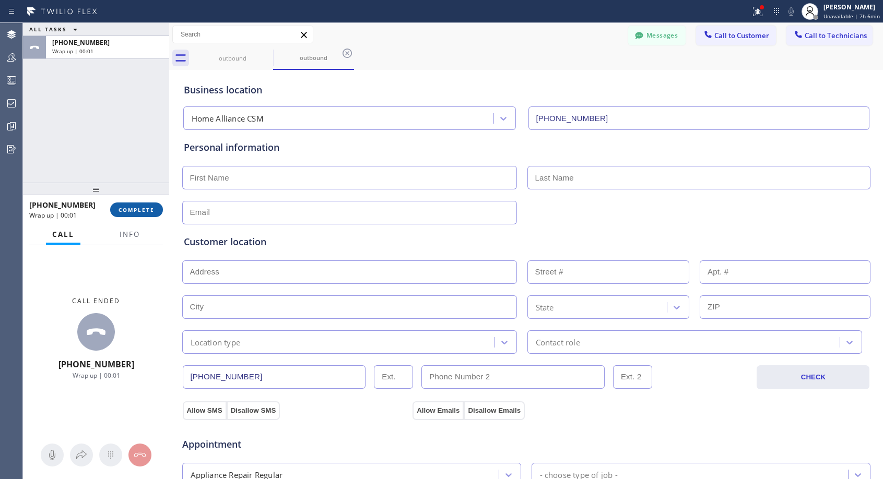
click at [150, 211] on span "COMPLETE" at bounding box center [136, 209] width 36 height 7
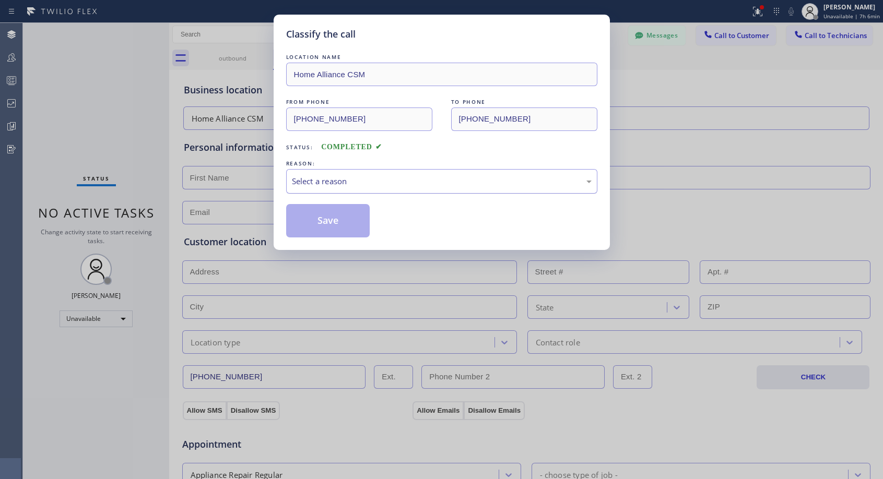
click at [528, 184] on div "Select a reason" at bounding box center [442, 181] width 300 height 12
click at [346, 225] on button "Save" at bounding box center [328, 220] width 84 height 33
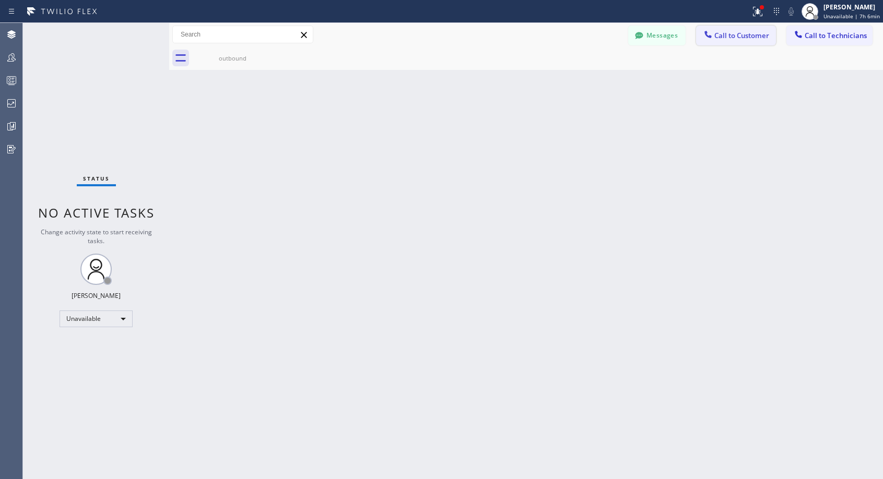
drag, startPoint x: 727, startPoint y: 29, endPoint x: 711, endPoint y: 41, distance: 20.1
click at [727, 29] on button "Call to Customer" at bounding box center [736, 36] width 80 height 20
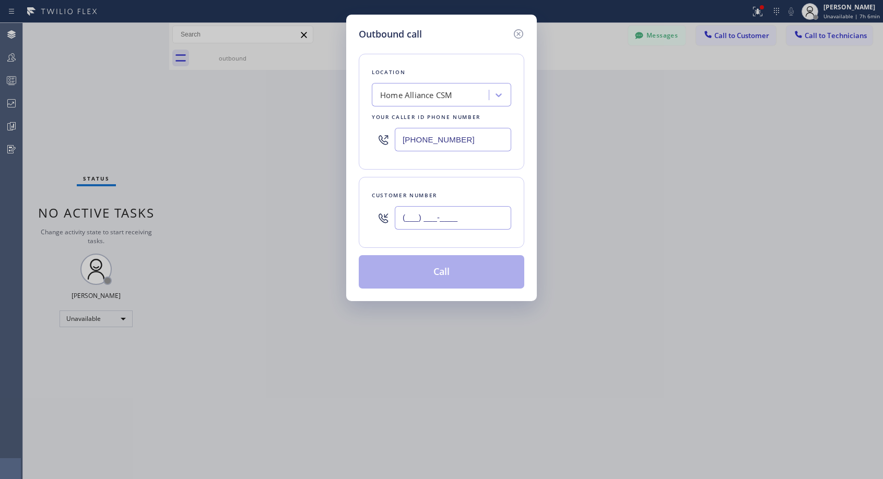
click at [454, 221] on input "(___) ___-____" at bounding box center [453, 217] width 116 height 23
paste input "310) 602-9627"
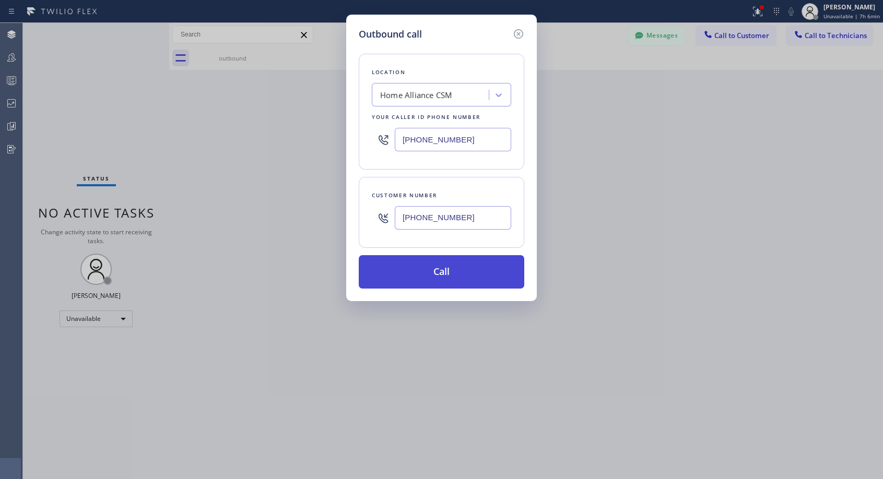
type input "[PHONE_NUMBER]"
click at [490, 274] on button "Call" at bounding box center [441, 271] width 165 height 33
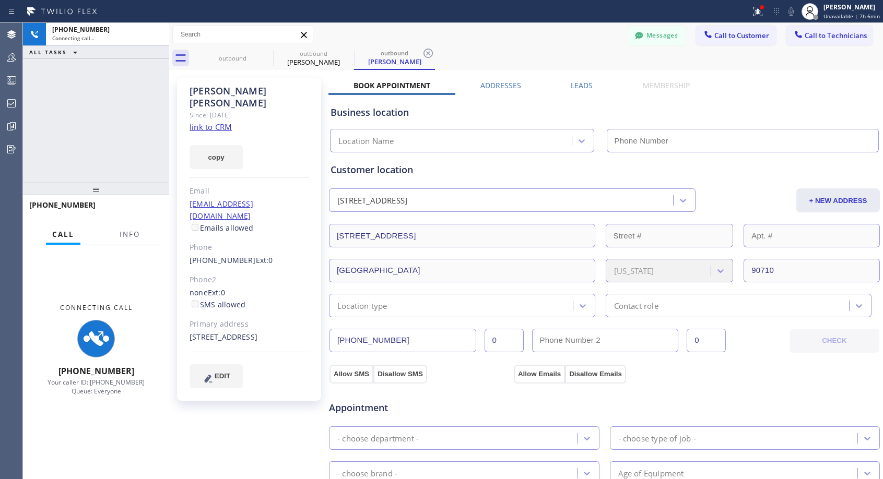
type input "[PHONE_NUMBER]"
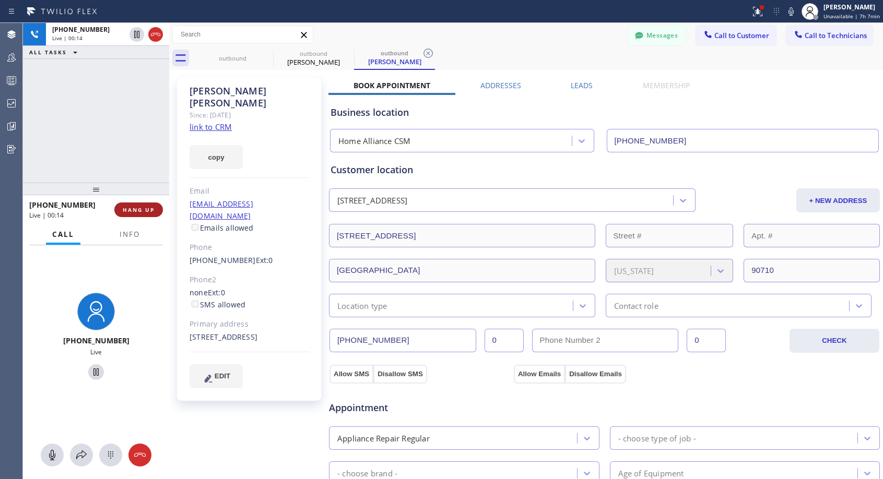
click at [144, 211] on span "HANG UP" at bounding box center [139, 209] width 32 height 7
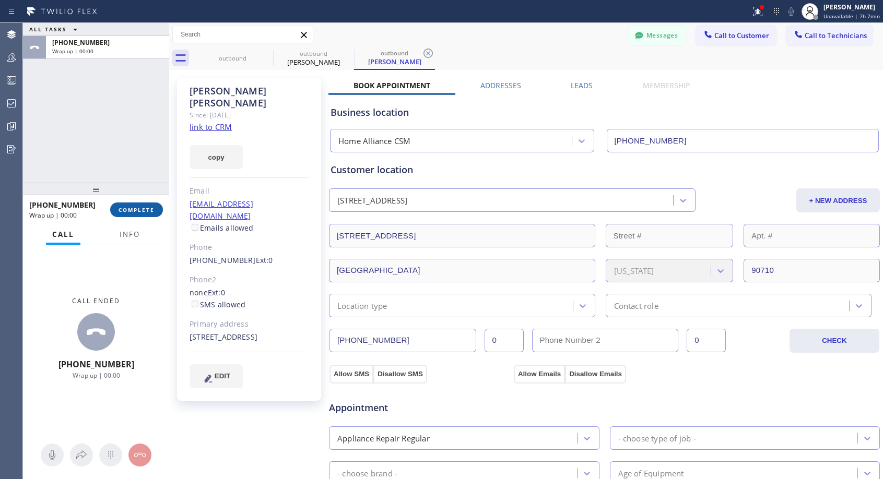
click at [144, 211] on span "COMPLETE" at bounding box center [136, 209] width 36 height 7
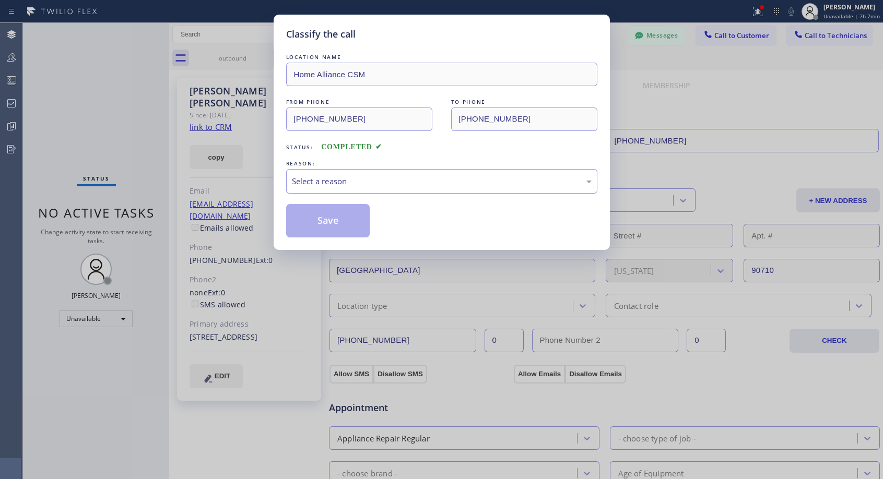
click at [410, 177] on div "Select a reason" at bounding box center [442, 181] width 300 height 12
click at [332, 222] on button "Save" at bounding box center [328, 220] width 84 height 33
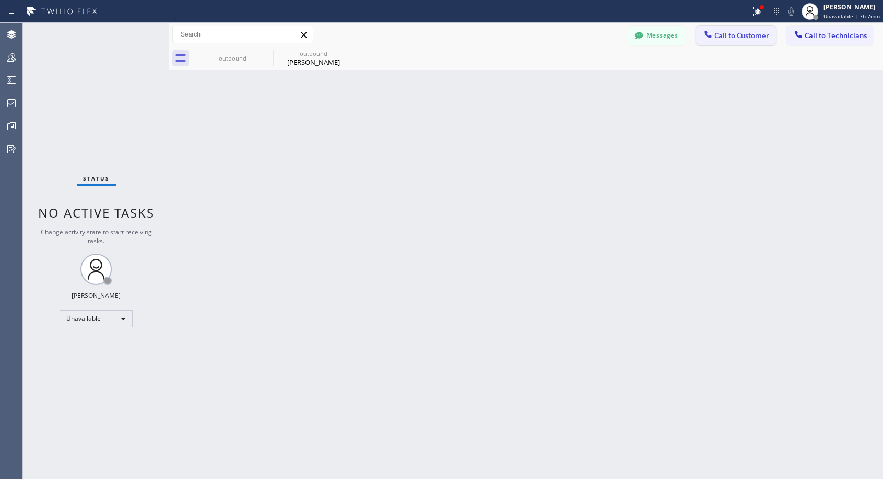
click at [724, 37] on span "Call to Customer" at bounding box center [741, 35] width 55 height 9
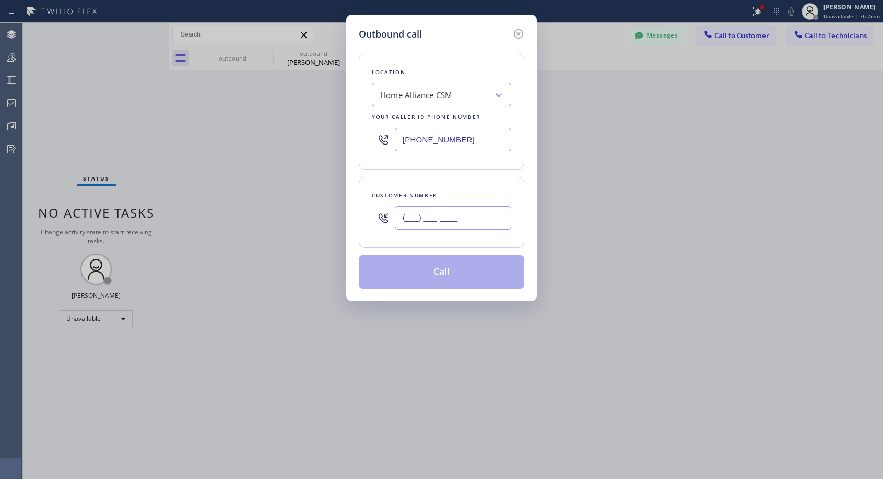
click at [458, 225] on input "(___) ___-____" at bounding box center [453, 217] width 116 height 23
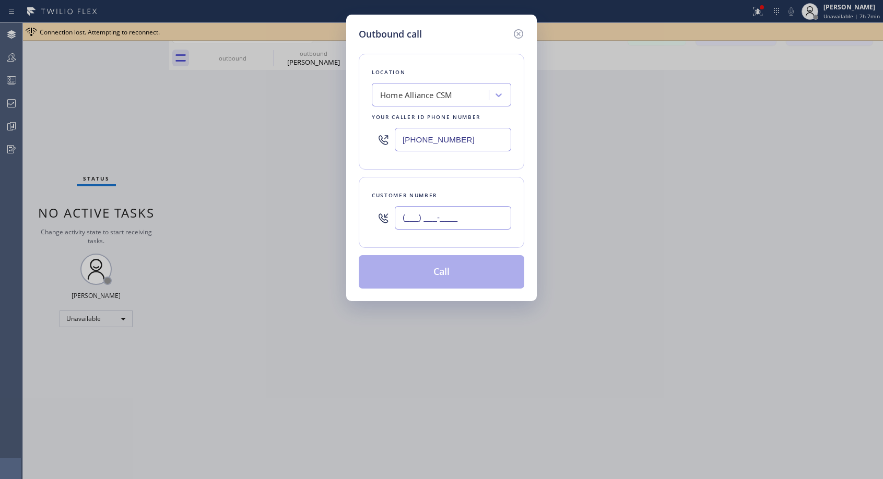
paste input "310) 602-9627"
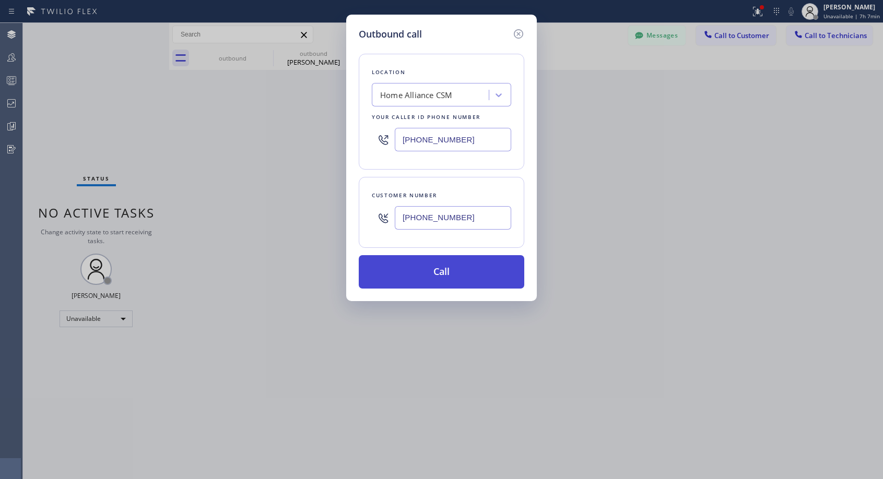
type input "[PHONE_NUMBER]"
click at [459, 272] on button "Call" at bounding box center [441, 271] width 165 height 33
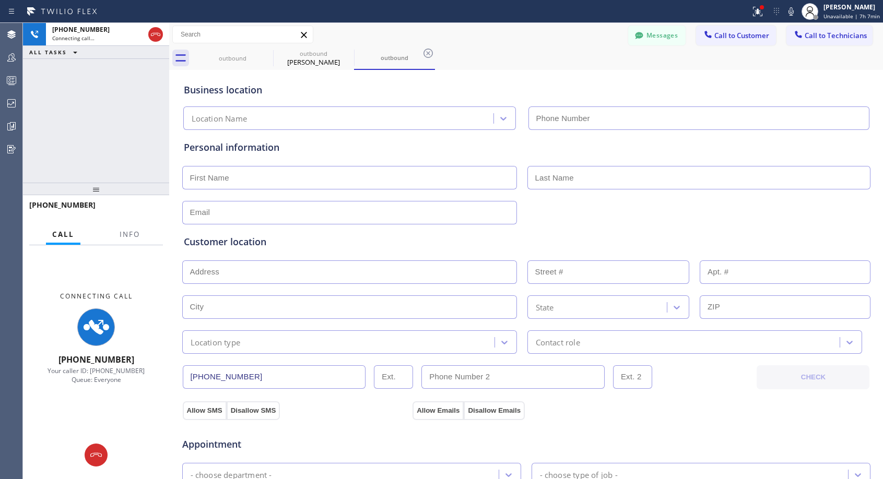
type input "[PHONE_NUMBER]"
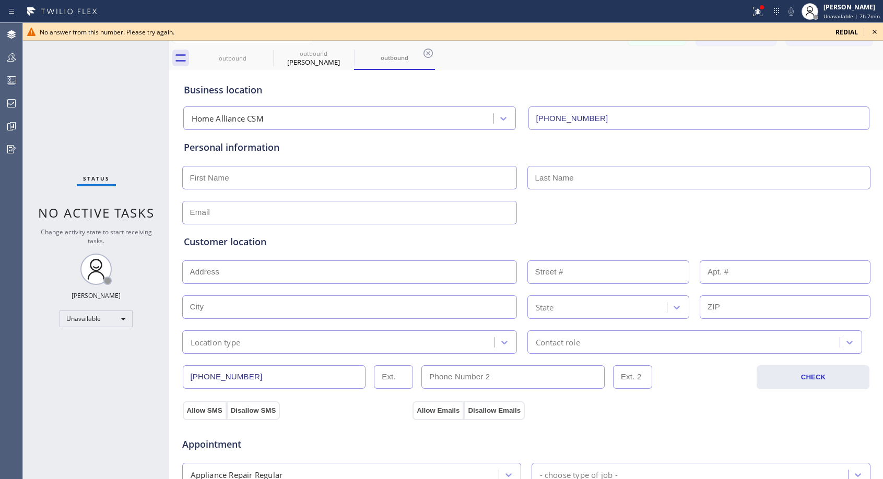
click at [873, 29] on icon at bounding box center [874, 32] width 13 height 13
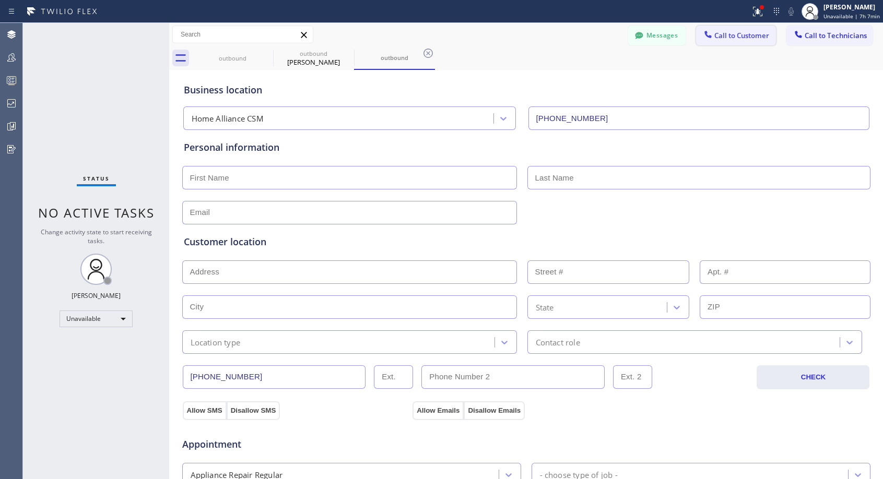
click at [728, 39] on span "Call to Customer" at bounding box center [741, 35] width 55 height 9
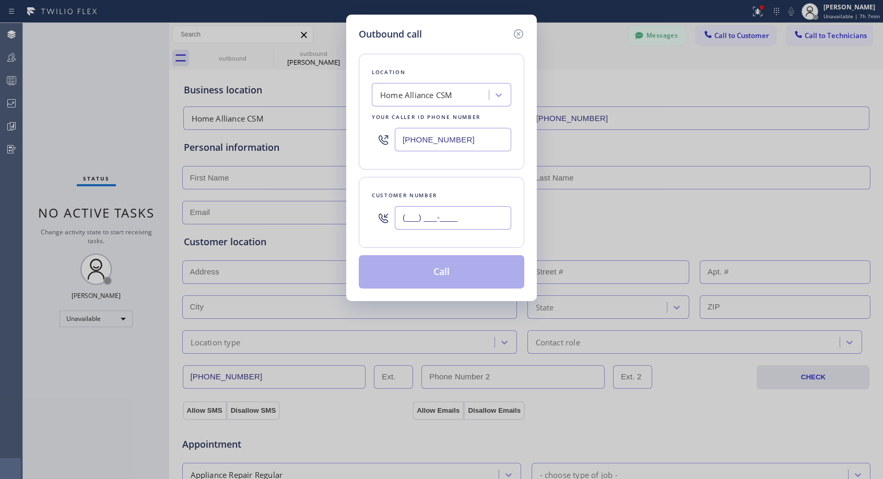
click at [466, 211] on input "(___) ___-____" at bounding box center [453, 217] width 116 height 23
paste input "310) 602-9627"
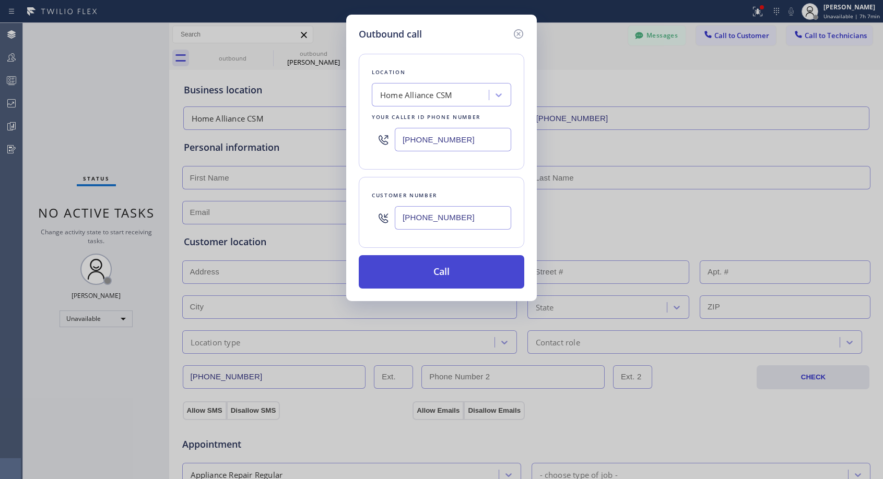
type input "[PHONE_NUMBER]"
click at [461, 274] on button "Call" at bounding box center [441, 271] width 165 height 33
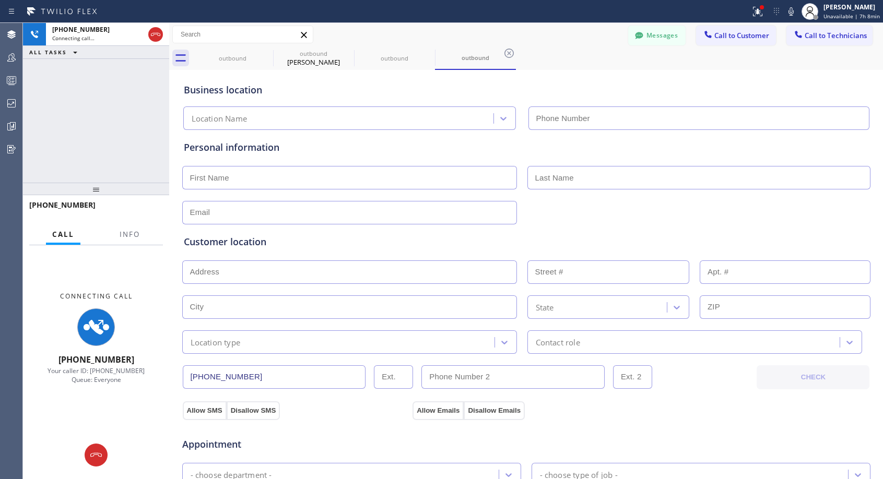
type input "[PHONE_NUMBER]"
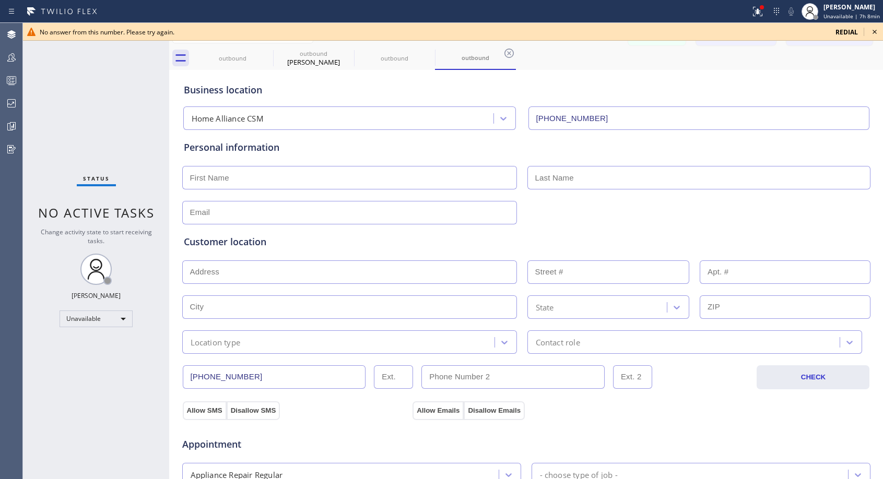
click at [876, 31] on icon at bounding box center [874, 32] width 13 height 13
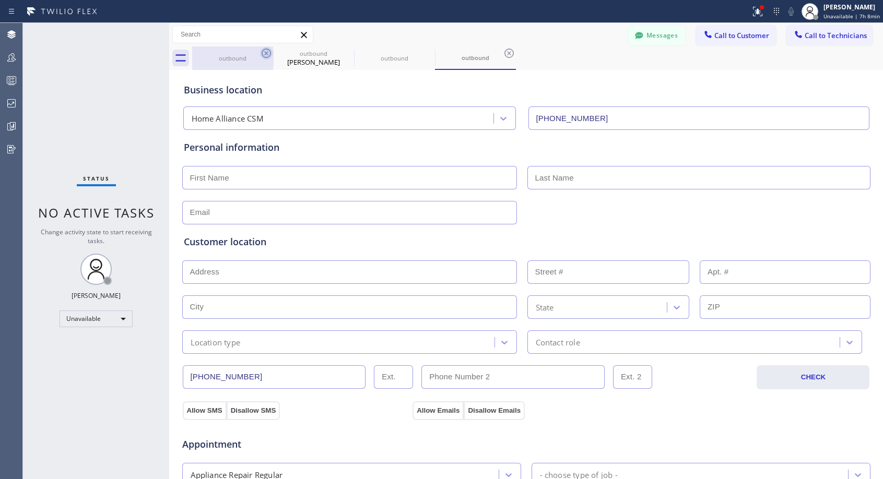
click at [264, 53] on icon at bounding box center [266, 53] width 13 height 13
click at [0, 0] on icon at bounding box center [0, 0] width 0 height 0
click at [264, 53] on icon at bounding box center [266, 53] width 13 height 13
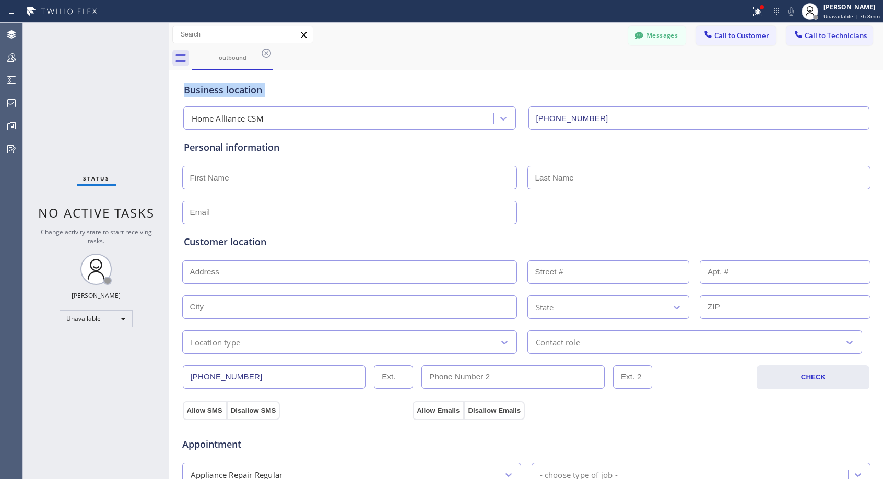
click at [264, 53] on icon at bounding box center [266, 53] width 13 height 13
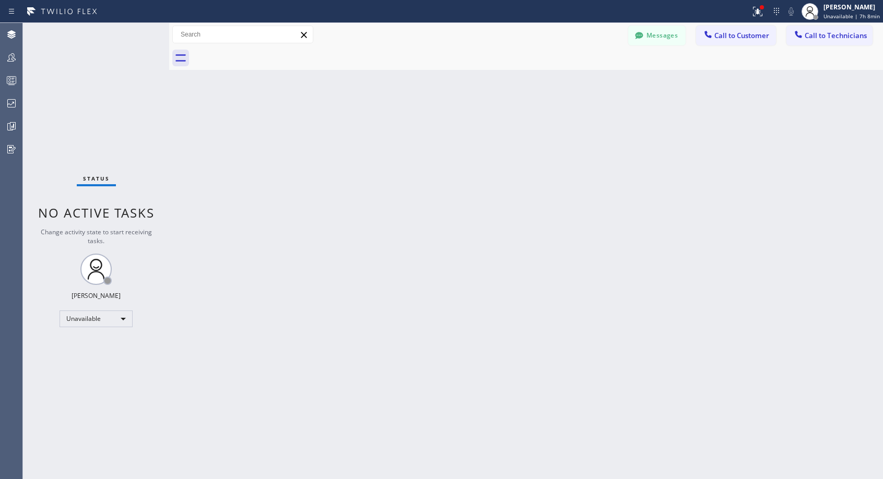
click at [264, 53] on div at bounding box center [537, 57] width 691 height 23
click at [713, 34] on icon at bounding box center [708, 34] width 10 height 10
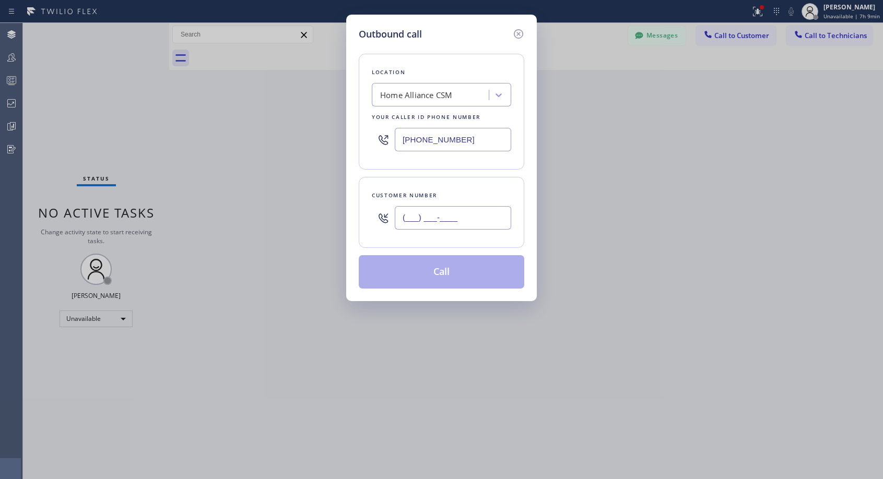
click at [466, 222] on input "(___) ___-____" at bounding box center [453, 217] width 116 height 23
paste input "805) 427-6855"
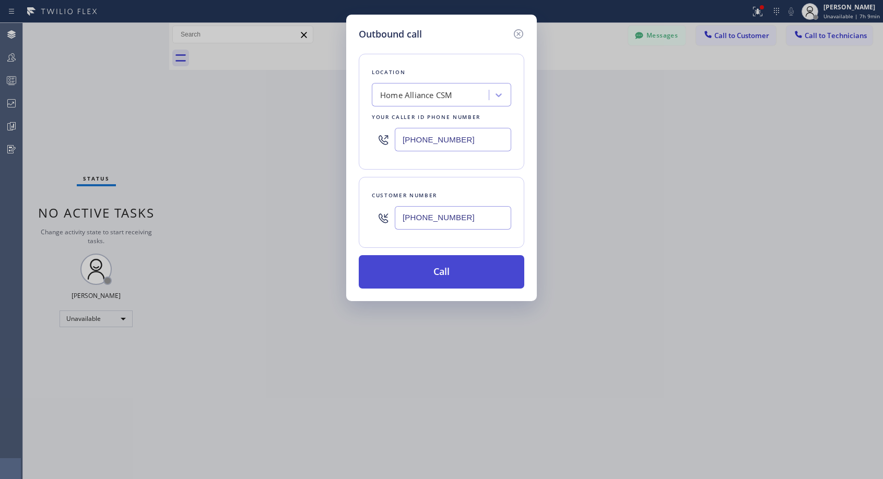
type input "[PHONE_NUMBER]"
click at [457, 270] on button "Call" at bounding box center [441, 271] width 165 height 33
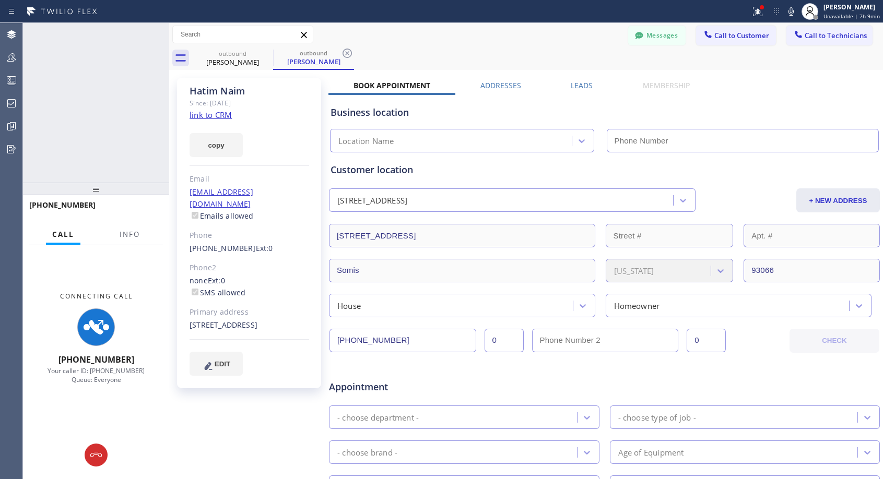
type input "[PHONE_NUMBER]"
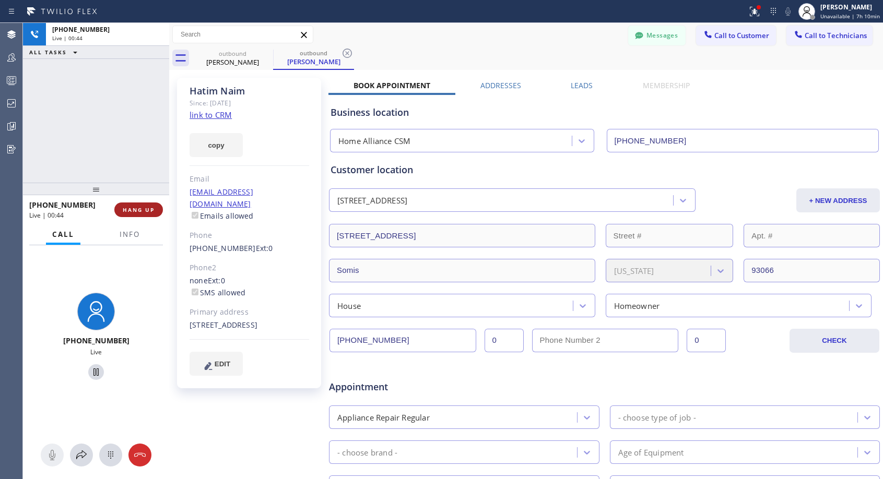
click at [152, 210] on span "HANG UP" at bounding box center [139, 209] width 32 height 7
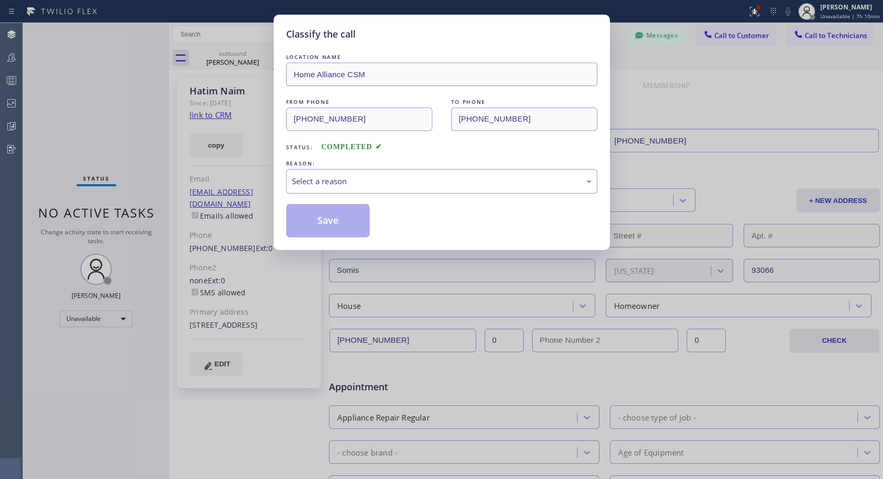
click at [385, 184] on div "Select a reason" at bounding box center [442, 181] width 300 height 12
click at [335, 225] on button "Save" at bounding box center [328, 220] width 84 height 33
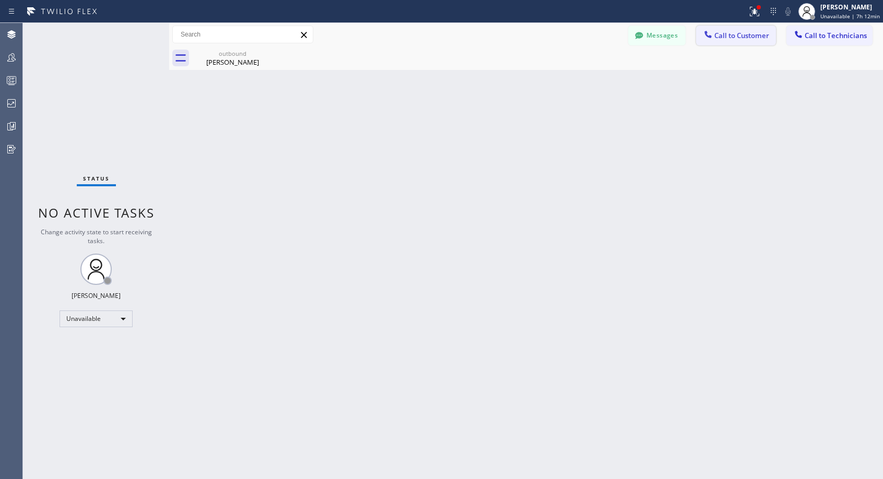
click at [742, 29] on button "Call to Customer" at bounding box center [736, 36] width 80 height 20
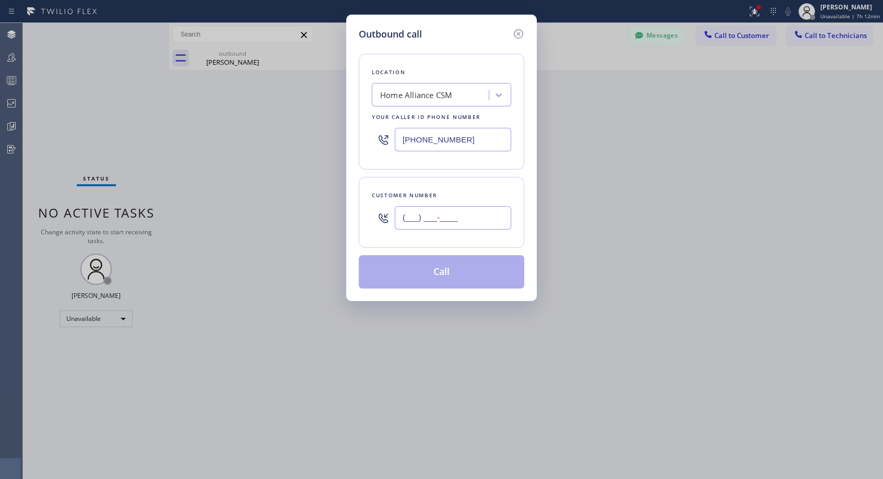
click at [484, 211] on input "(___) ___-____" at bounding box center [453, 217] width 116 height 23
paste input "818) 489-2047"
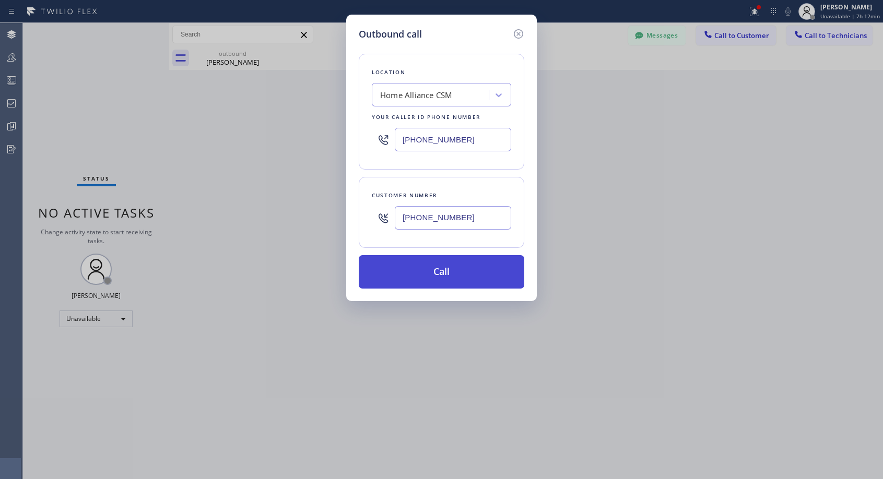
type input "[PHONE_NUMBER]"
click at [457, 273] on button "Call" at bounding box center [441, 271] width 165 height 33
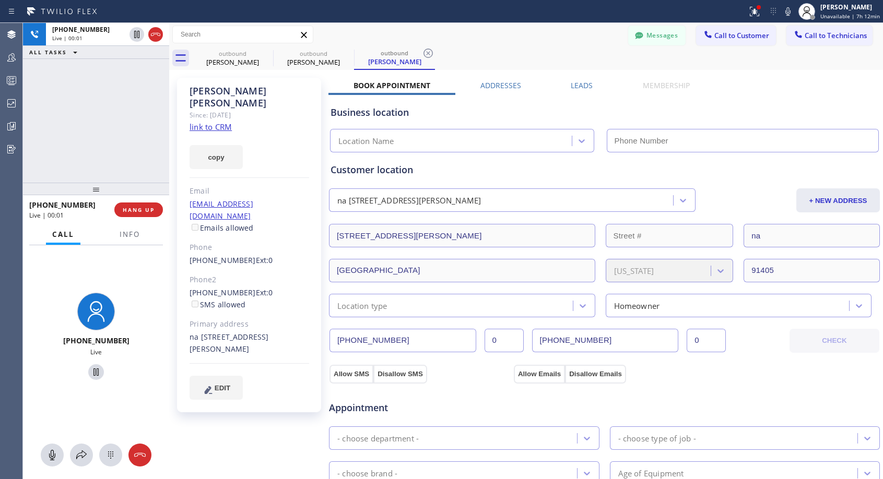
type input "[PHONE_NUMBER]"
click at [144, 208] on span "HANG UP" at bounding box center [139, 209] width 32 height 7
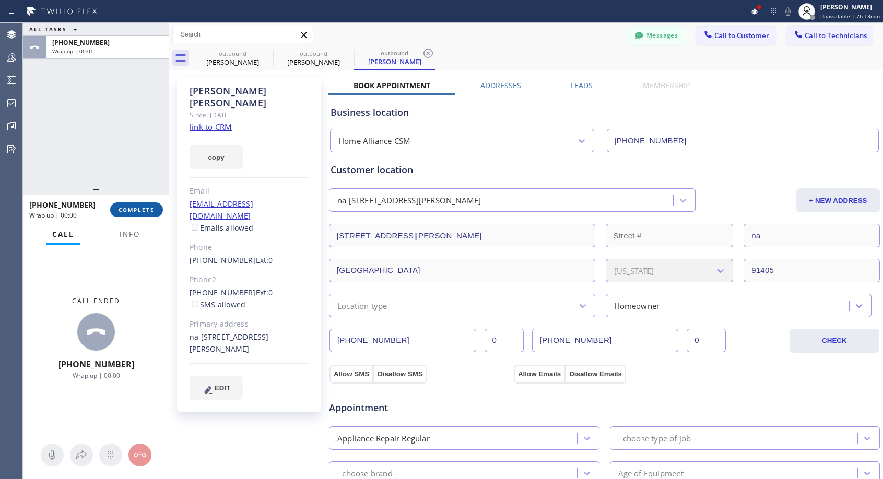
click at [144, 208] on span "COMPLETE" at bounding box center [136, 209] width 36 height 7
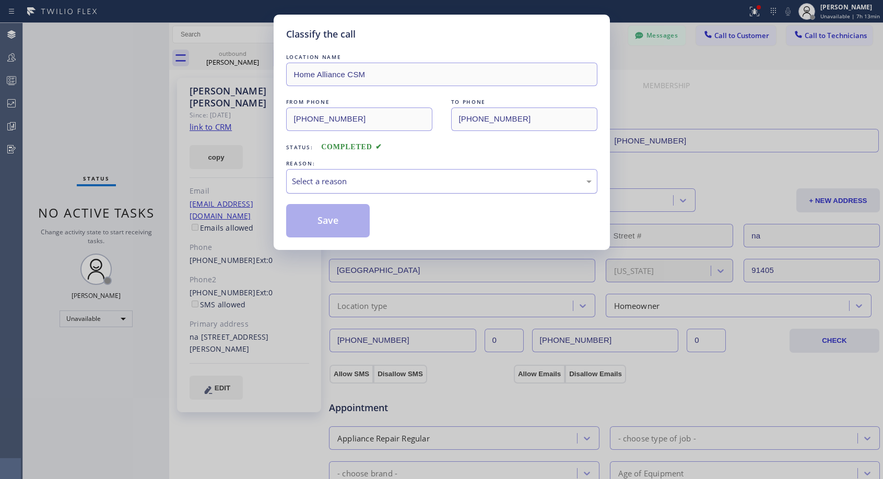
click at [398, 183] on div "Select a reason" at bounding box center [442, 181] width 300 height 12
click at [347, 220] on button "Save" at bounding box center [328, 220] width 84 height 33
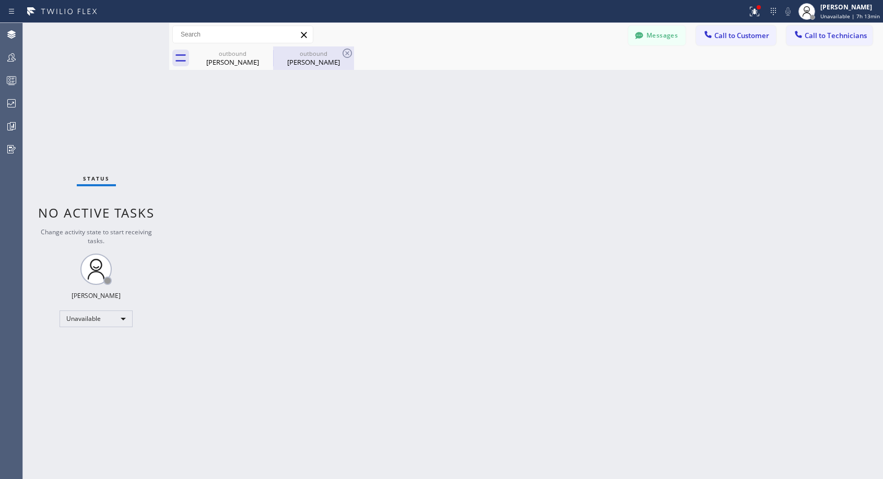
click at [314, 67] on div "outbound [PERSON_NAME]" at bounding box center [313, 57] width 79 height 23
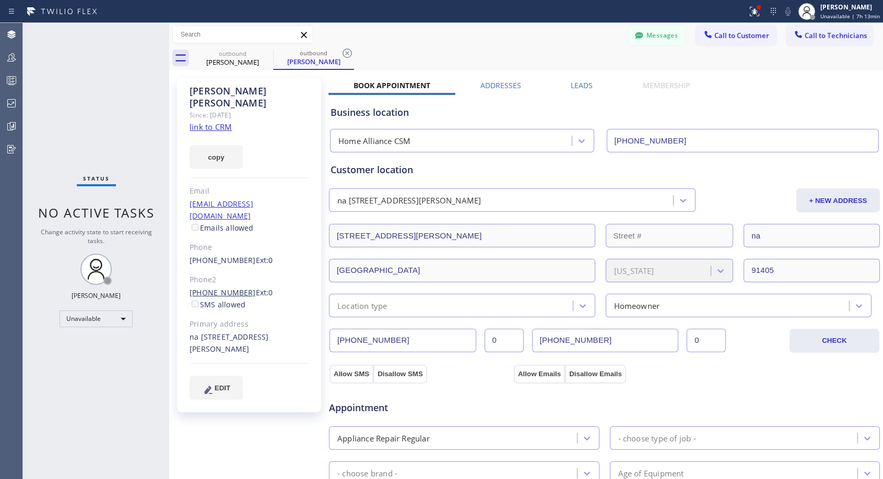
click at [235, 288] on link "[PHONE_NUMBER]" at bounding box center [222, 293] width 66 height 10
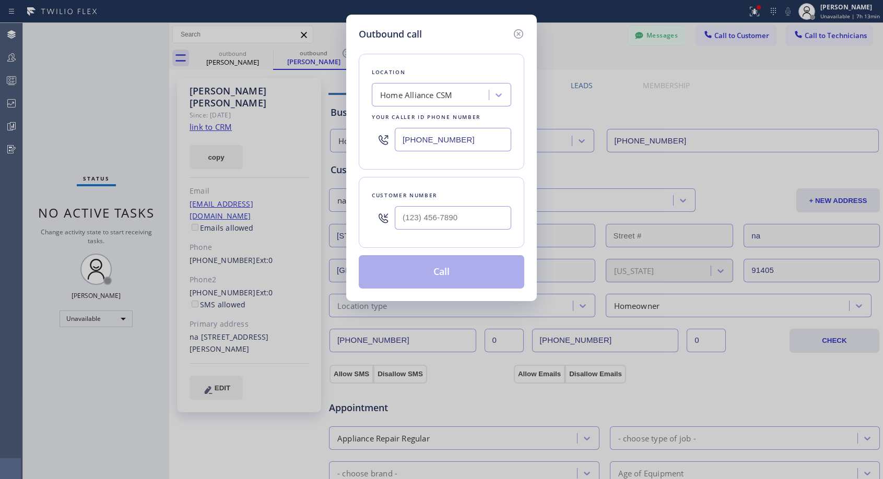
type input "[PHONE_NUMBER]"
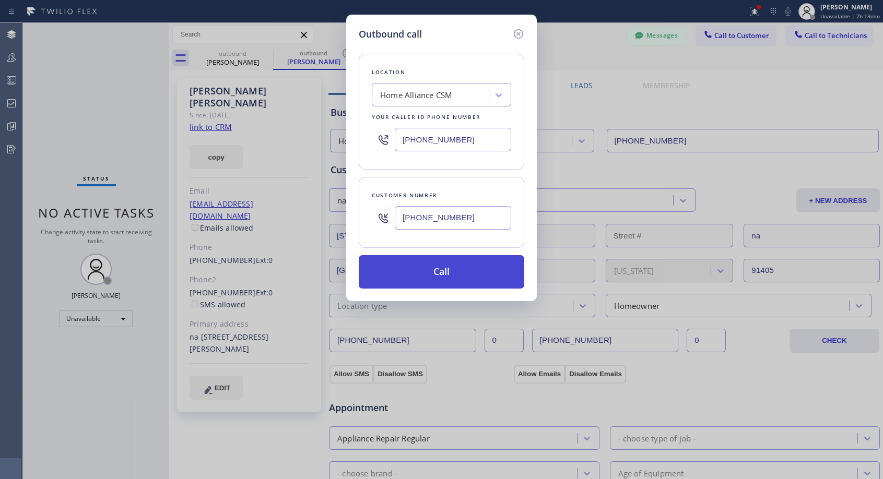
click at [435, 274] on button "Call" at bounding box center [441, 271] width 165 height 33
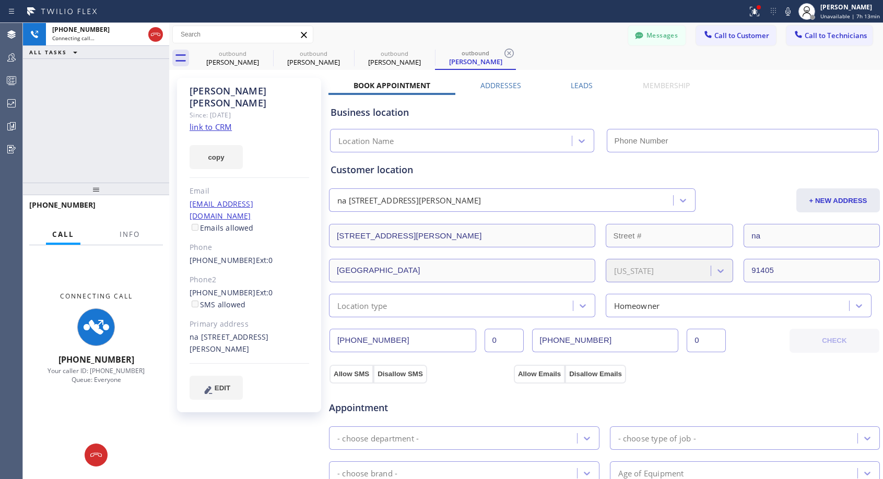
type input "[PHONE_NUMBER]"
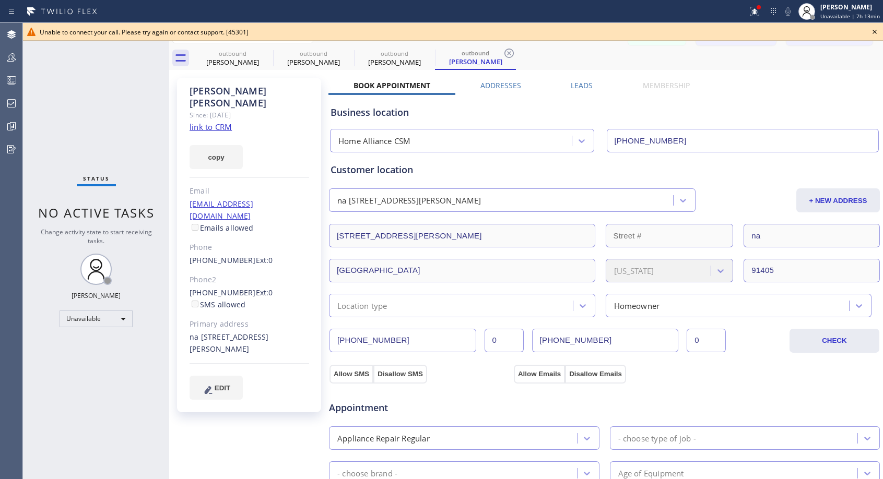
click at [878, 33] on icon at bounding box center [874, 32] width 13 height 13
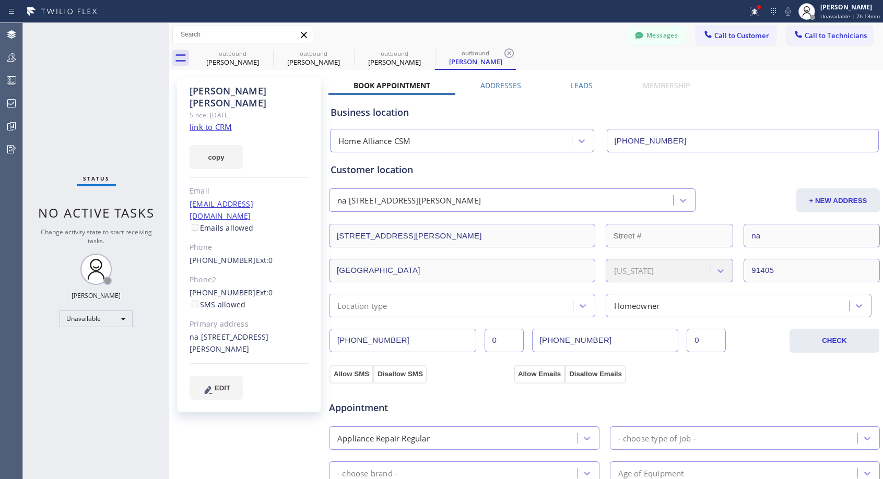
click at [256, 255] on span "Ext: 0" at bounding box center [264, 260] width 17 height 10
copy div "[PHONE_NUMBER] Ext: 0"
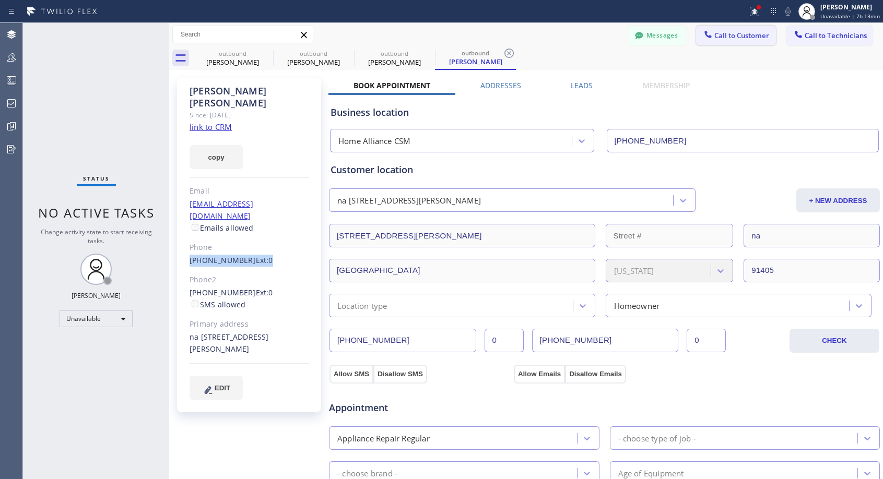
click at [726, 37] on span "Call to Customer" at bounding box center [741, 35] width 55 height 9
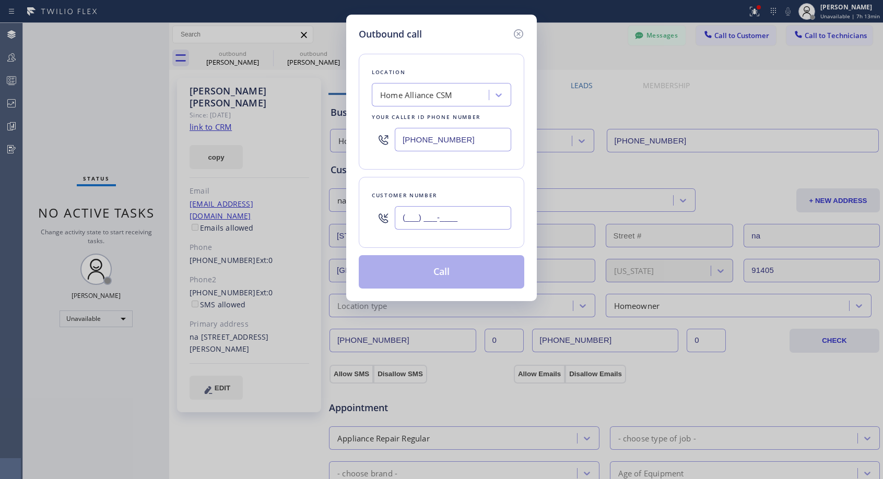
click at [473, 227] on input "(___) ___-____" at bounding box center [453, 217] width 116 height 23
paste input "818) 489-2047"
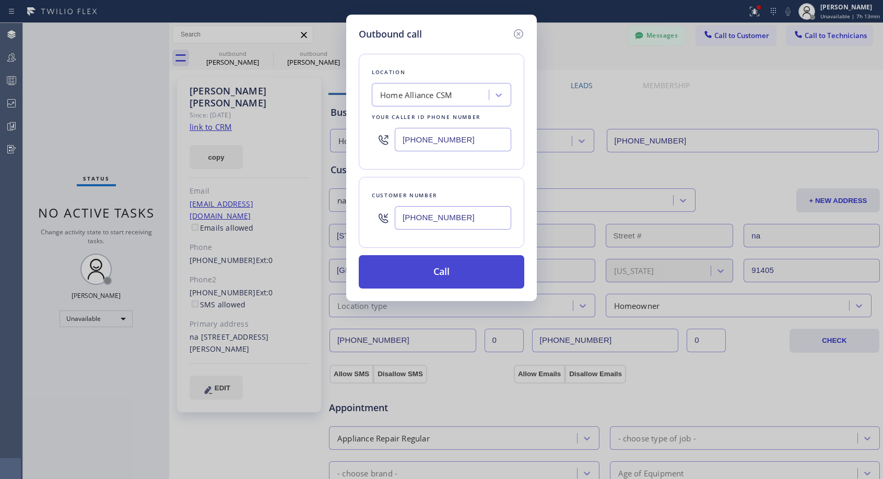
type input "[PHONE_NUMBER]"
click at [461, 269] on button "Call" at bounding box center [441, 271] width 165 height 33
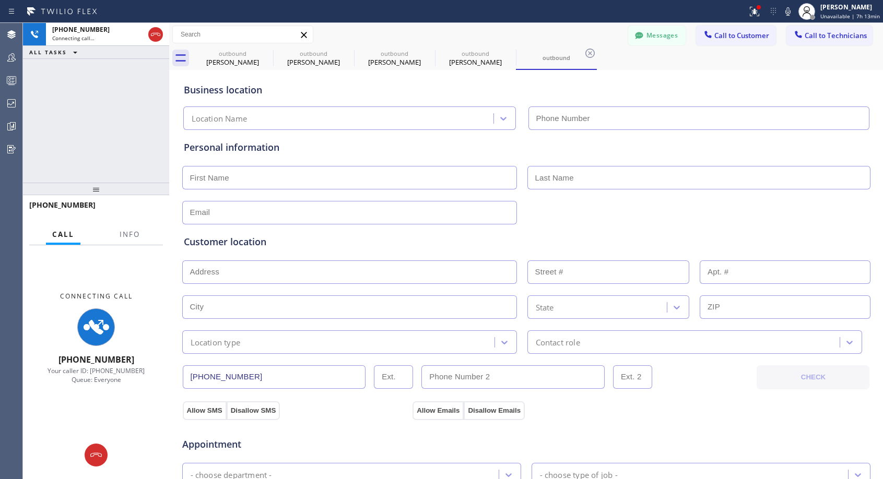
type input "[PHONE_NUMBER]"
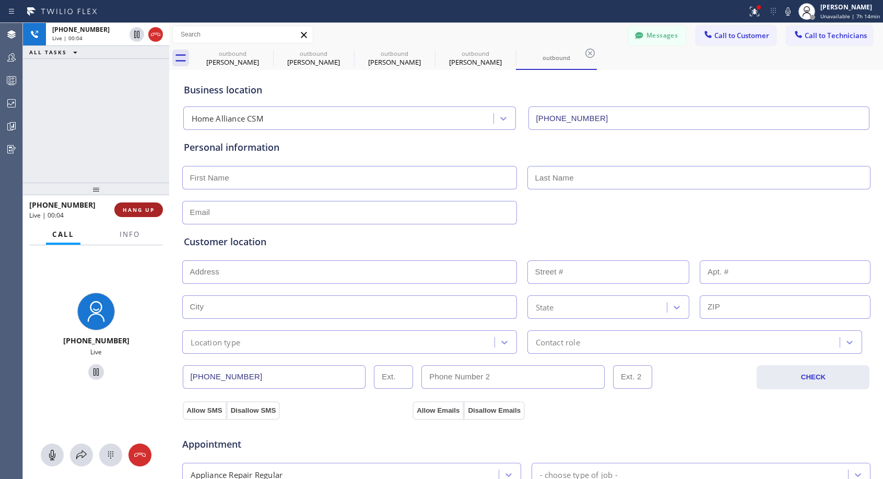
click at [148, 208] on span "HANG UP" at bounding box center [139, 209] width 32 height 7
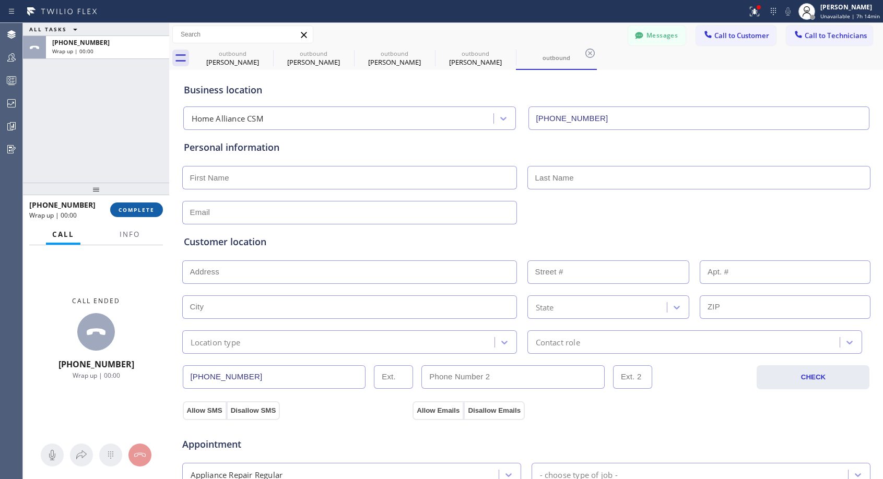
click at [148, 208] on span "COMPLETE" at bounding box center [136, 209] width 36 height 7
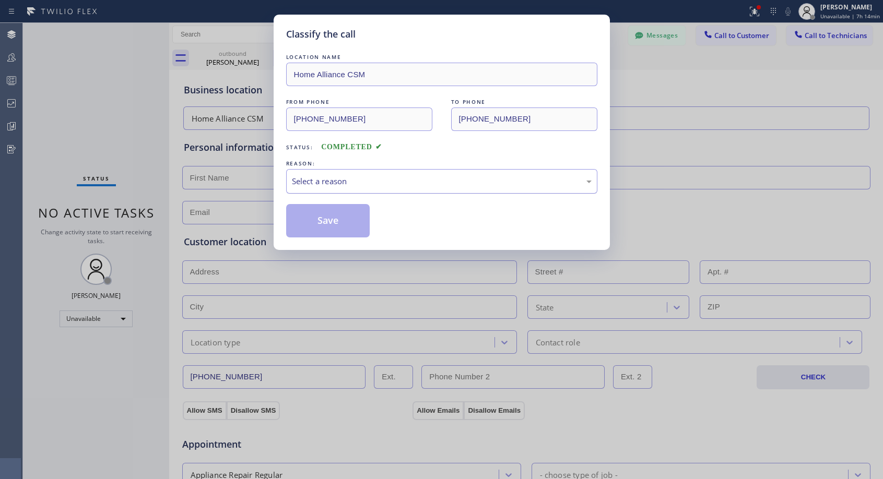
click at [326, 182] on div "Select a reason" at bounding box center [442, 181] width 300 height 12
click at [311, 220] on button "Save" at bounding box center [328, 220] width 84 height 33
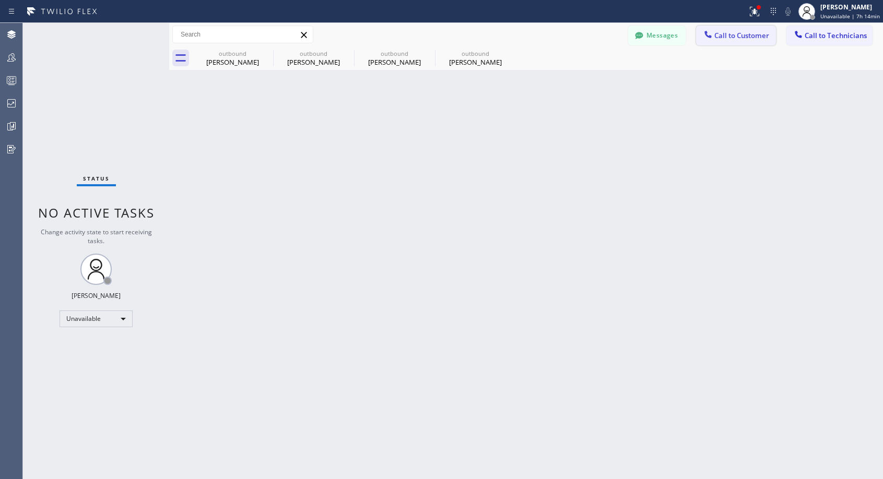
click at [716, 33] on span "Call to Customer" at bounding box center [741, 35] width 55 height 9
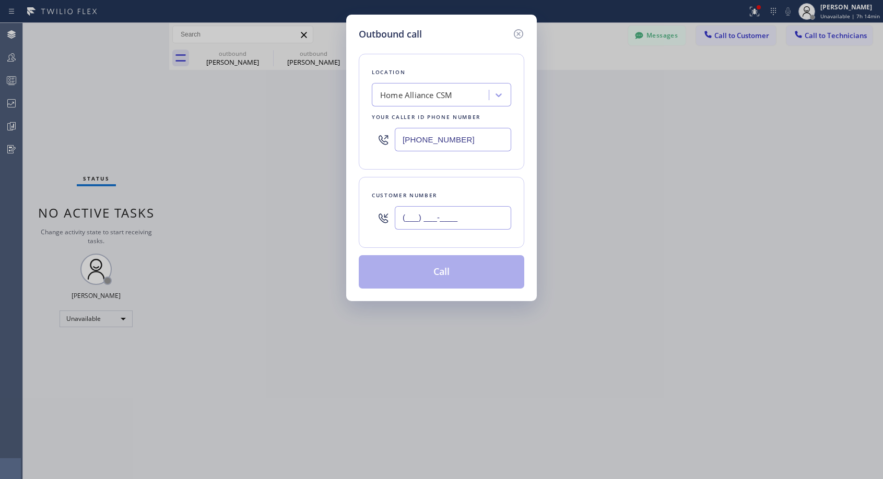
click at [468, 218] on input "(___) ___-____" at bounding box center [453, 217] width 116 height 23
paste input "818) 489-2047"
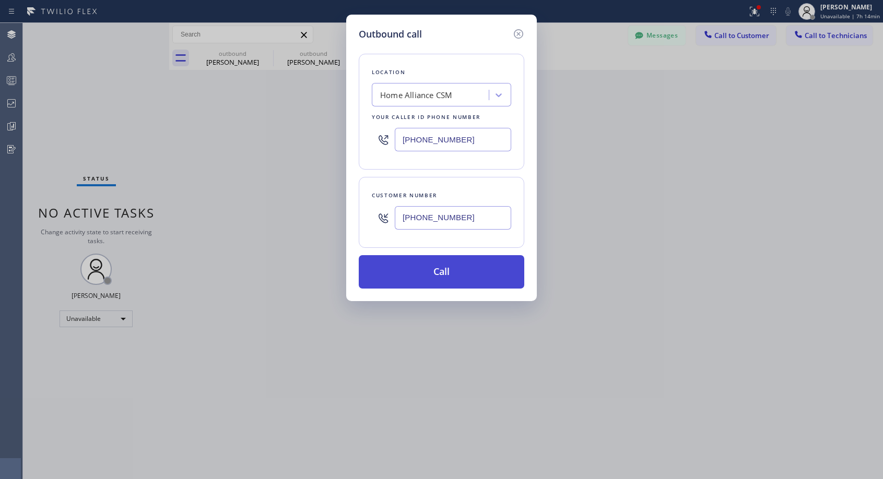
type input "[PHONE_NUMBER]"
click at [472, 260] on button "Call" at bounding box center [441, 271] width 165 height 33
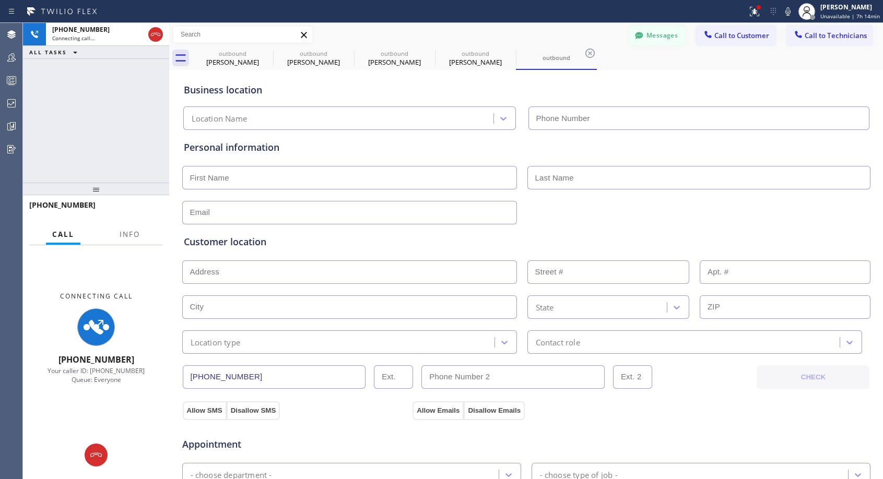
type input "[PHONE_NUMBER]"
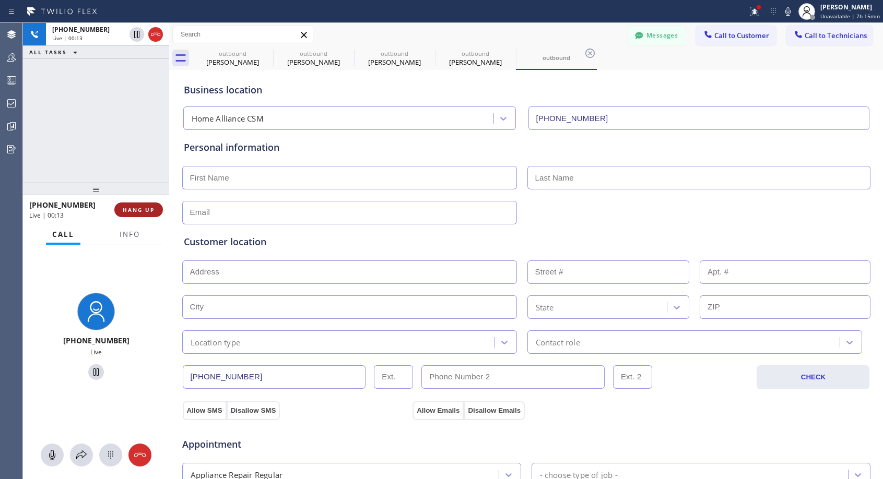
click at [123, 209] on span "HANG UP" at bounding box center [139, 209] width 32 height 7
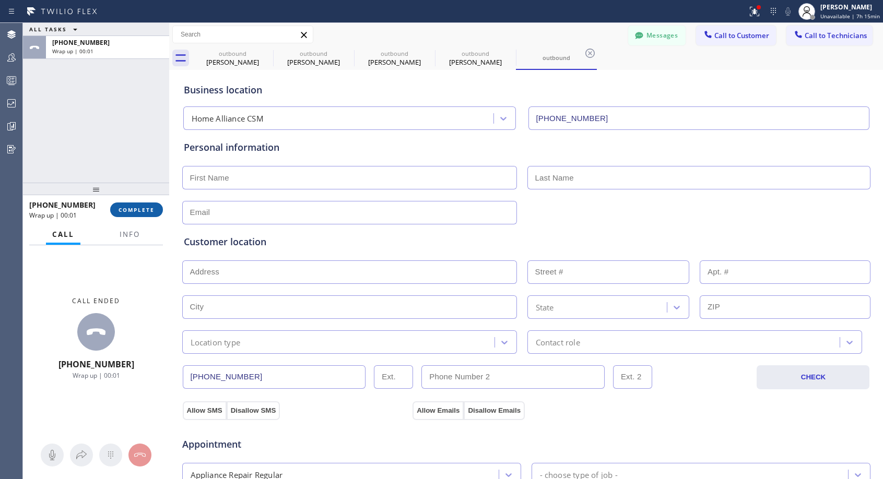
click at [152, 208] on span "COMPLETE" at bounding box center [136, 209] width 36 height 7
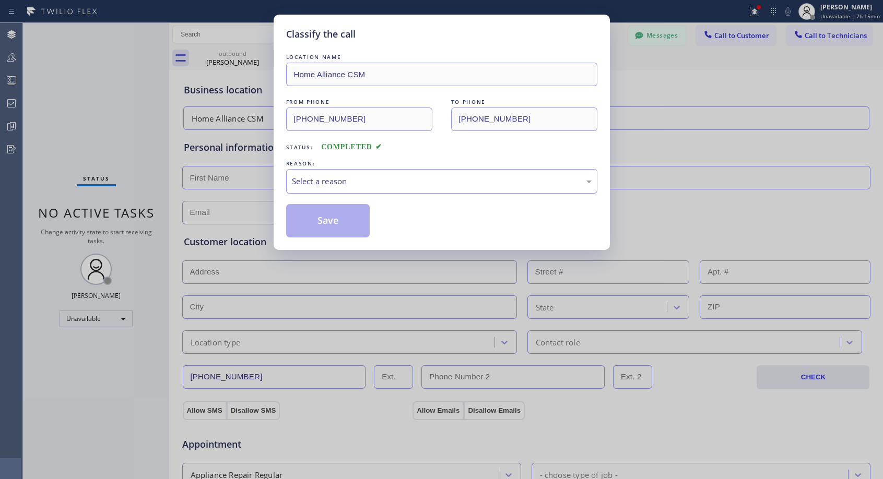
click at [415, 176] on div "Select a reason" at bounding box center [442, 181] width 300 height 12
click at [338, 224] on button "Save" at bounding box center [328, 220] width 84 height 33
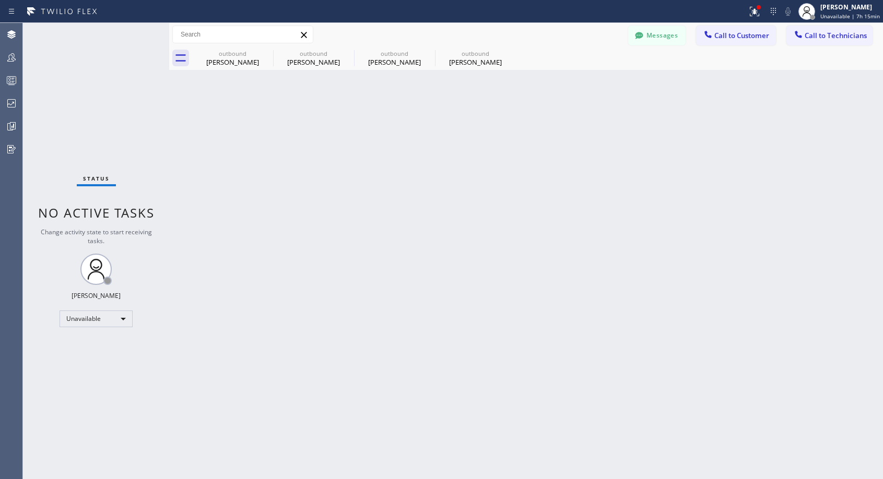
drag, startPoint x: 720, startPoint y: 38, endPoint x: 573, endPoint y: 116, distance: 166.7
click at [720, 38] on span "Call to Customer" at bounding box center [741, 35] width 55 height 9
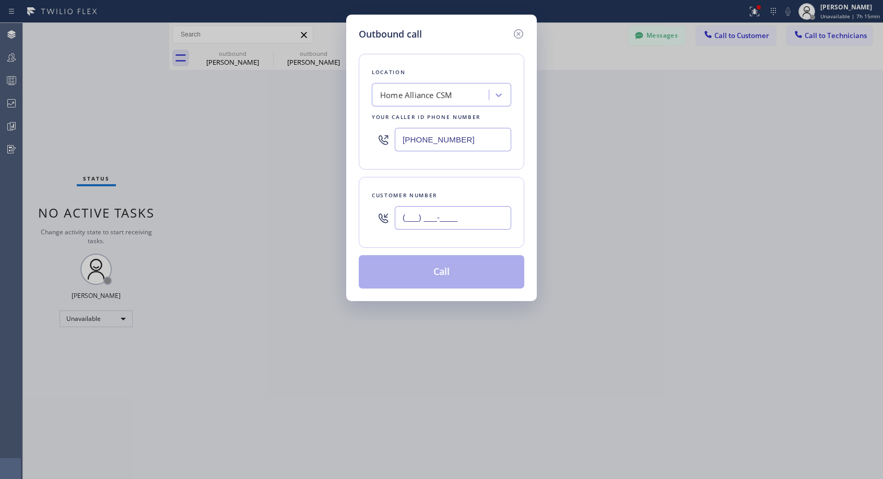
click at [462, 218] on input "(___) ___-____" at bounding box center [453, 217] width 116 height 23
paste input "818) 489-2047"
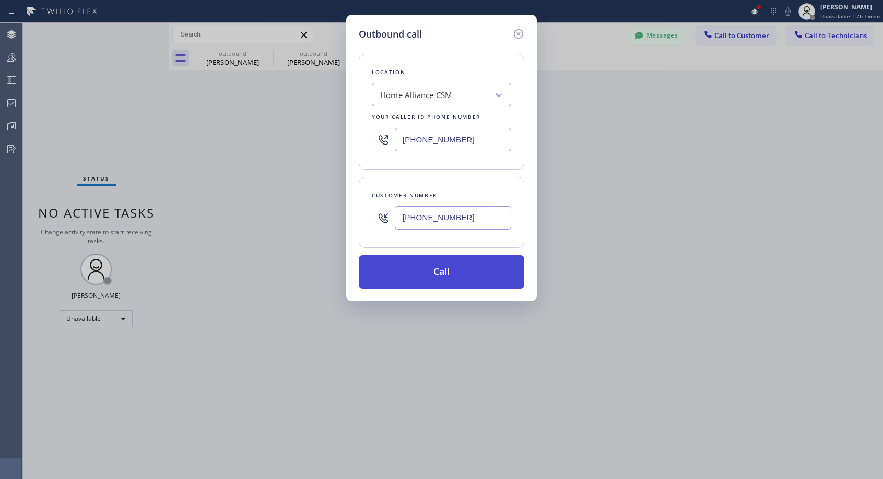
type input "[PHONE_NUMBER]"
click at [464, 271] on button "Call" at bounding box center [441, 271] width 165 height 33
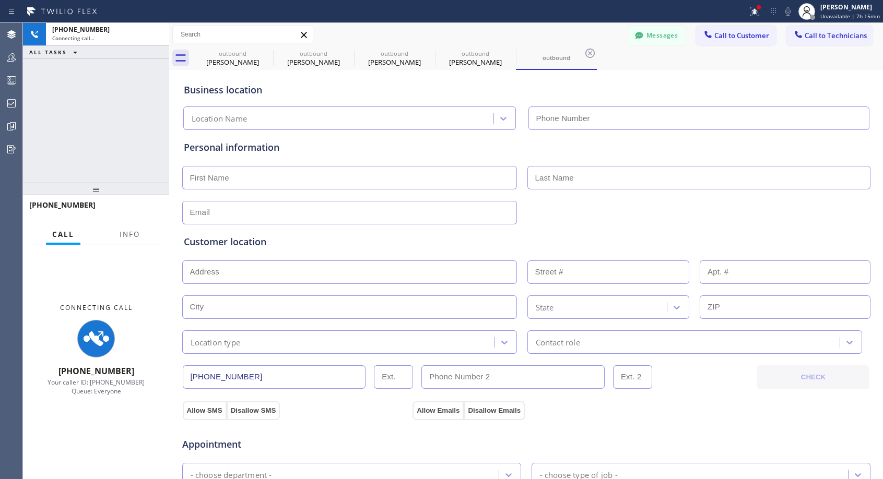
type input "[PHONE_NUMBER]"
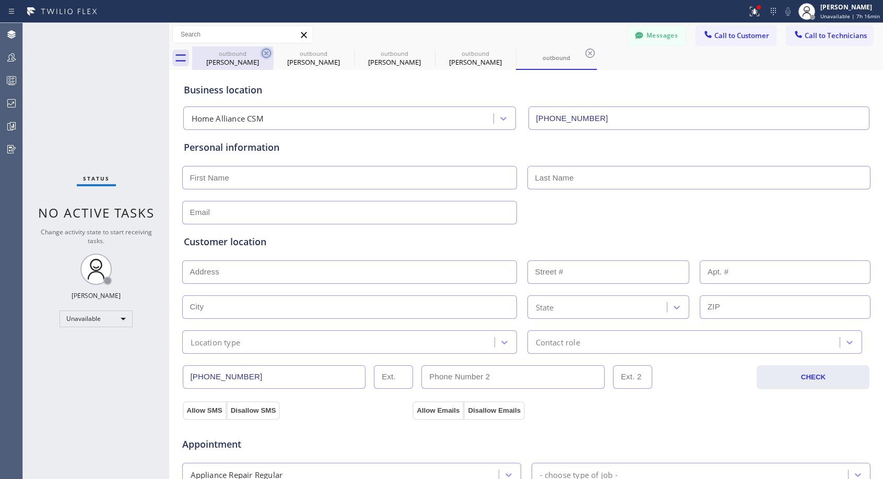
click at [267, 52] on icon at bounding box center [265, 53] width 9 height 9
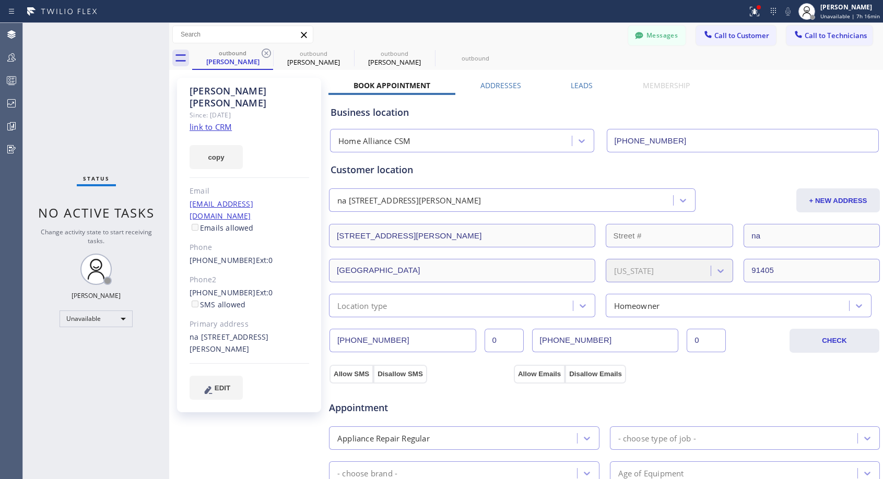
click at [267, 52] on icon at bounding box center [265, 53] width 9 height 9
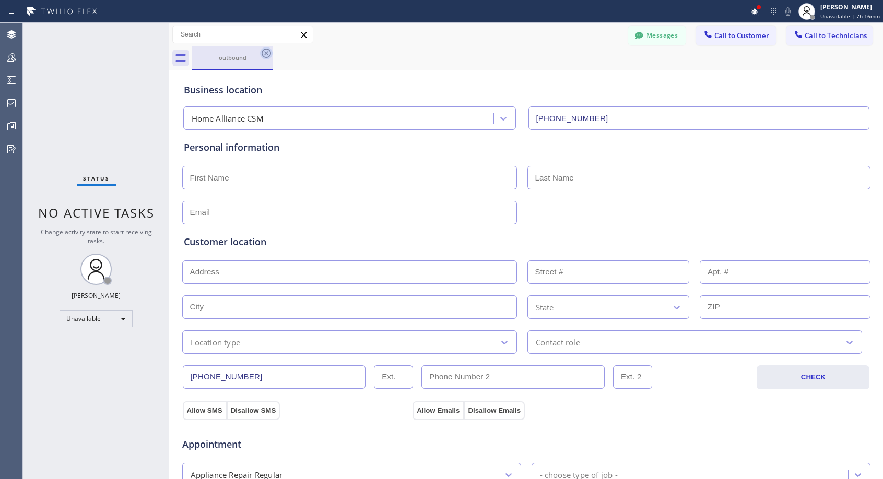
click at [267, 52] on icon at bounding box center [266, 53] width 13 height 13
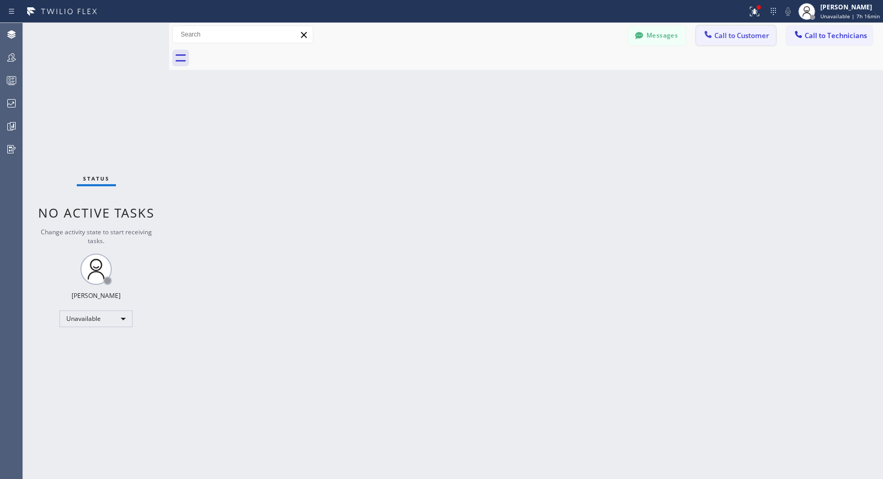
click at [723, 39] on span "Call to Customer" at bounding box center [741, 35] width 55 height 9
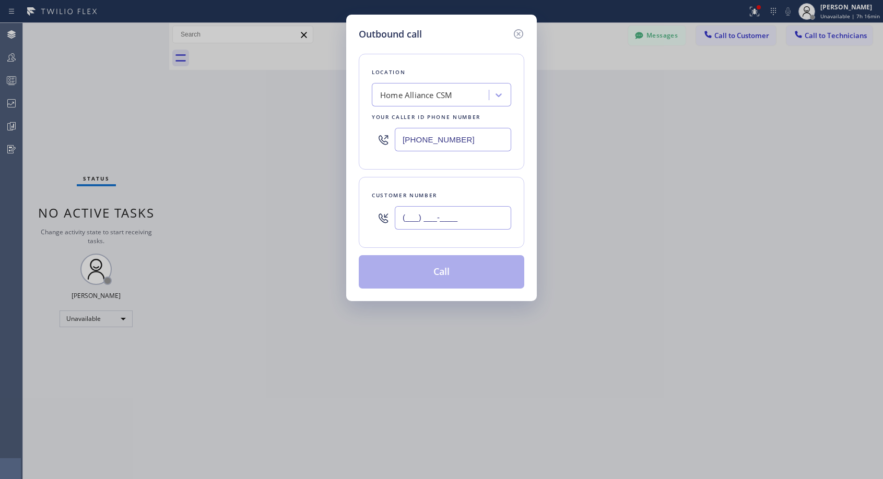
click at [475, 224] on input "(___) ___-____" at bounding box center [453, 217] width 116 height 23
paste input "818) 489-2047"
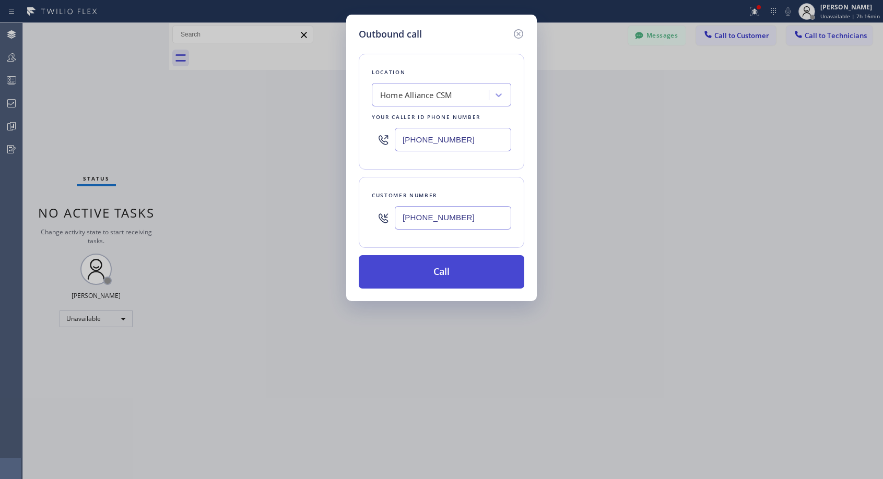
type input "[PHONE_NUMBER]"
click at [490, 270] on button "Call" at bounding box center [441, 271] width 165 height 33
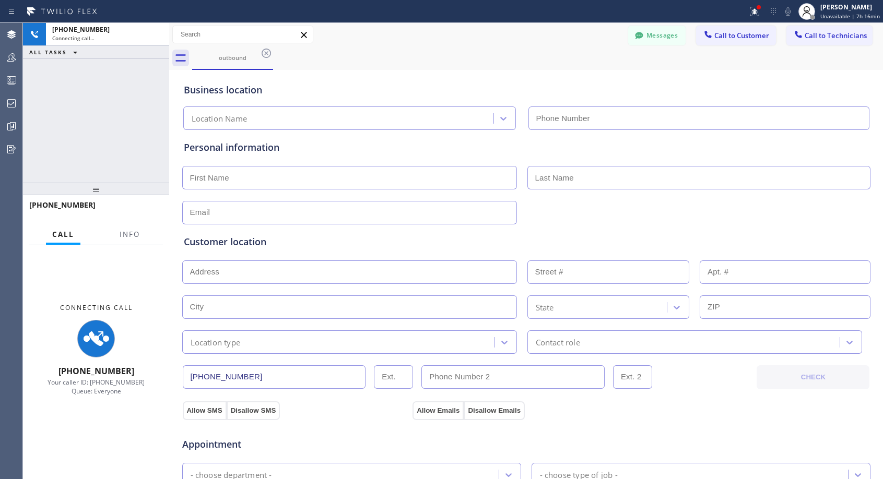
type input "[PHONE_NUMBER]"
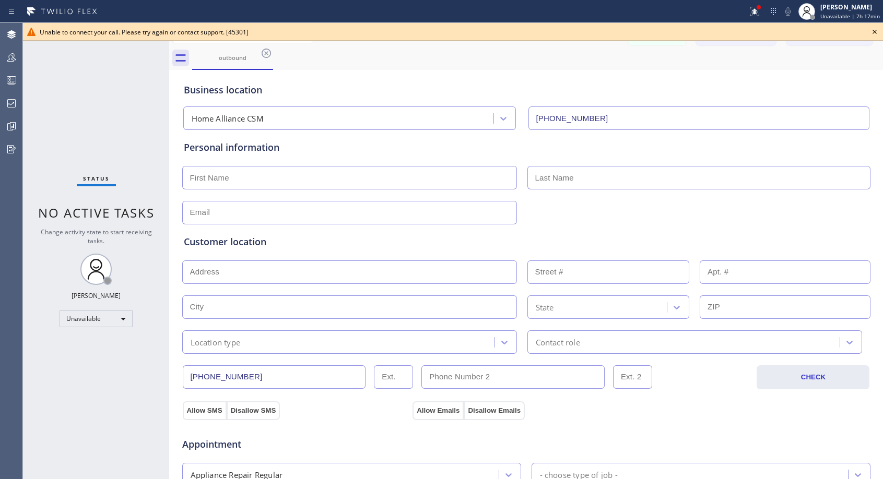
click at [874, 32] on icon at bounding box center [874, 32] width 13 height 13
